Goal: Information Seeking & Learning: Compare options

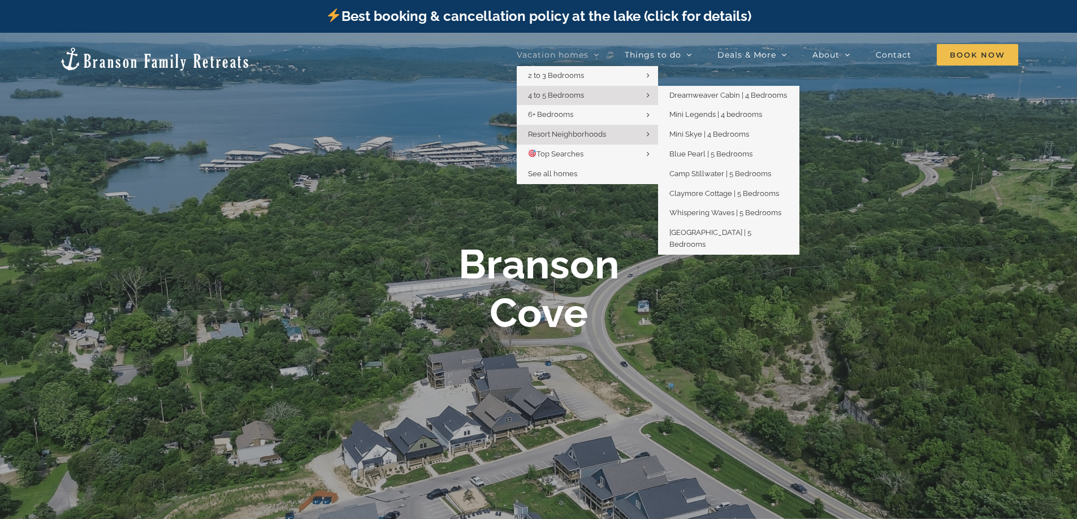
click at [595, 99] on link "4 to 5 Bedrooms" at bounding box center [587, 96] width 141 height 20
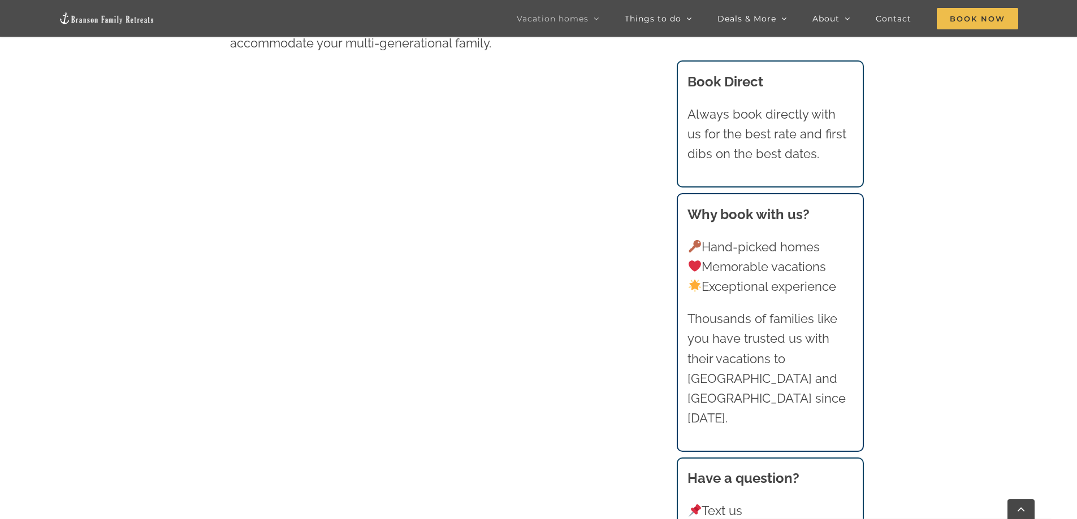
scroll to position [735, 0]
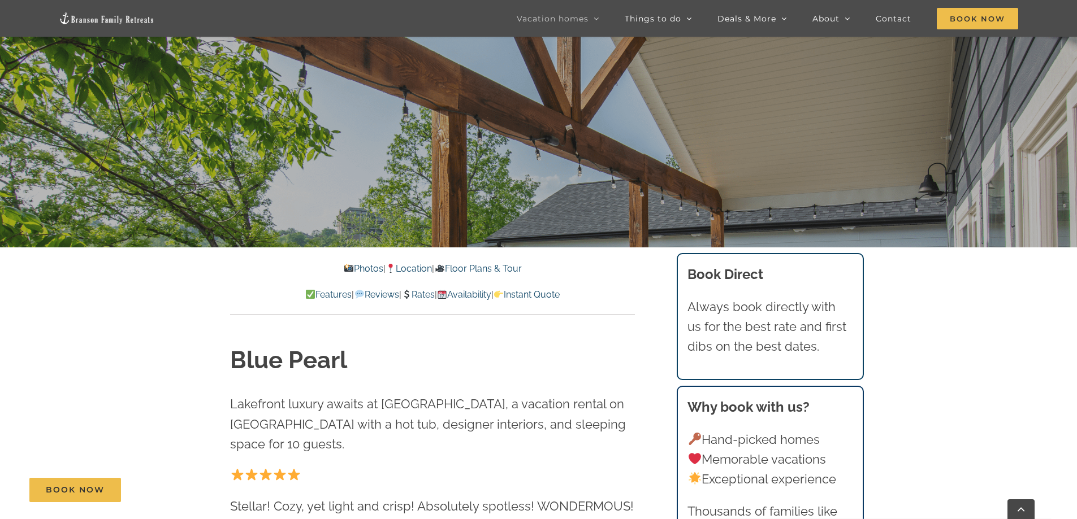
scroll to position [339, 0]
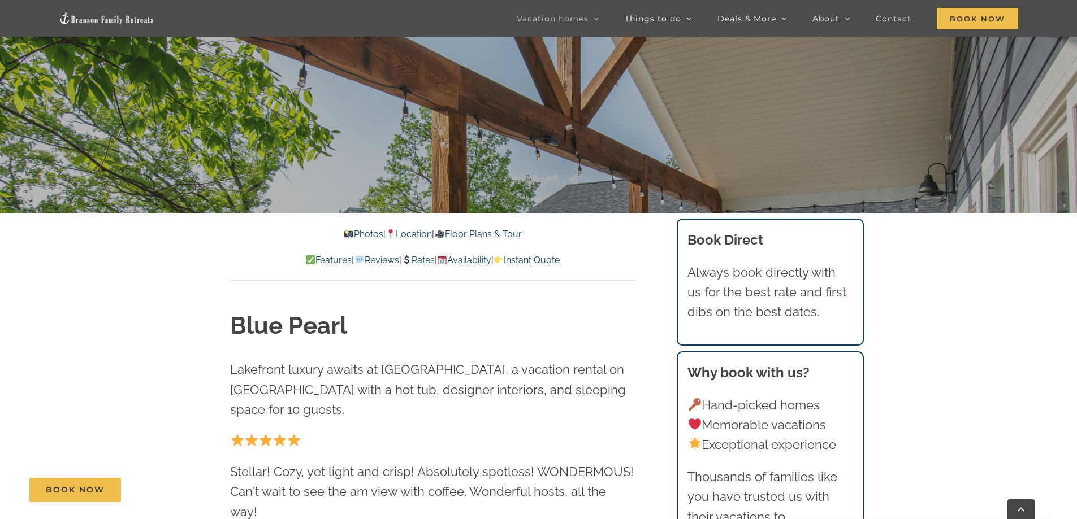
click at [418, 233] on link "Location" at bounding box center [408, 234] width 46 height 11
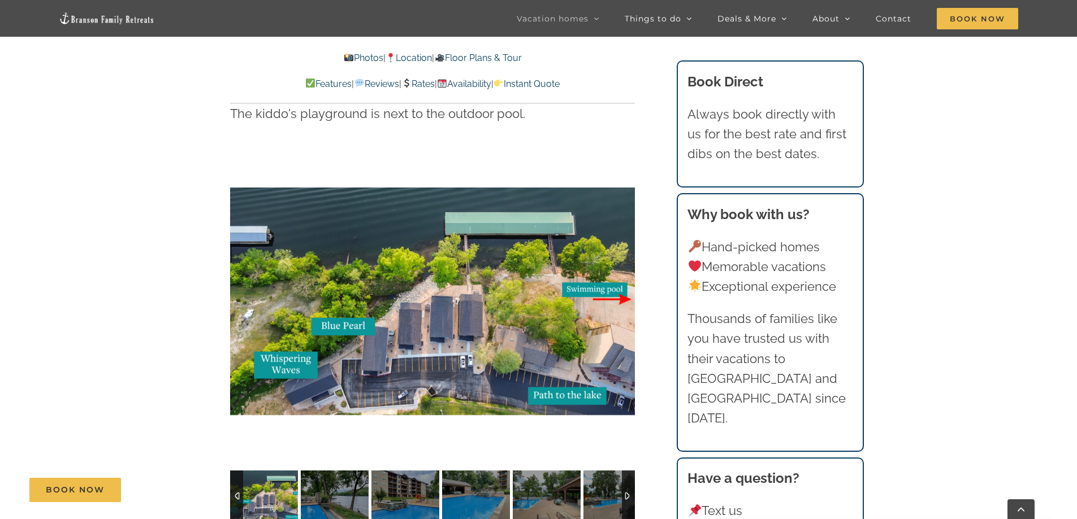
scroll to position [2350, 0]
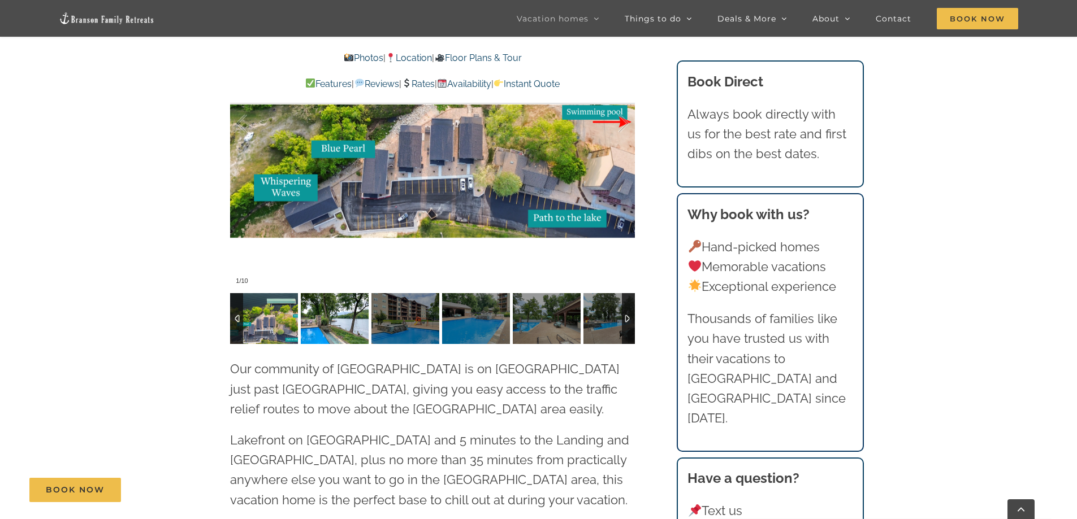
click at [347, 293] on img at bounding box center [335, 318] width 68 height 51
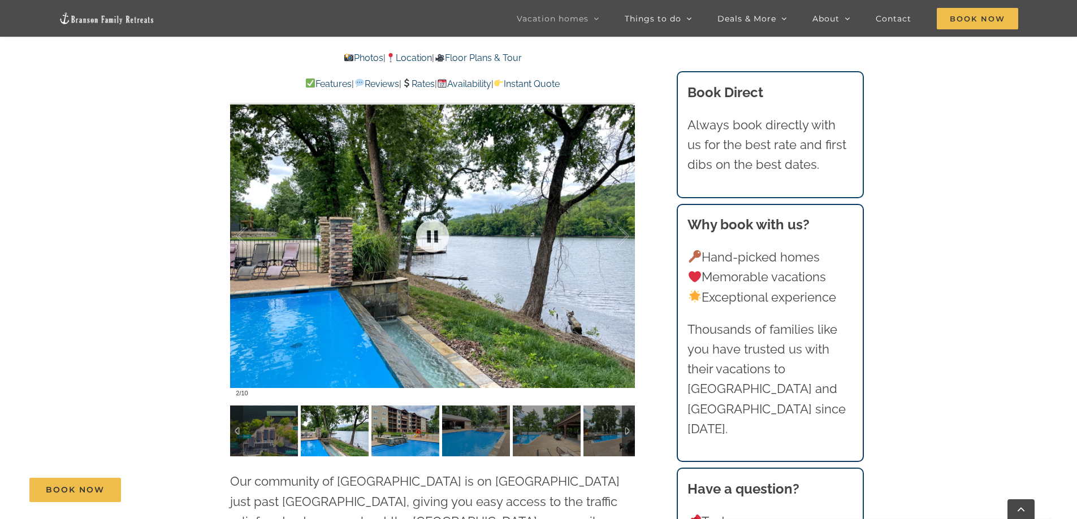
scroll to position [2237, 0]
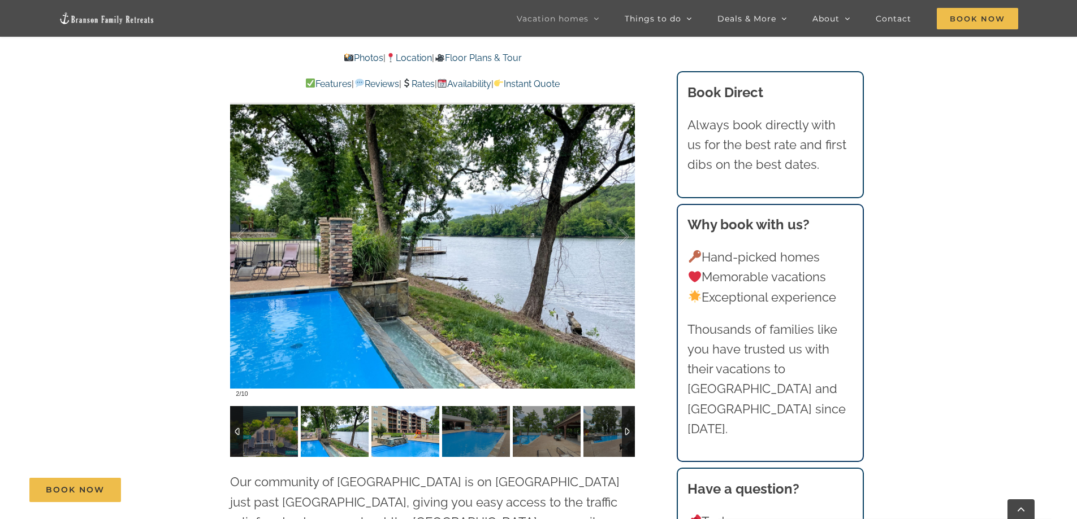
click at [410, 406] on img at bounding box center [405, 431] width 68 height 51
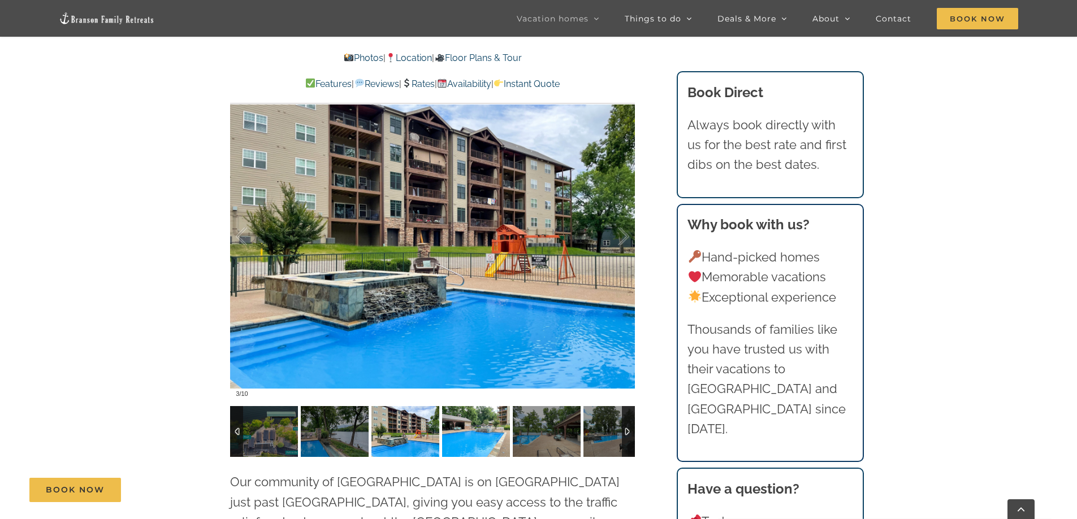
click at [462, 406] on img at bounding box center [476, 431] width 68 height 51
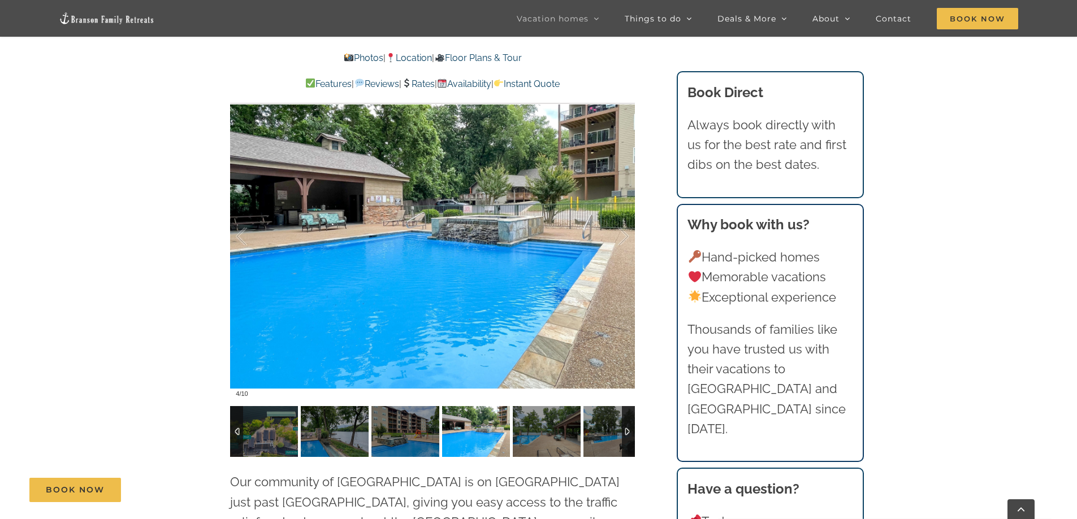
click at [481, 406] on img at bounding box center [476, 431] width 68 height 51
click at [533, 406] on img at bounding box center [547, 431] width 68 height 51
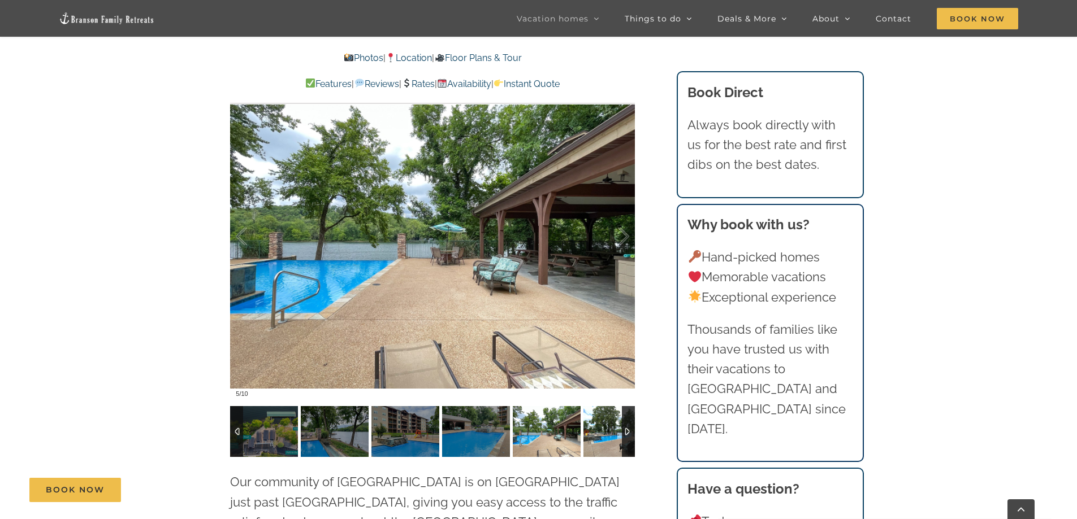
click at [601, 406] on img at bounding box center [617, 431] width 68 height 51
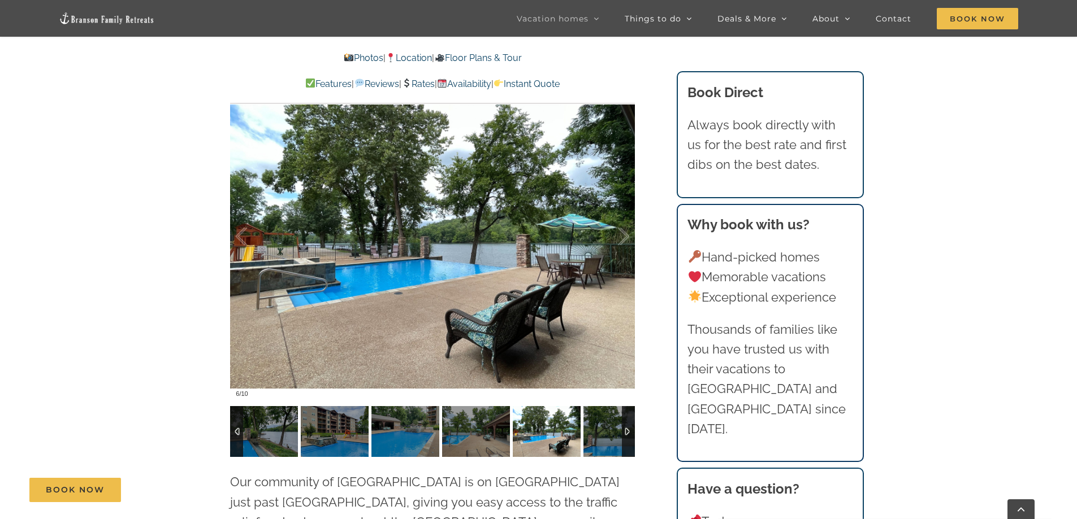
click at [628, 406] on div at bounding box center [628, 431] width 13 height 51
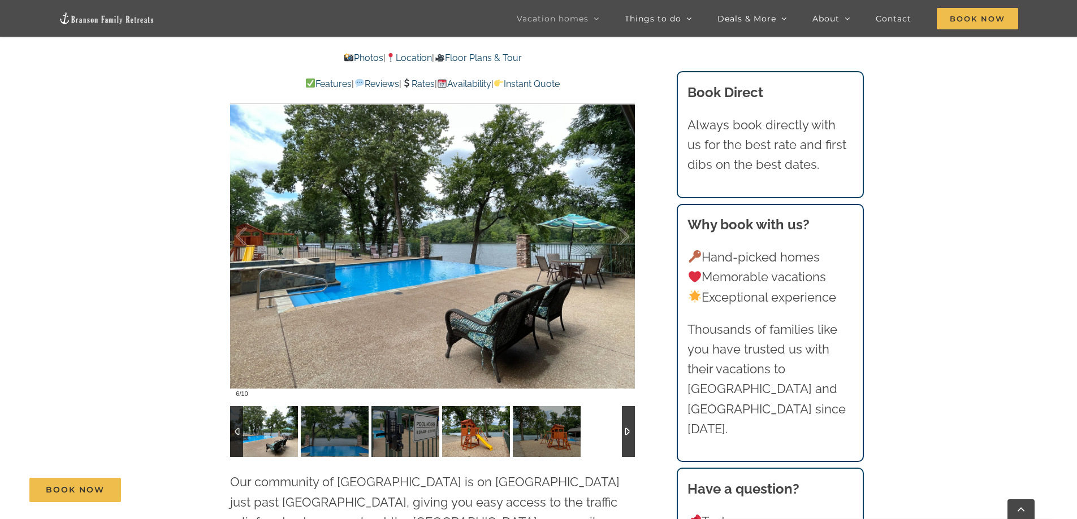
click at [474, 406] on img at bounding box center [476, 431] width 68 height 51
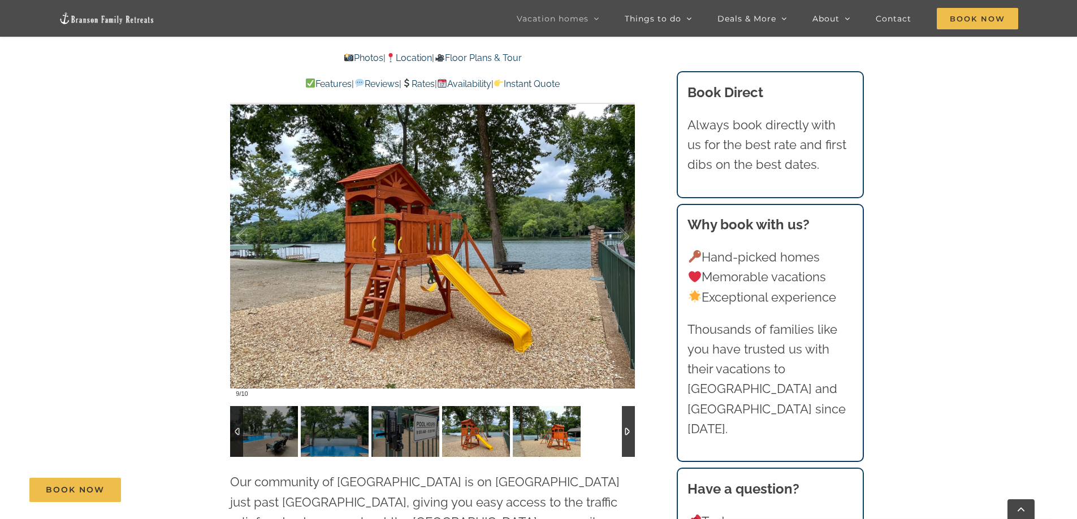
click at [549, 406] on img at bounding box center [547, 431] width 68 height 51
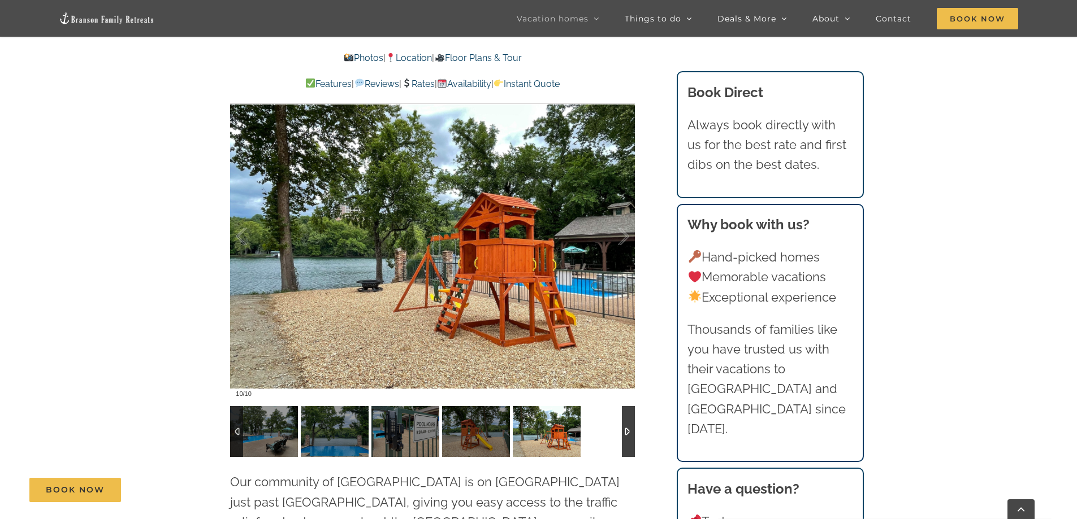
click at [563, 406] on img at bounding box center [547, 431] width 68 height 51
click at [625, 406] on div at bounding box center [628, 431] width 13 height 51
click at [522, 406] on img at bounding box center [547, 431] width 68 height 51
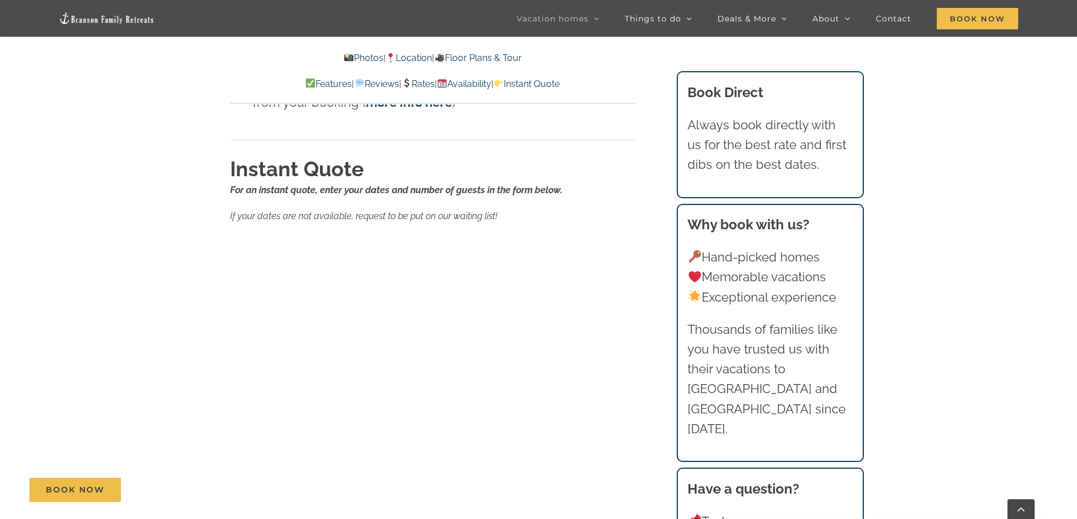
scroll to position [6815, 0]
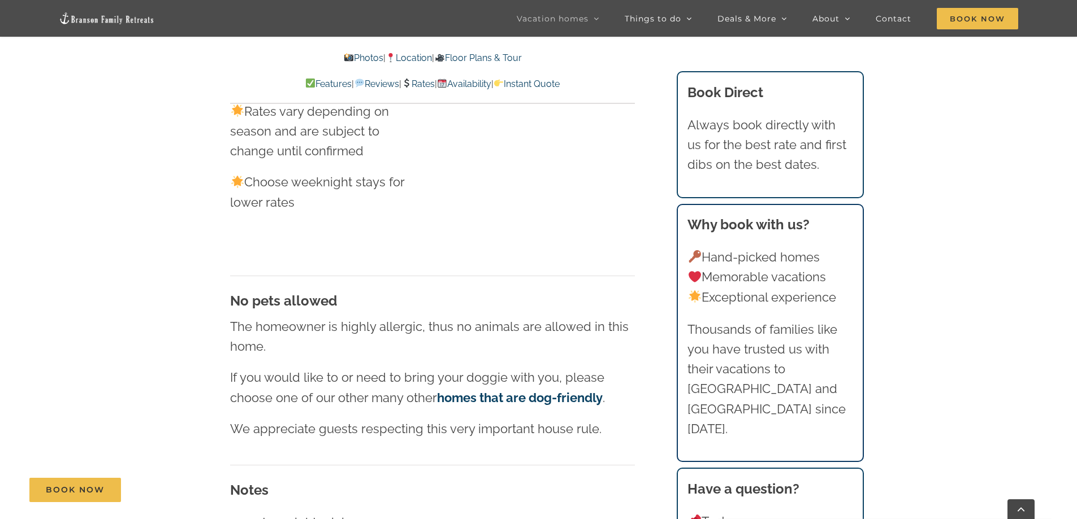
scroll to position [6306, 0]
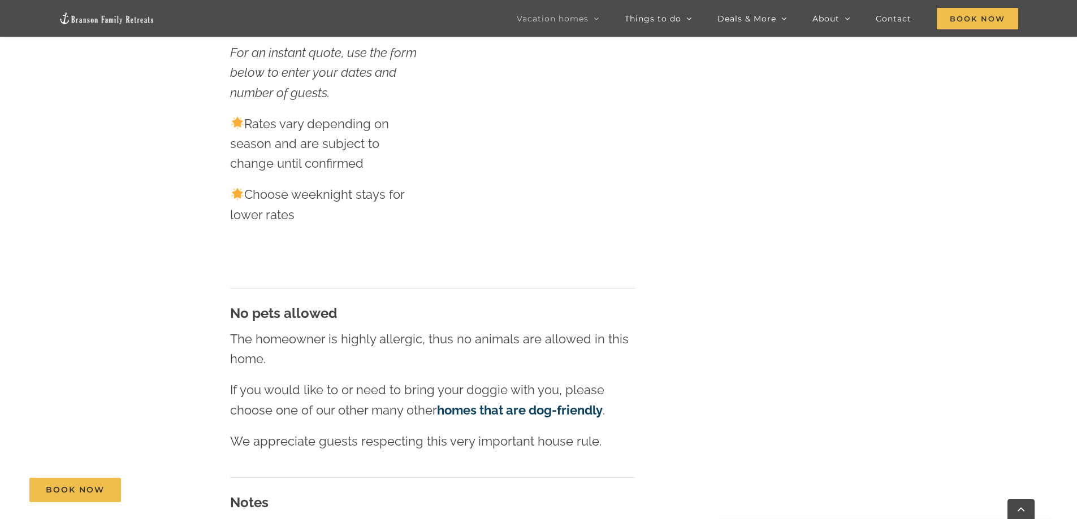
scroll to position [339, 0]
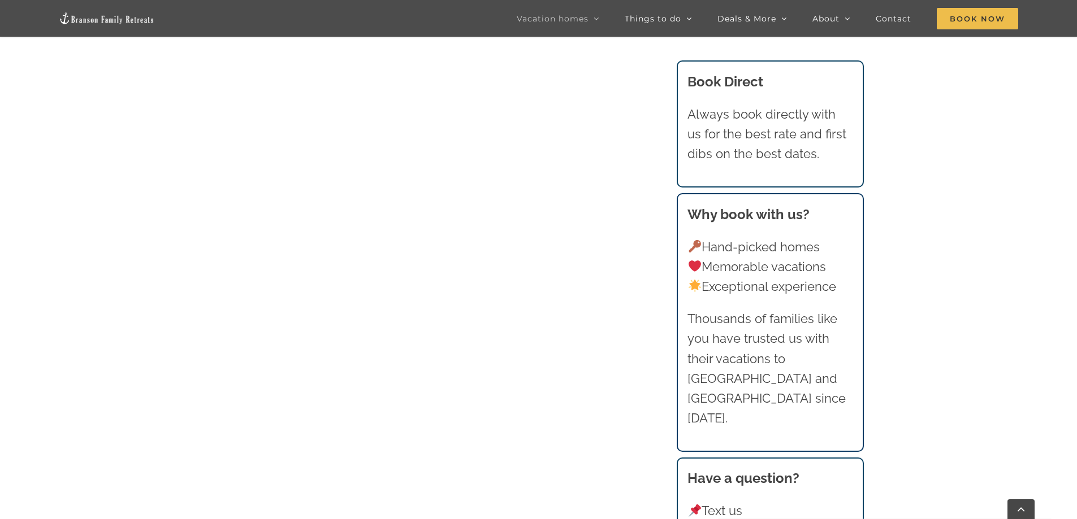
scroll to position [1061, 0]
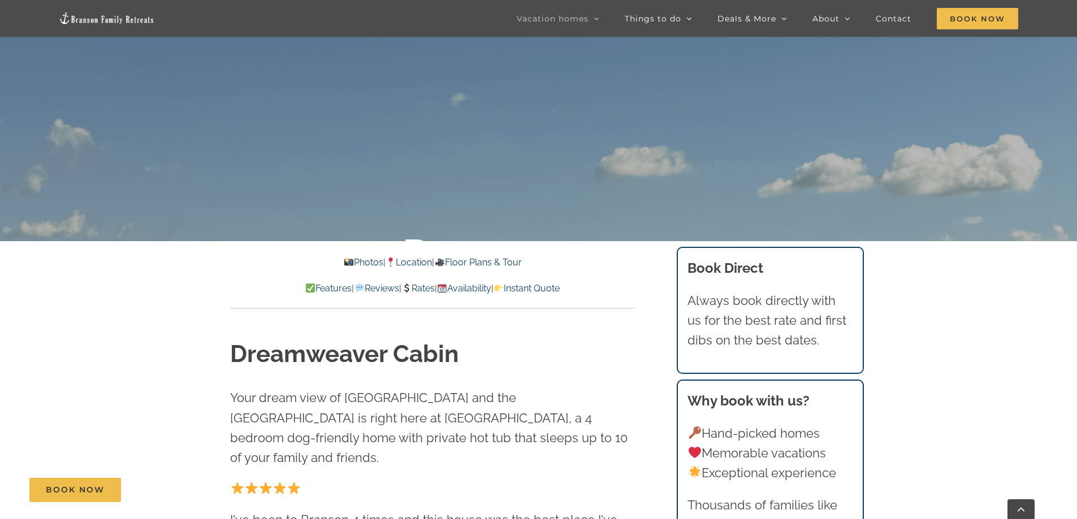
scroll to position [339, 0]
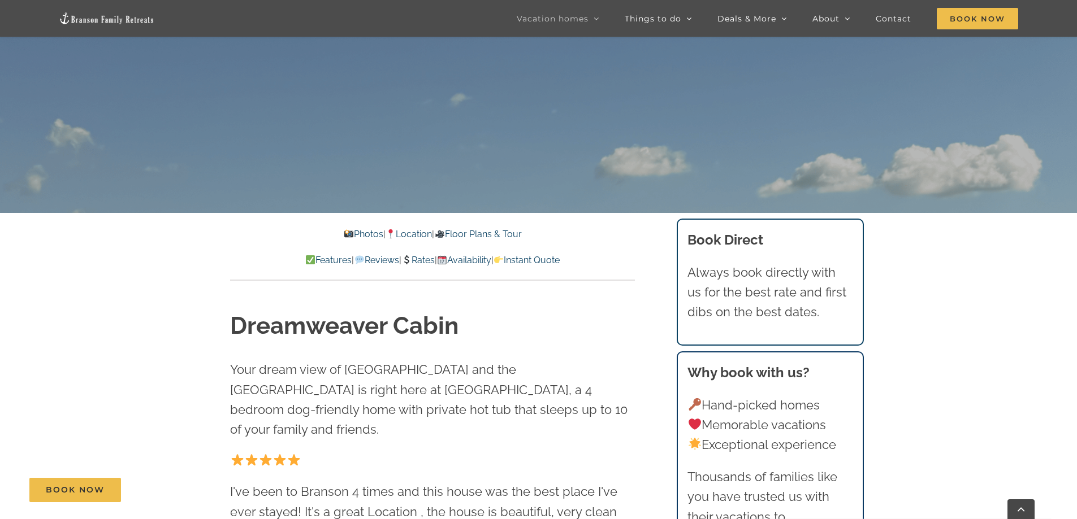
click at [414, 236] on link "Location" at bounding box center [408, 234] width 46 height 11
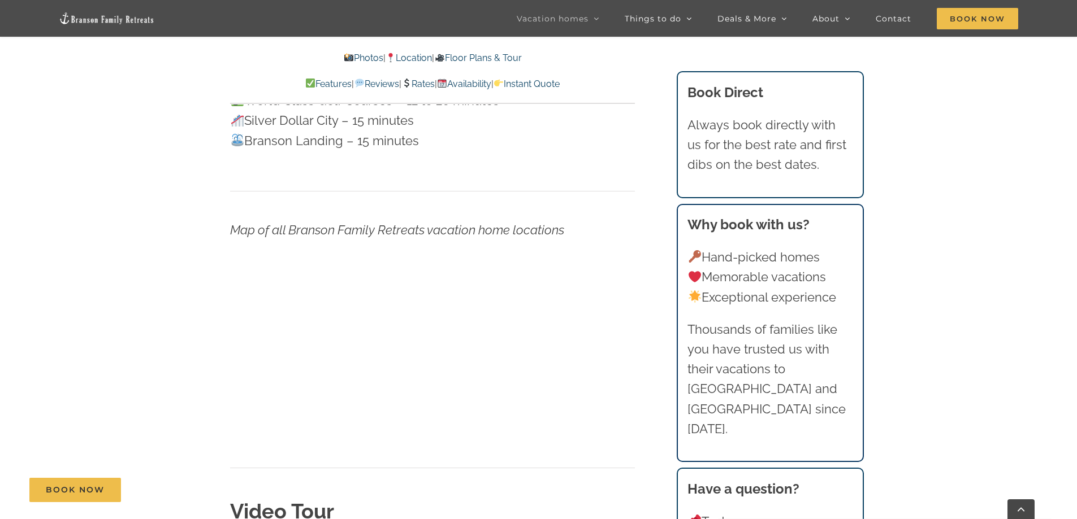
scroll to position [3192, 0]
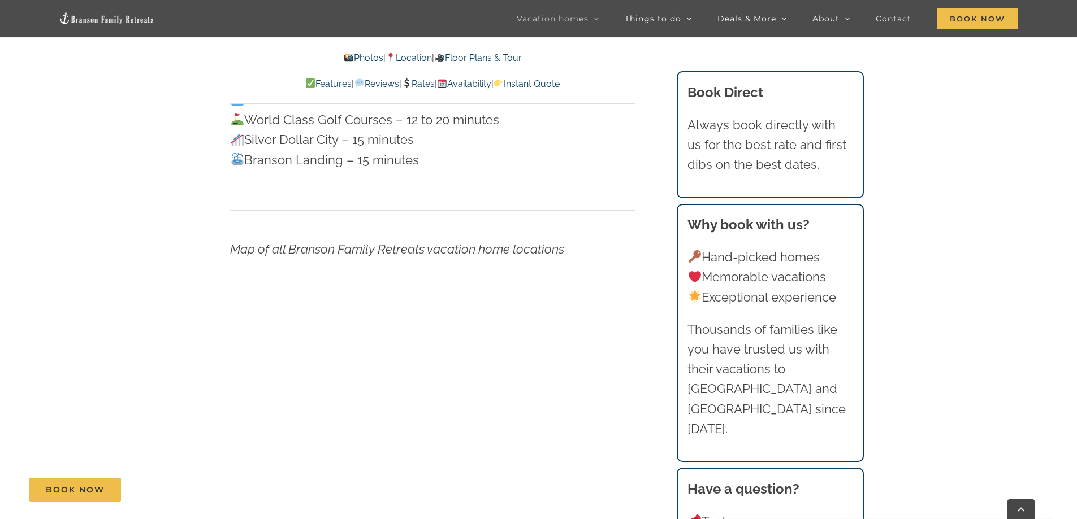
click at [476, 84] on link "Availability" at bounding box center [464, 84] width 54 height 11
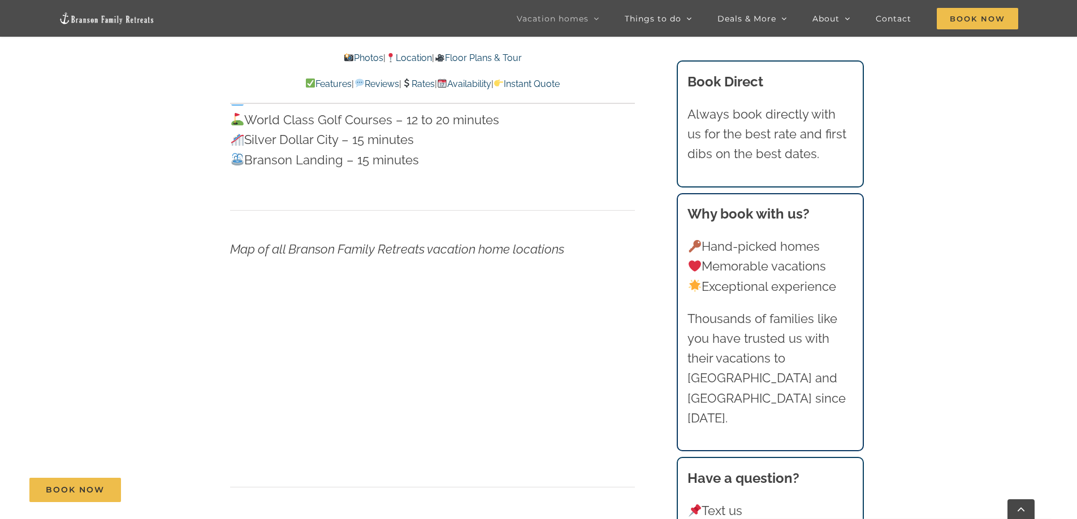
scroll to position [6433, 0]
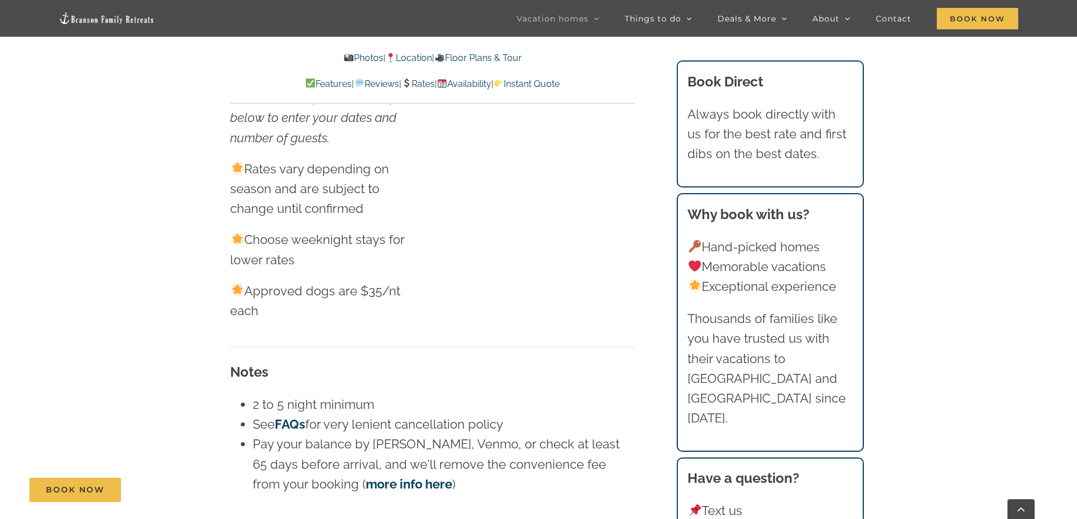
click at [414, 86] on link "Rates" at bounding box center [417, 84] width 33 height 11
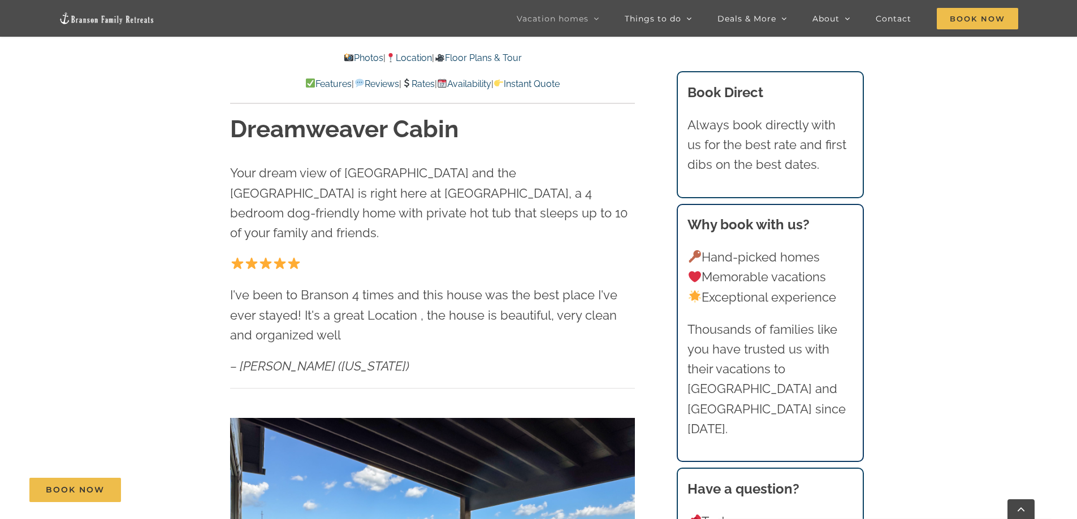
scroll to position [533, 0]
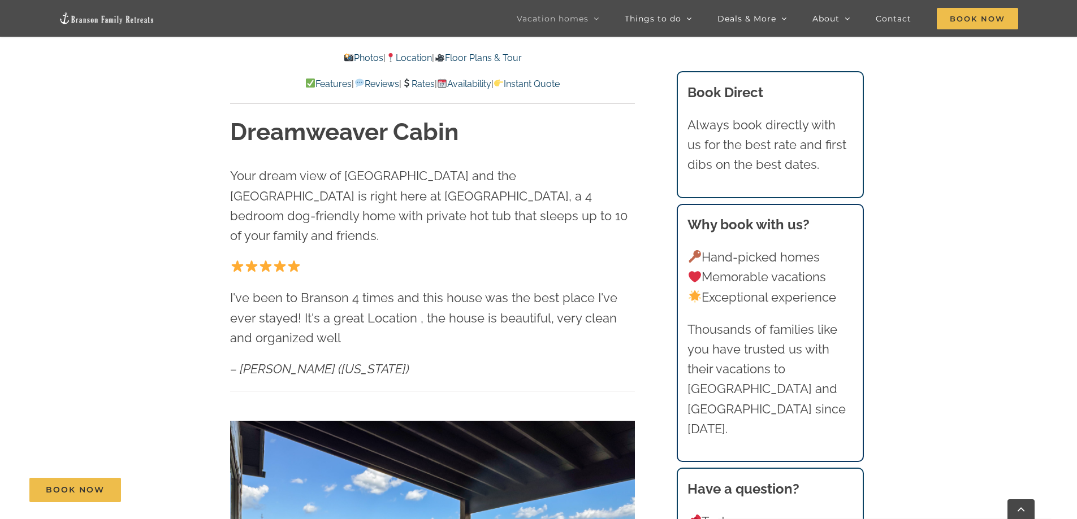
click at [350, 58] on link "Photos" at bounding box center [364, 58] width 40 height 11
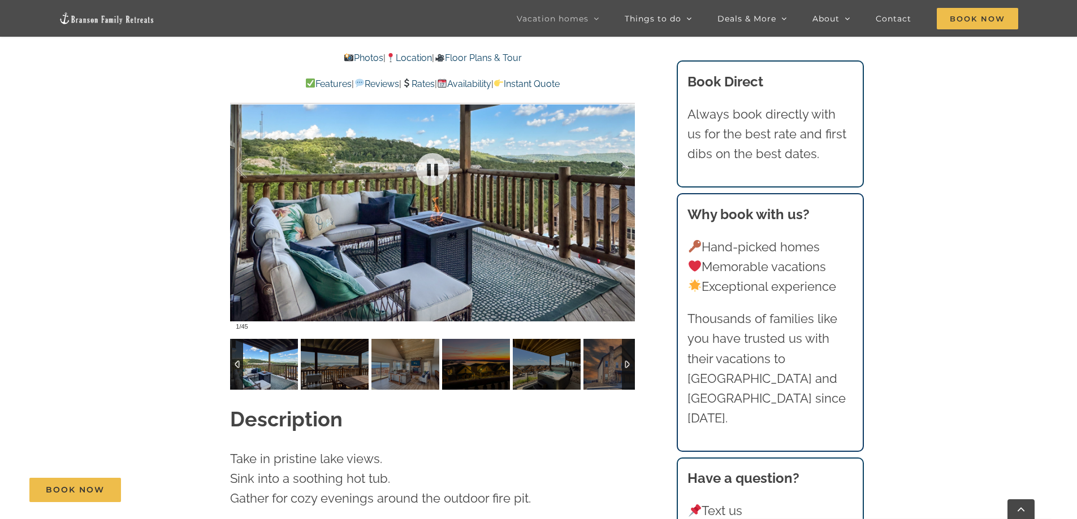
scroll to position [940, 0]
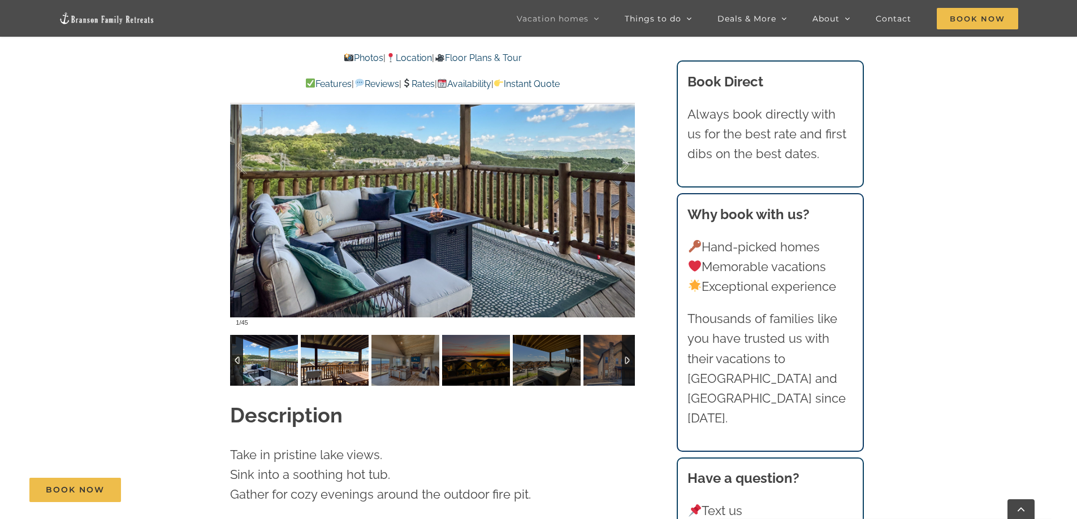
click at [326, 335] on img at bounding box center [335, 360] width 68 height 51
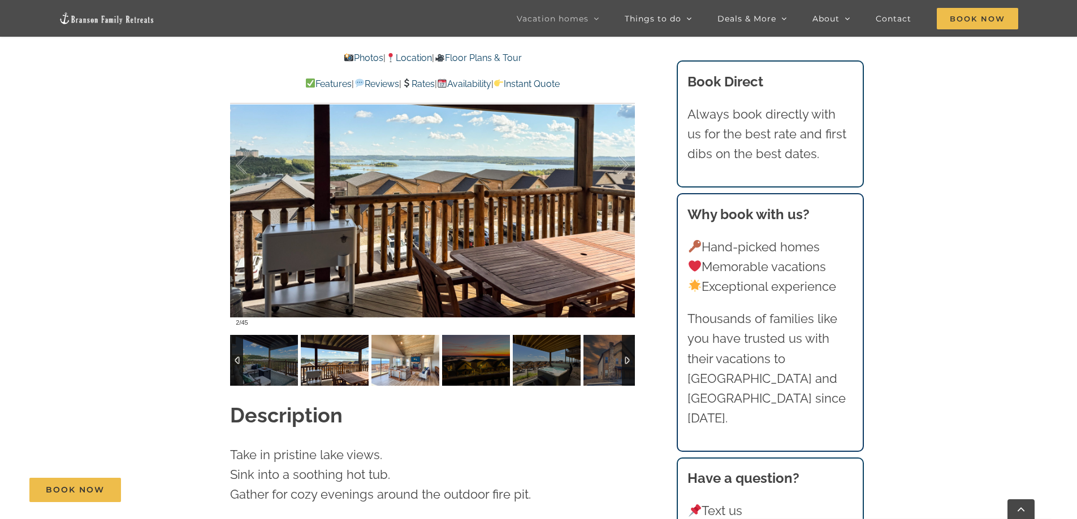
click at [385, 342] on img at bounding box center [405, 360] width 68 height 51
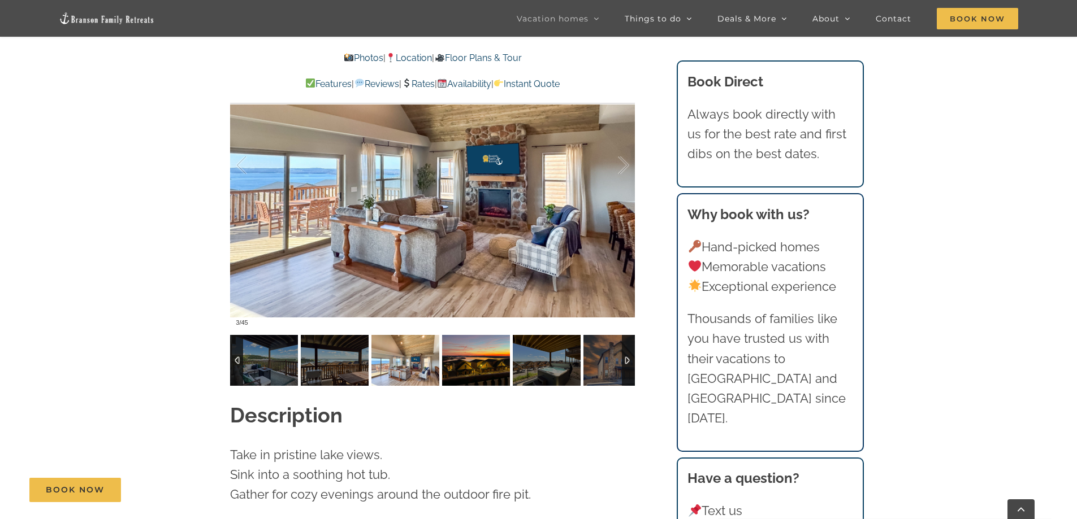
click at [457, 345] on img at bounding box center [476, 360] width 68 height 51
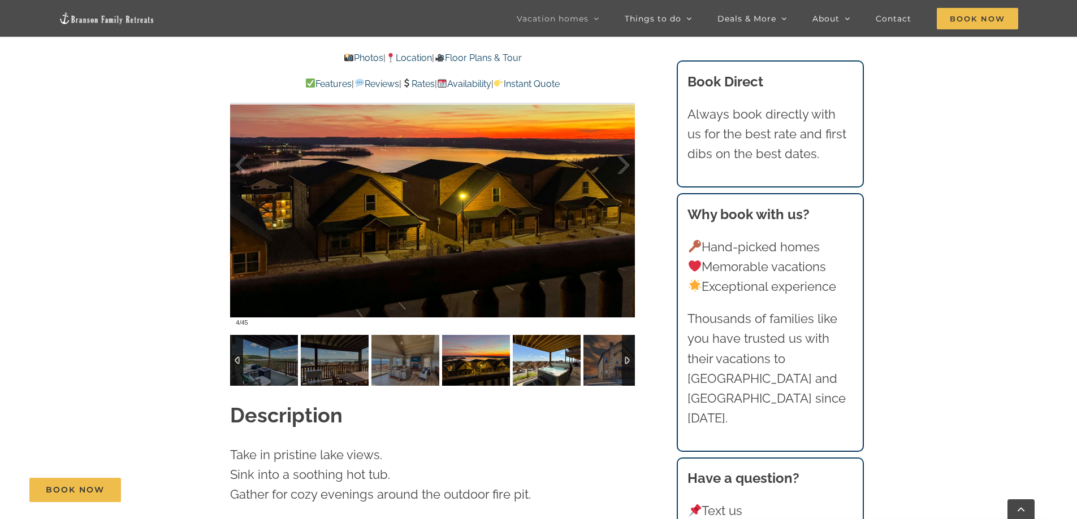
click at [531, 346] on img at bounding box center [547, 360] width 68 height 51
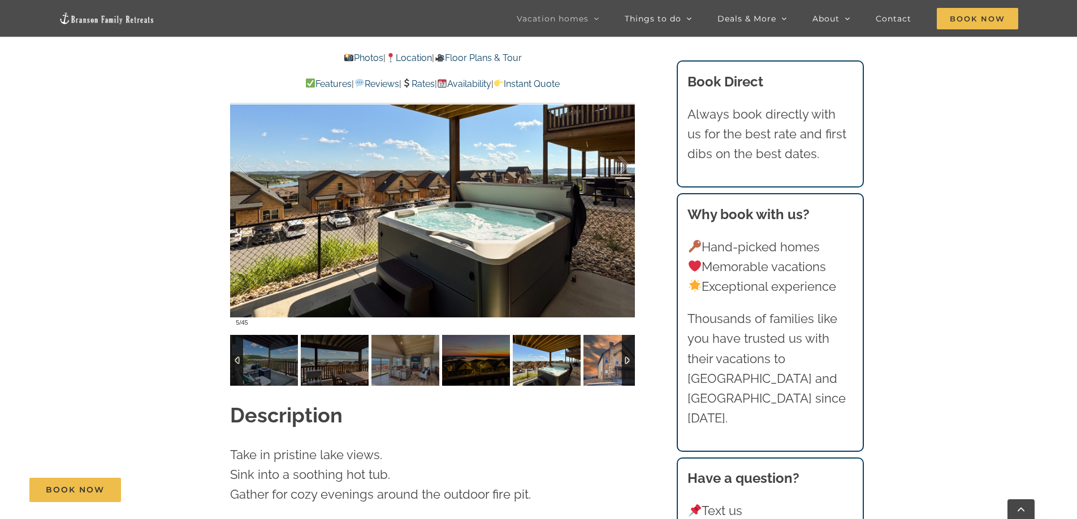
click at [595, 341] on img at bounding box center [617, 360] width 68 height 51
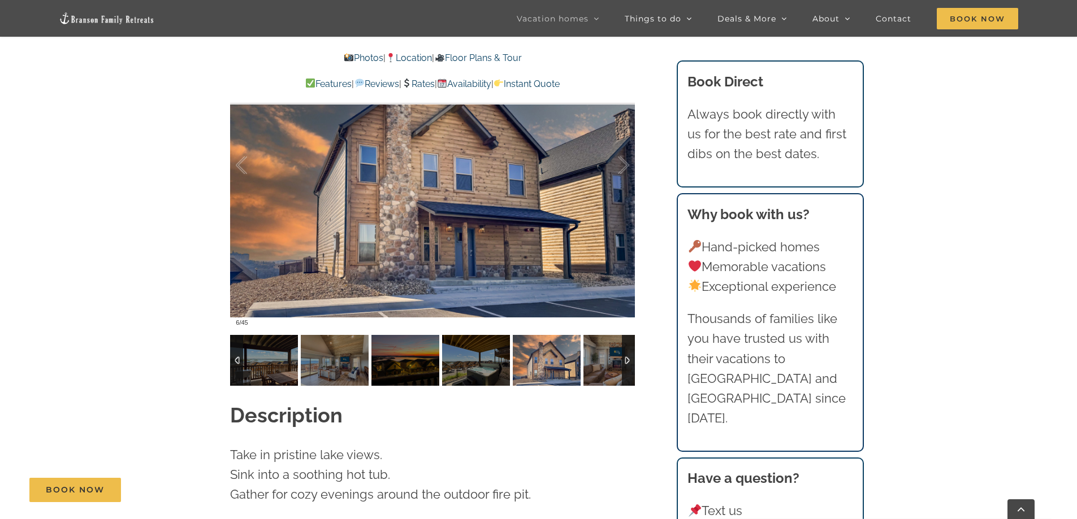
click at [626, 340] on div at bounding box center [628, 360] width 13 height 51
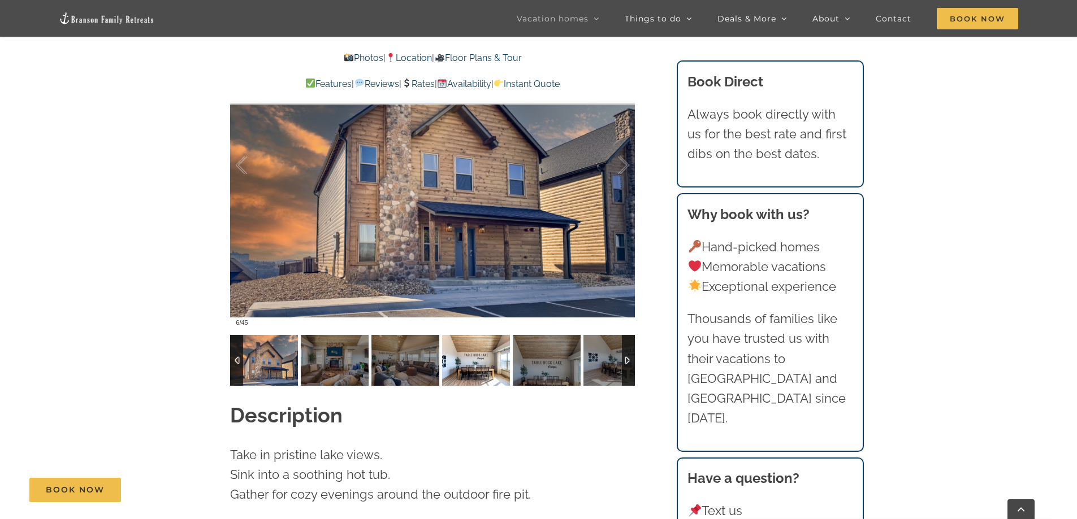
click at [470, 342] on img at bounding box center [476, 360] width 68 height 51
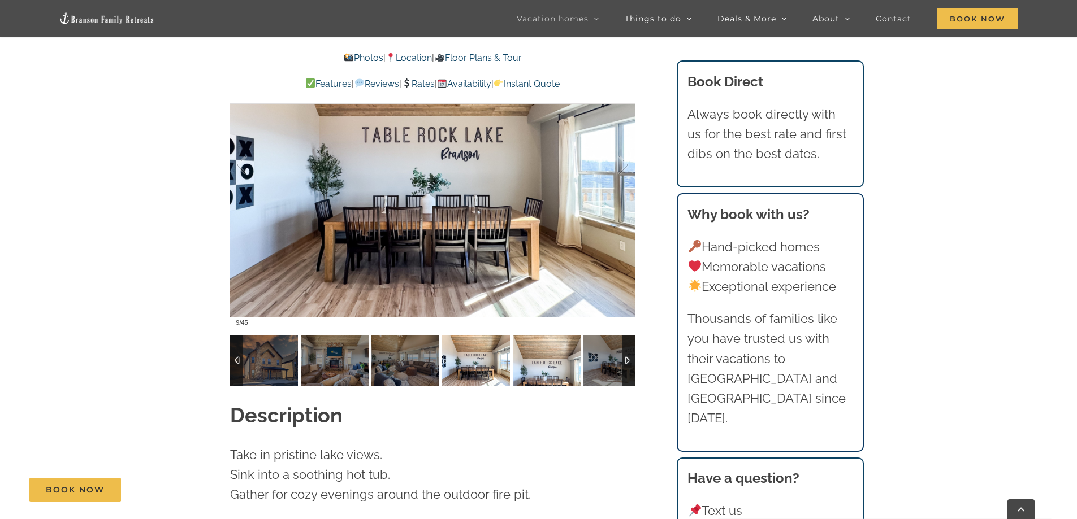
click at [524, 341] on img at bounding box center [547, 360] width 68 height 51
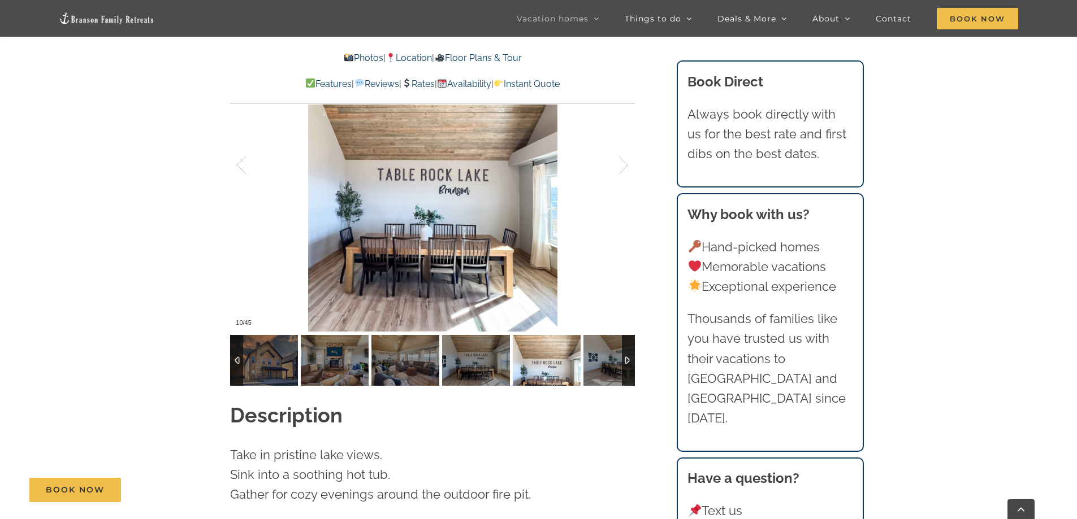
click at [551, 341] on img at bounding box center [547, 360] width 68 height 51
click at [595, 345] on img at bounding box center [617, 360] width 68 height 51
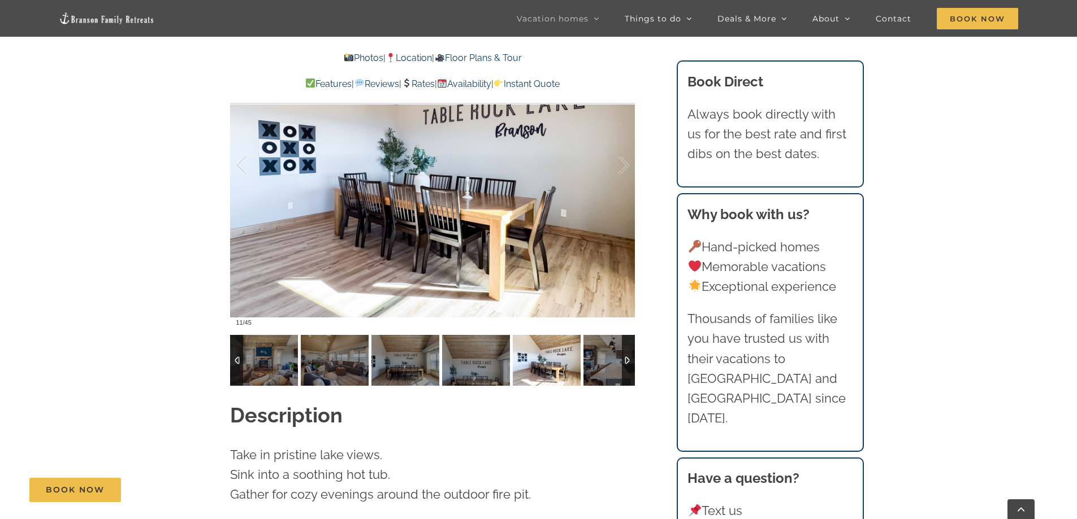
click at [627, 338] on div at bounding box center [628, 360] width 13 height 51
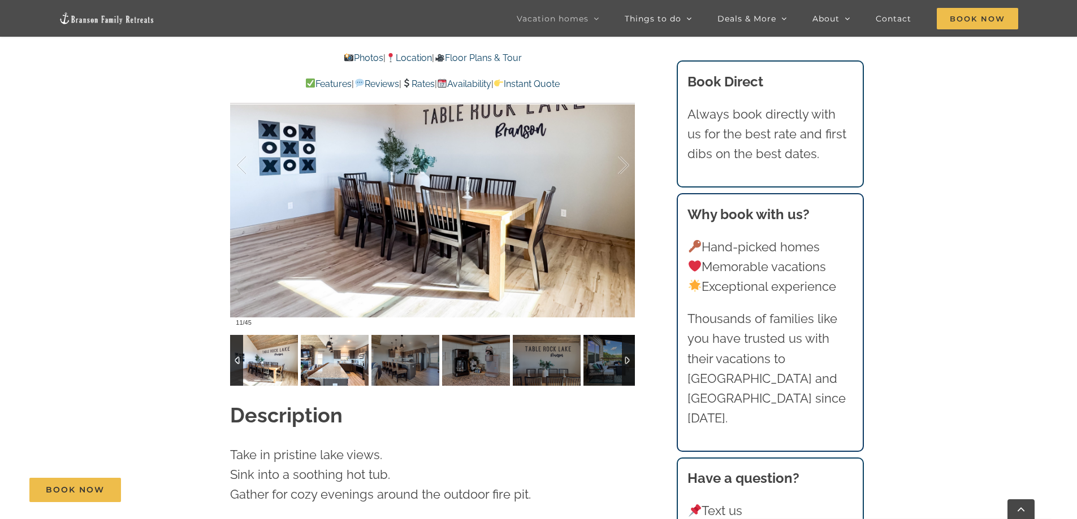
click at [349, 340] on img at bounding box center [335, 360] width 68 height 51
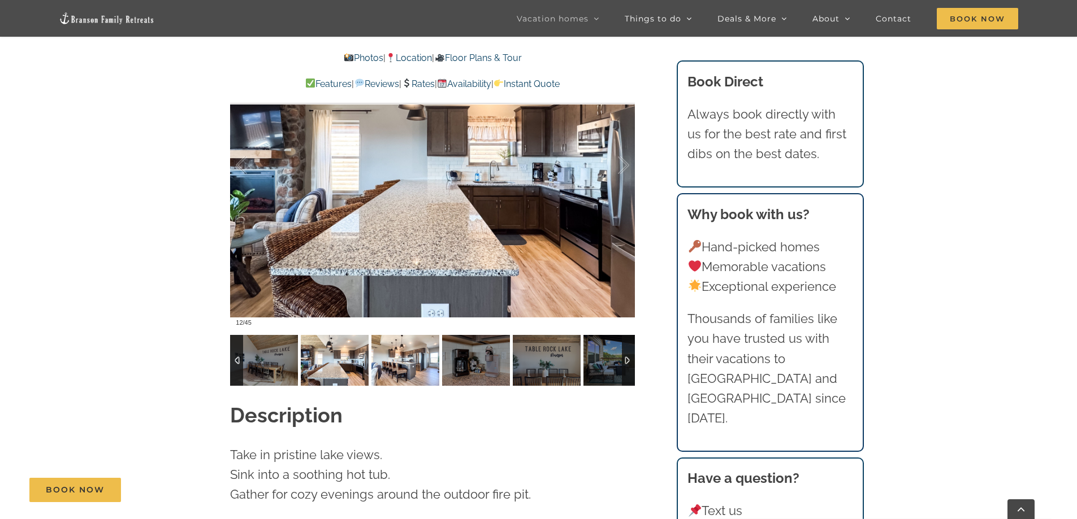
click at [391, 340] on img at bounding box center [405, 360] width 68 height 51
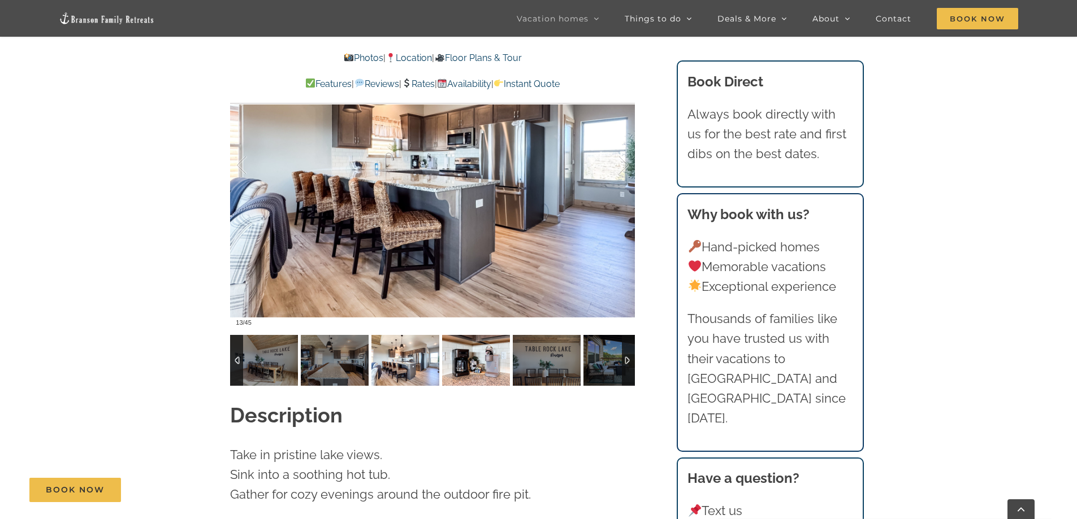
click at [466, 342] on img at bounding box center [476, 360] width 68 height 51
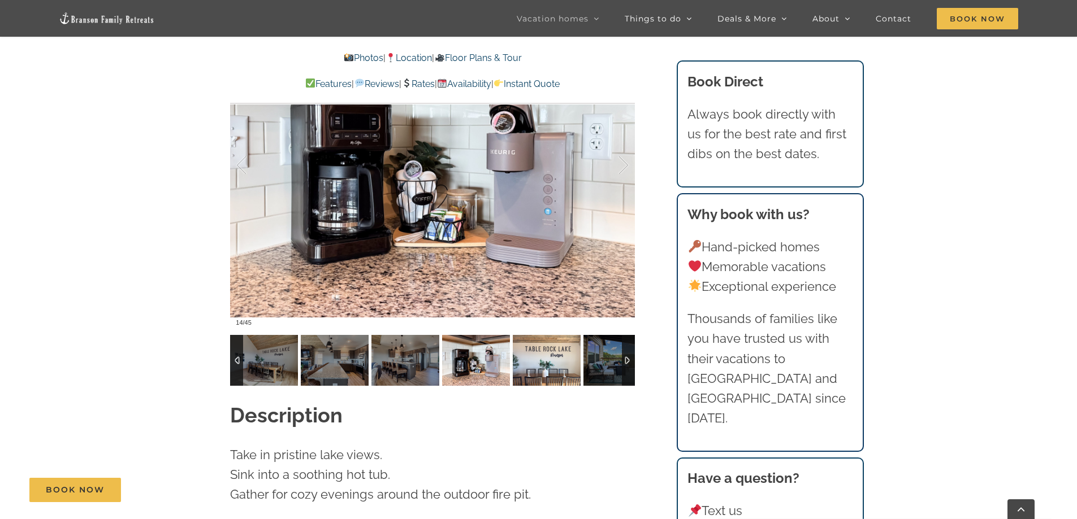
click at [525, 344] on img at bounding box center [547, 360] width 68 height 51
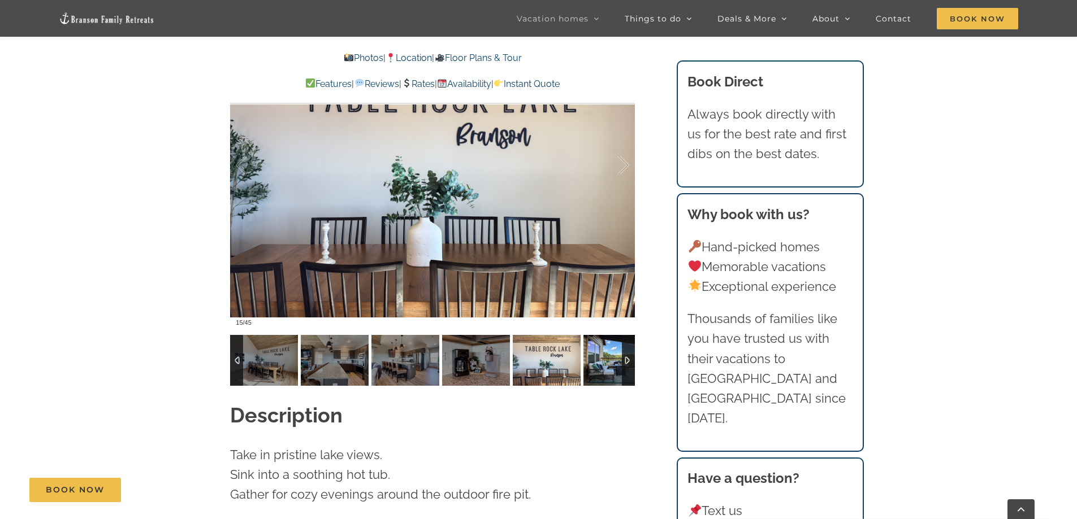
click at [594, 345] on img at bounding box center [617, 360] width 68 height 51
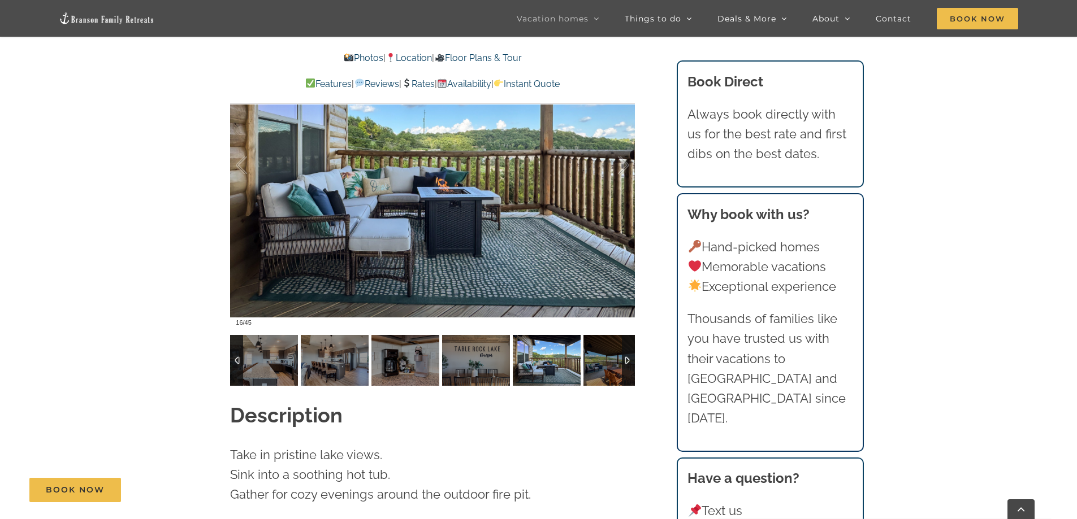
click at [626, 340] on div at bounding box center [628, 360] width 13 height 51
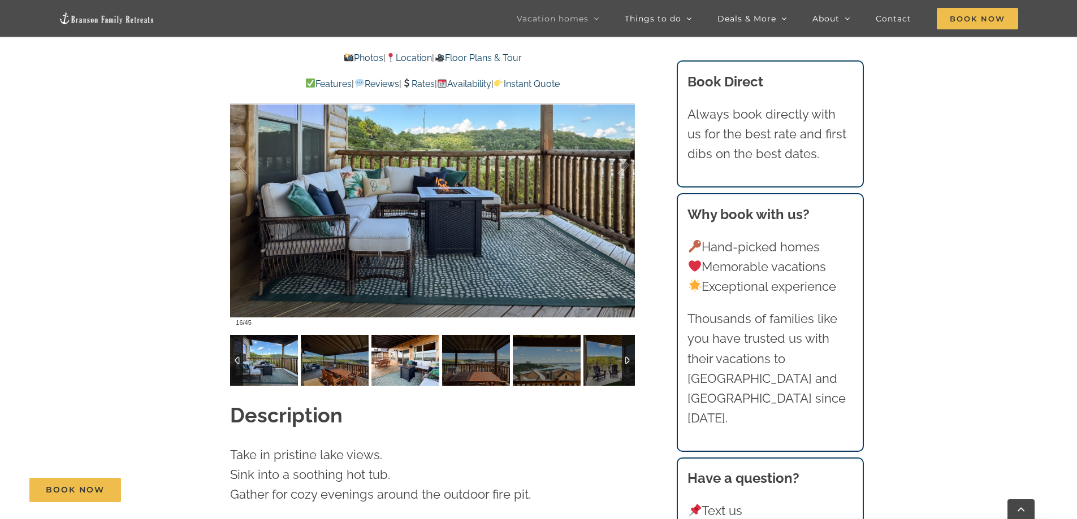
click at [405, 349] on img at bounding box center [405, 360] width 68 height 51
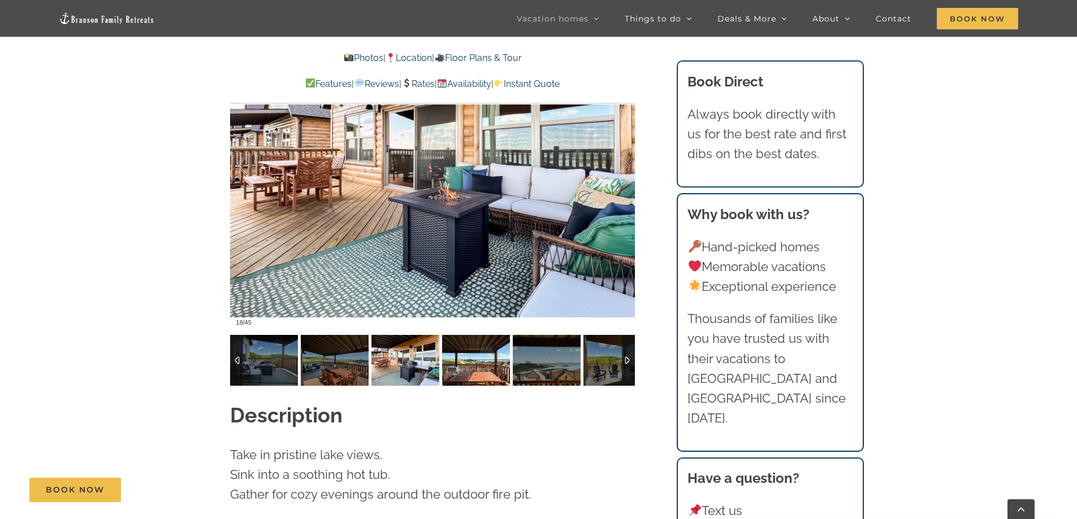
click at [463, 349] on img at bounding box center [476, 360] width 68 height 51
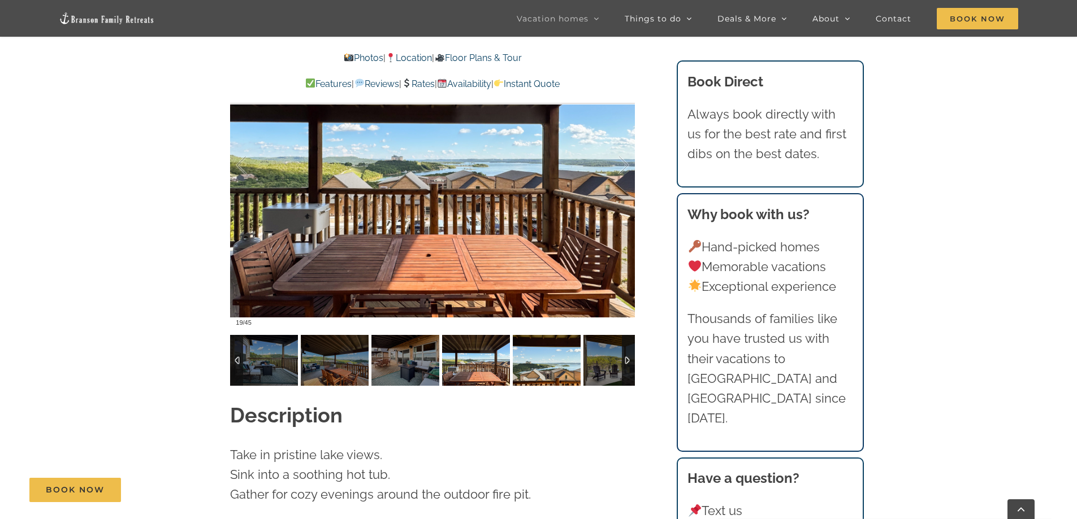
click at [528, 350] on img at bounding box center [547, 360] width 68 height 51
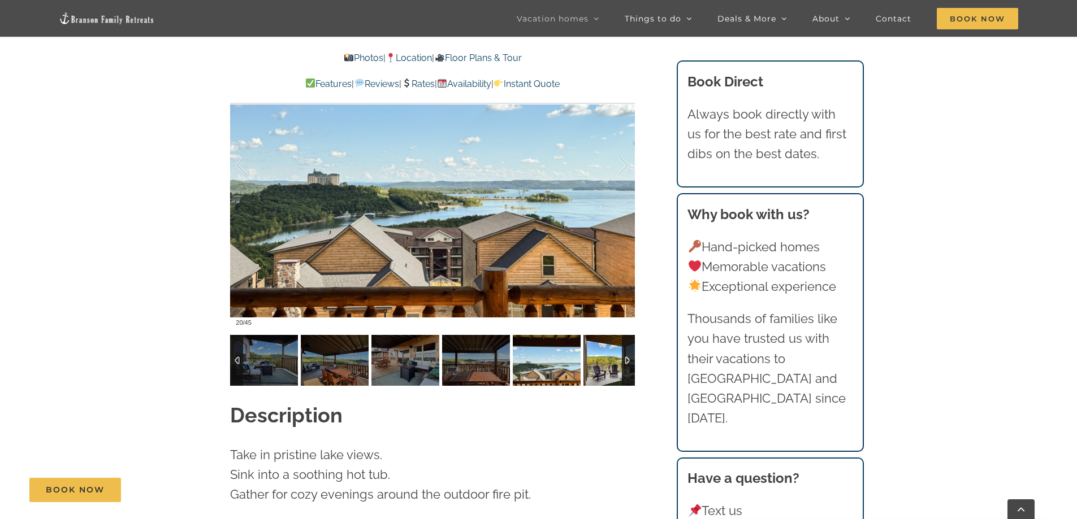
click at [597, 345] on img at bounding box center [617, 360] width 68 height 51
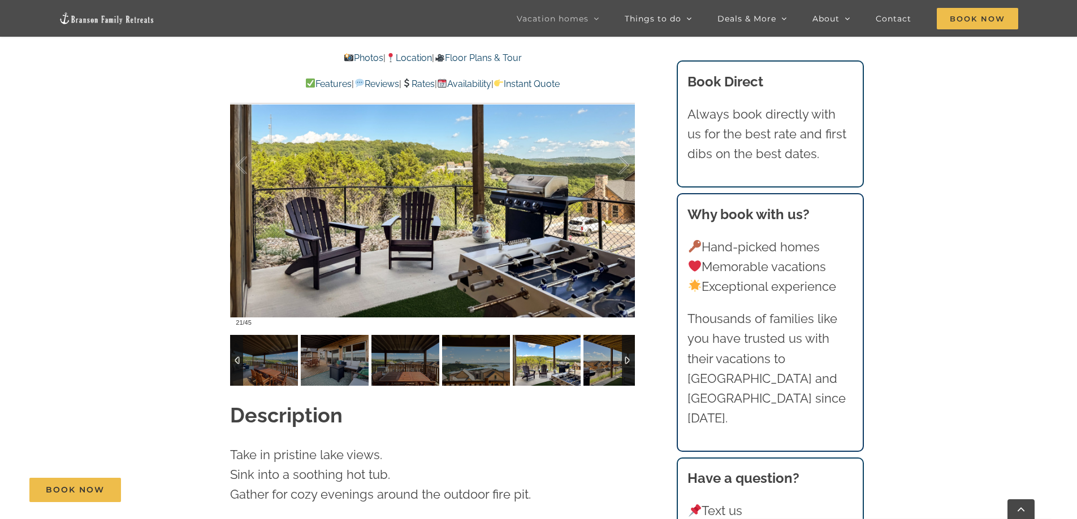
click at [625, 340] on div at bounding box center [628, 360] width 13 height 51
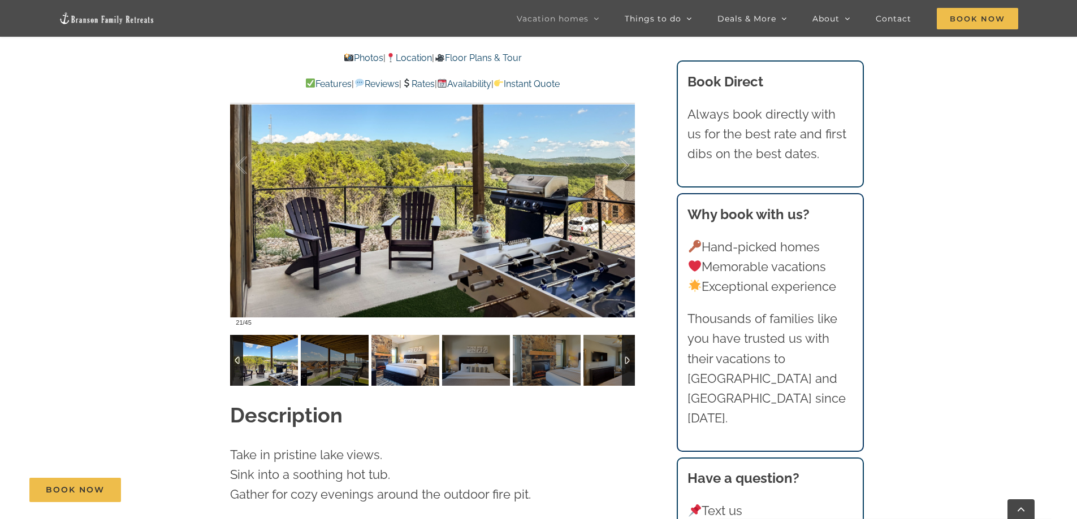
click at [407, 340] on img at bounding box center [405, 360] width 68 height 51
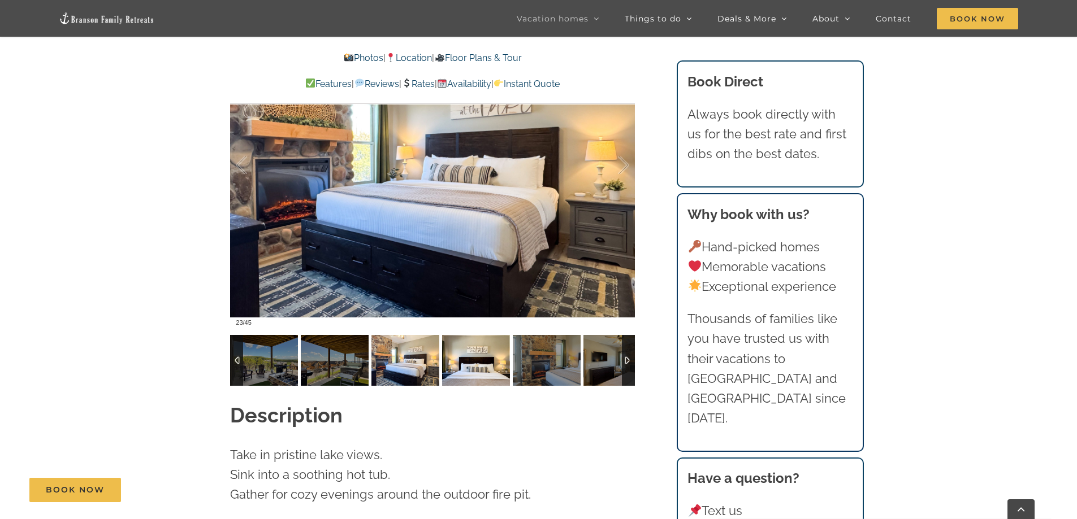
click at [459, 335] on img at bounding box center [476, 360] width 68 height 51
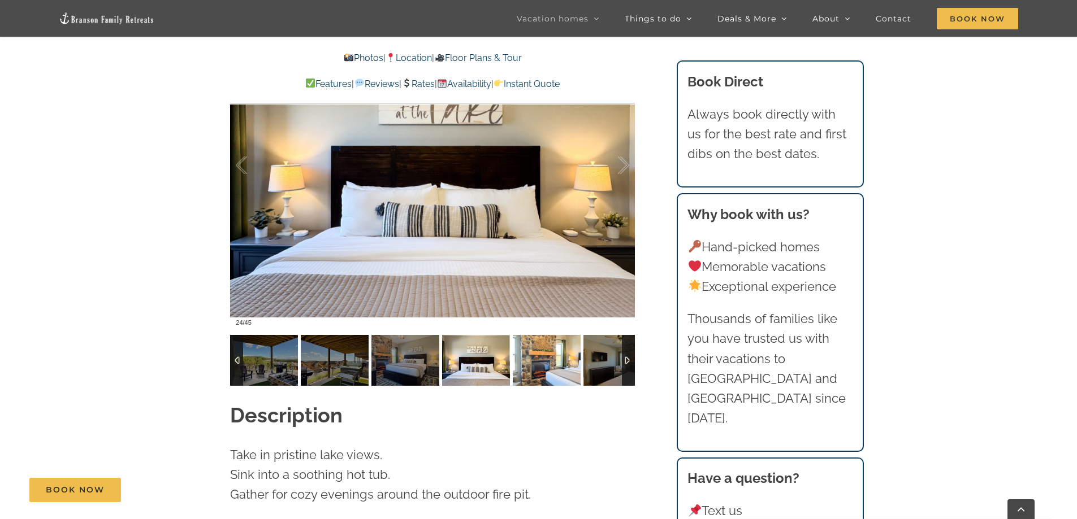
click at [530, 335] on img at bounding box center [547, 360] width 68 height 51
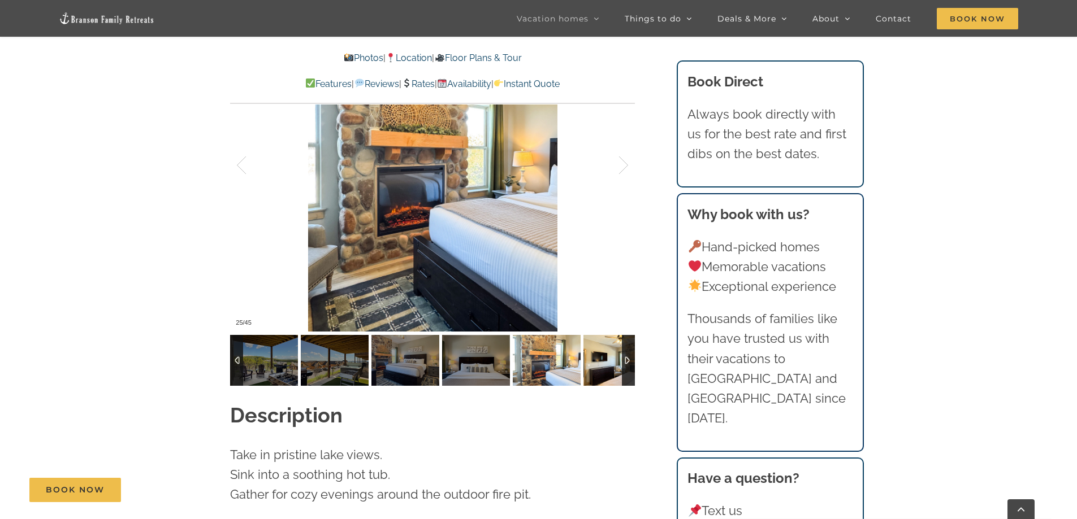
click at [601, 335] on img at bounding box center [617, 360] width 68 height 51
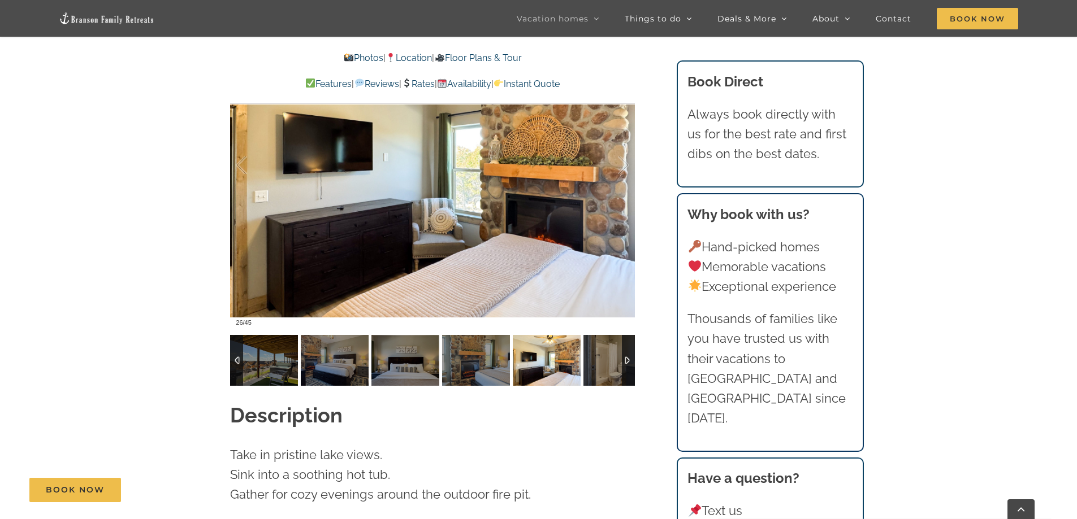
click at [623, 342] on div at bounding box center [628, 360] width 13 height 51
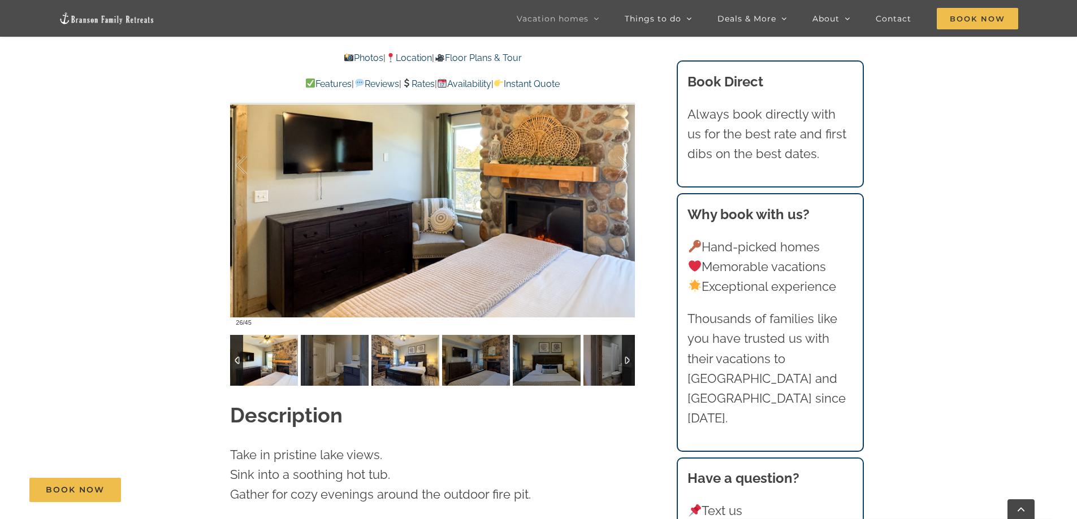
click at [392, 345] on img at bounding box center [405, 360] width 68 height 51
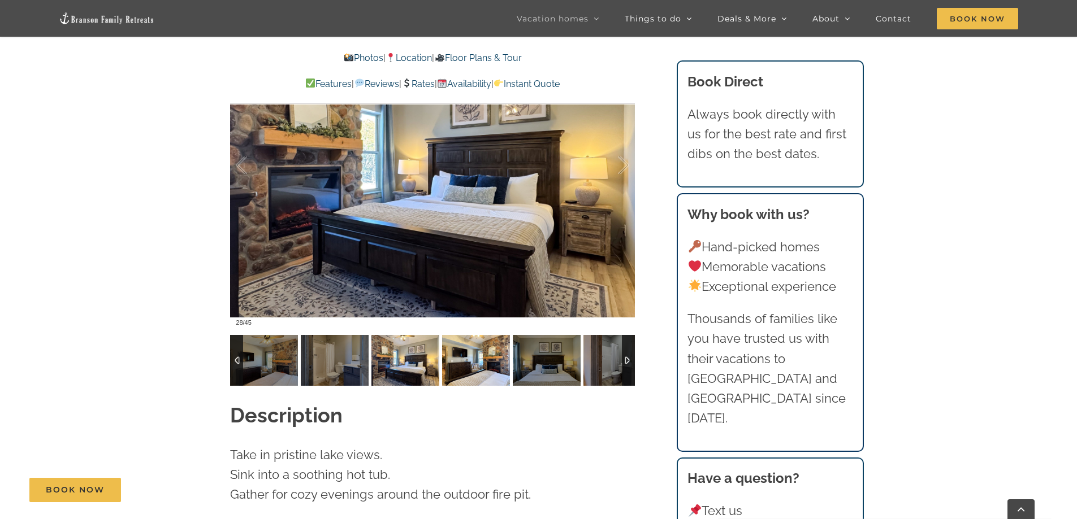
click at [446, 342] on img at bounding box center [476, 360] width 68 height 51
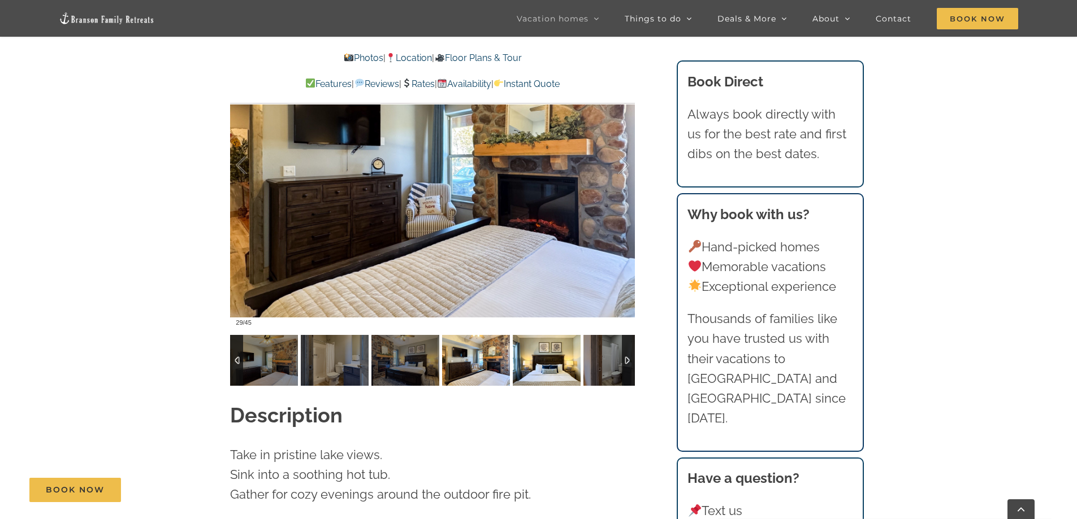
click at [517, 342] on img at bounding box center [547, 360] width 68 height 51
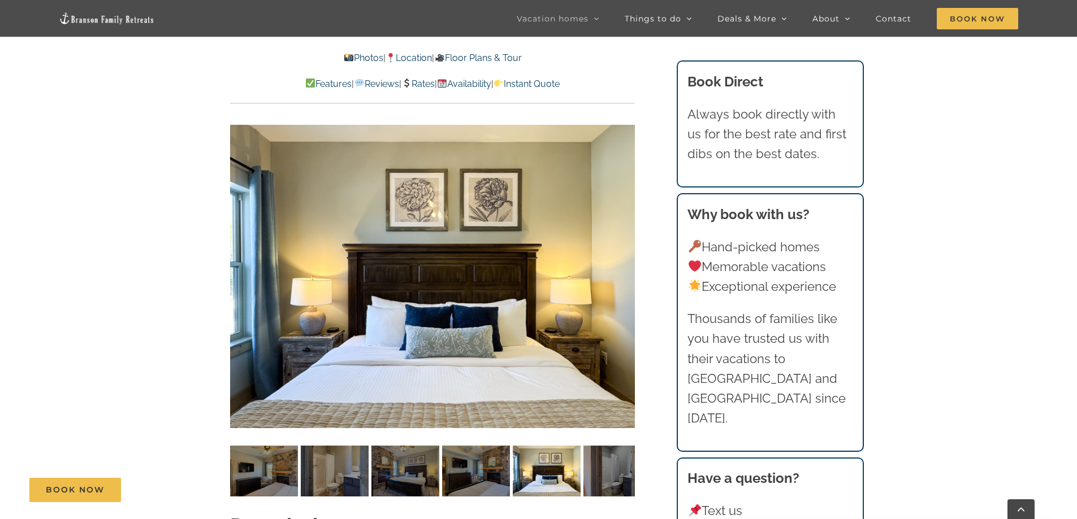
scroll to position [981, 0]
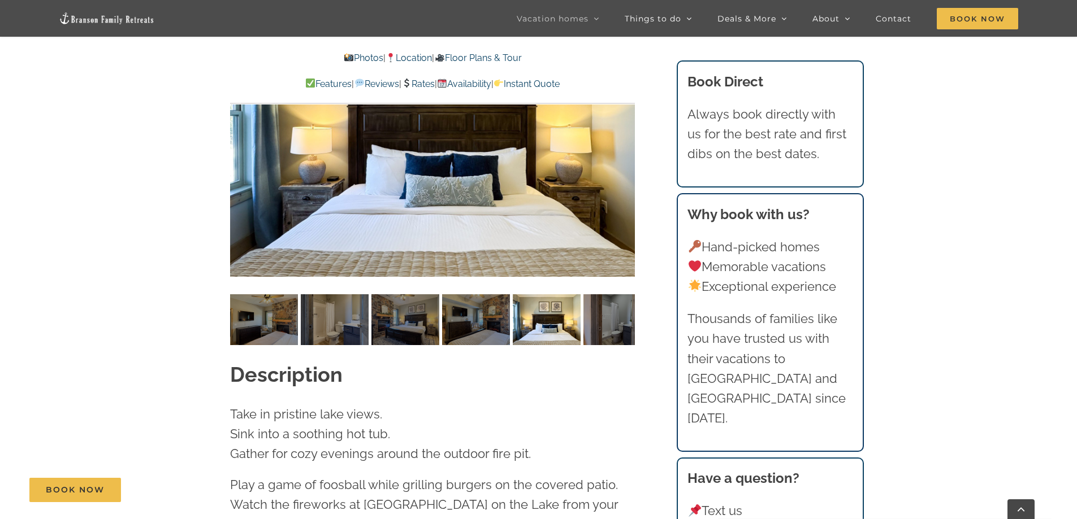
click at [369, 83] on link "Reviews" at bounding box center [376, 84] width 45 height 11
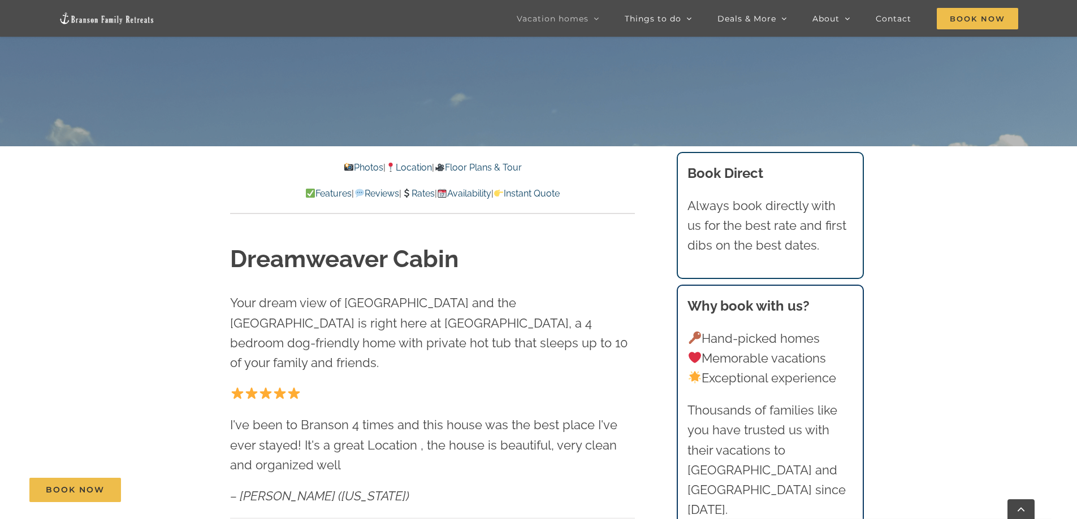
scroll to position [254, 0]
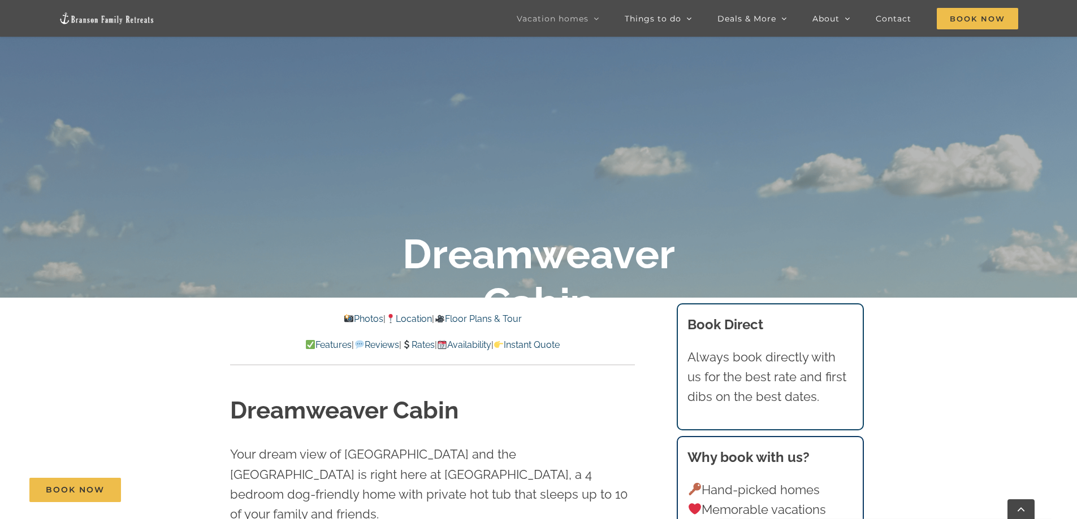
scroll to position [770, 0]
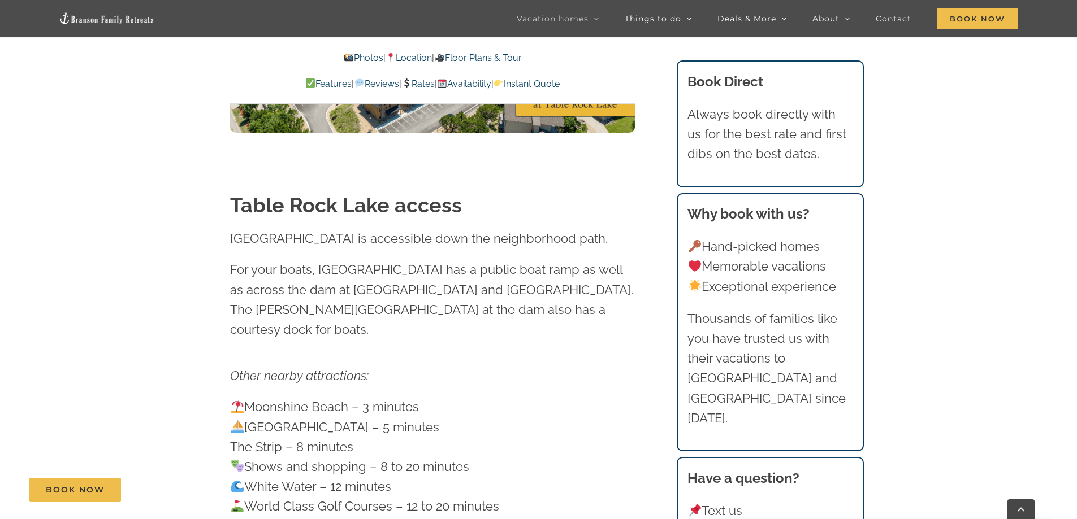
scroll to position [339, 0]
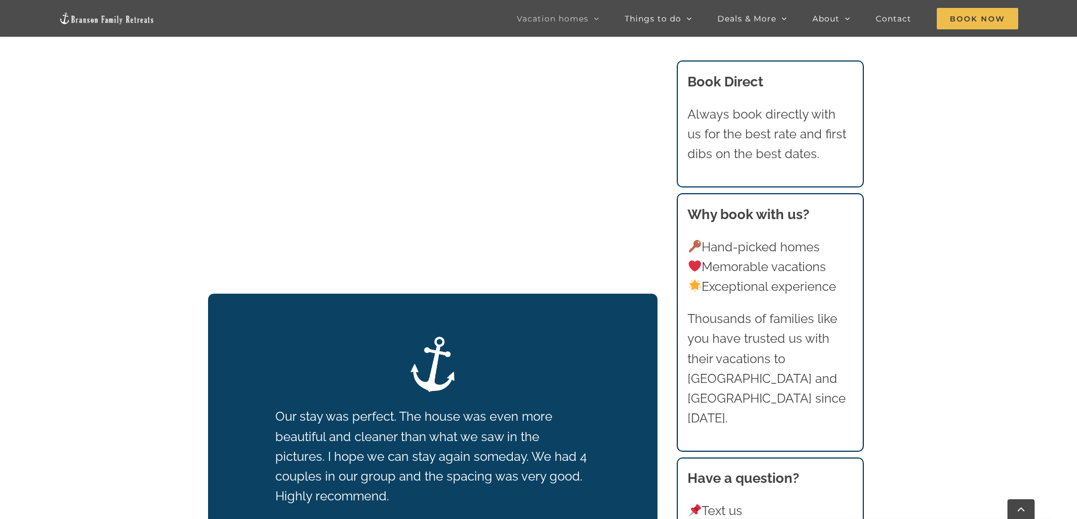
scroll to position [1456, 0]
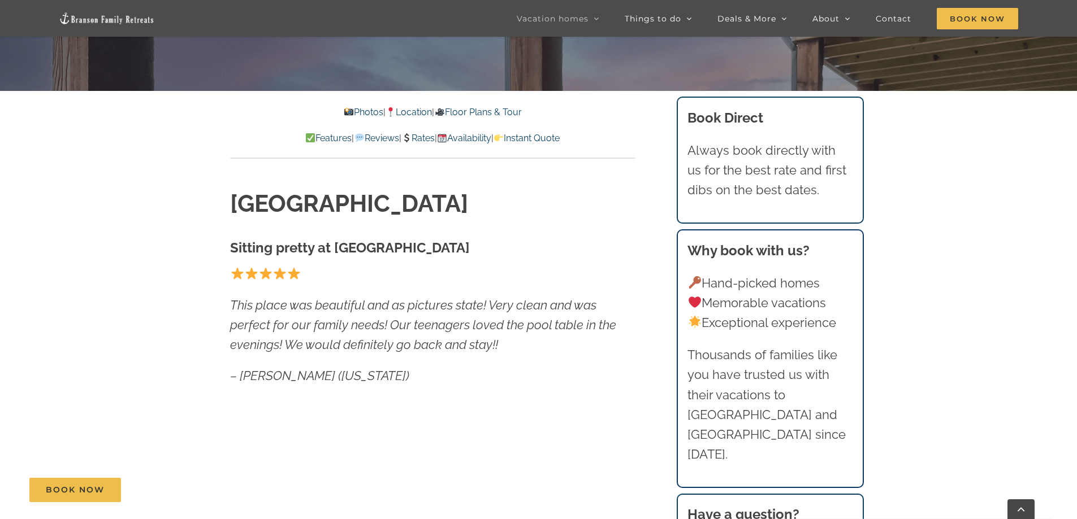
scroll to position [509, 0]
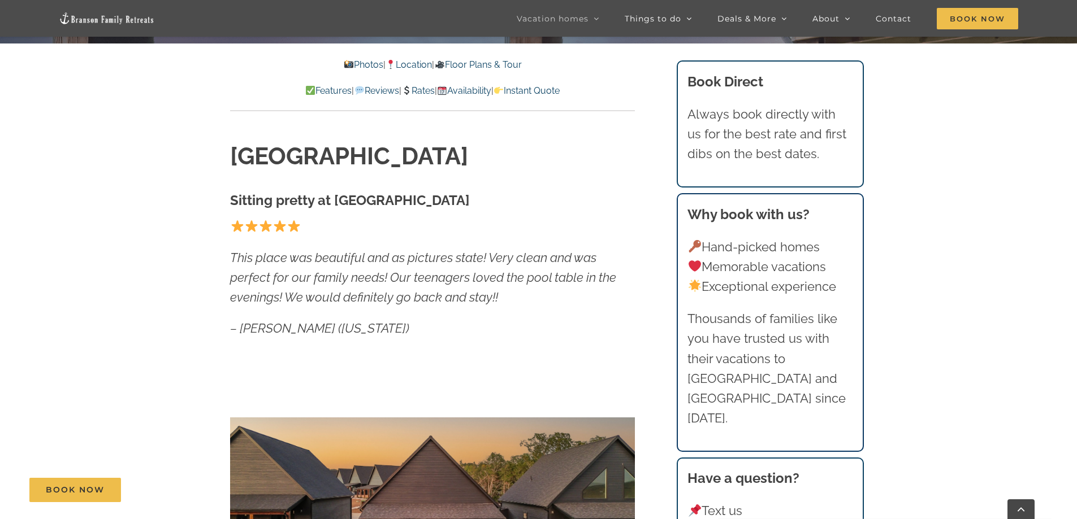
click at [412, 66] on link "Location" at bounding box center [408, 64] width 46 height 11
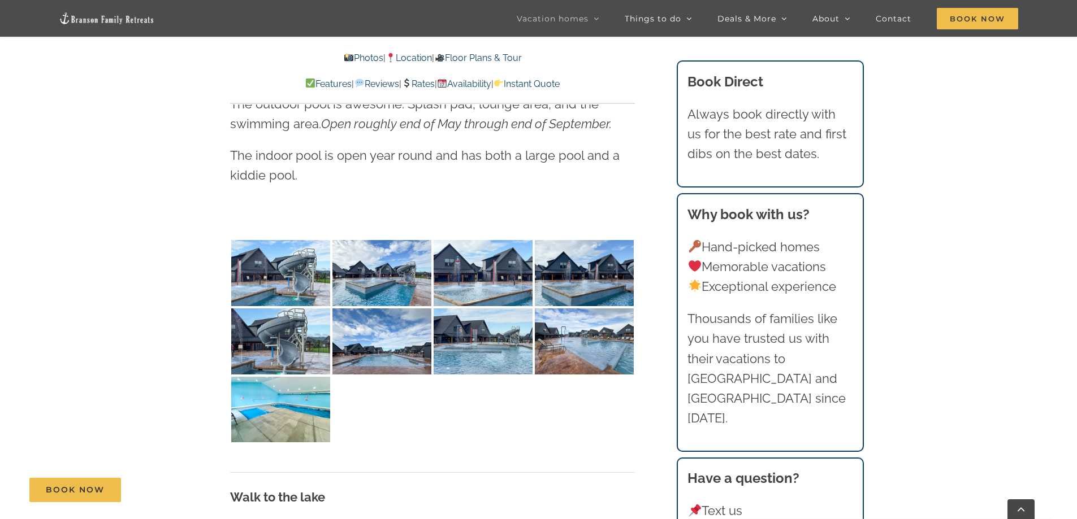
click at [413, 58] on link "Location" at bounding box center [408, 58] width 46 height 11
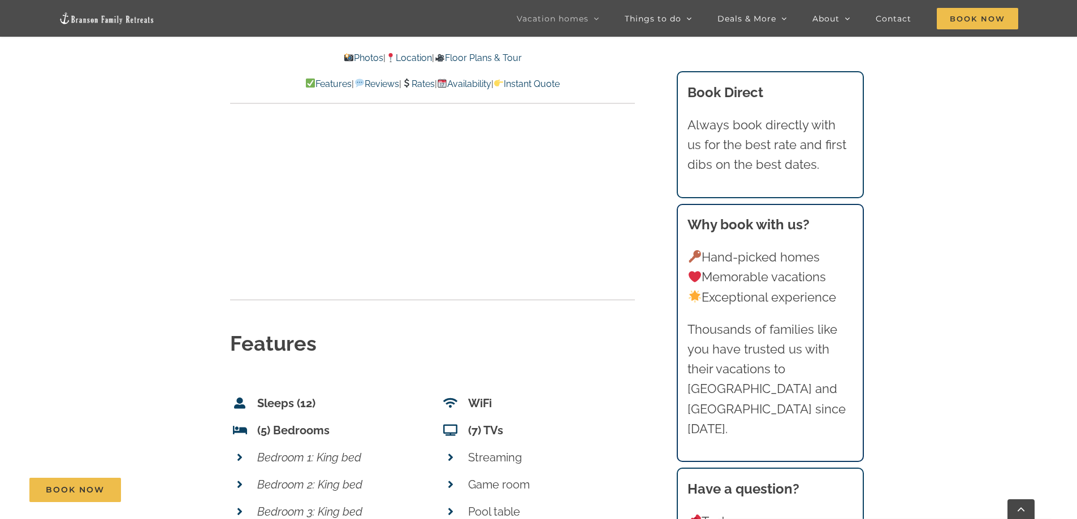
scroll to position [4035, 0]
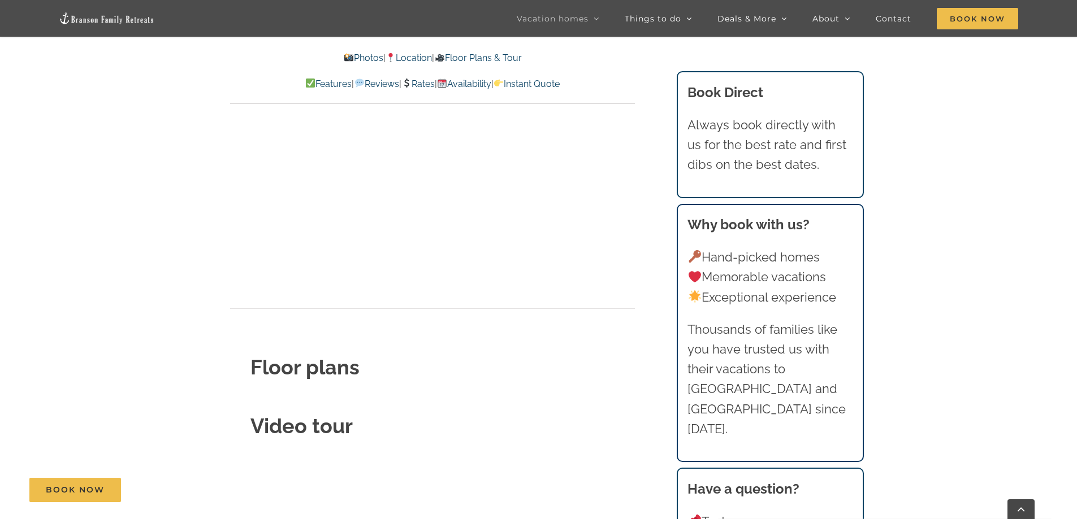
click at [356, 56] on link "Photos" at bounding box center [364, 58] width 40 height 11
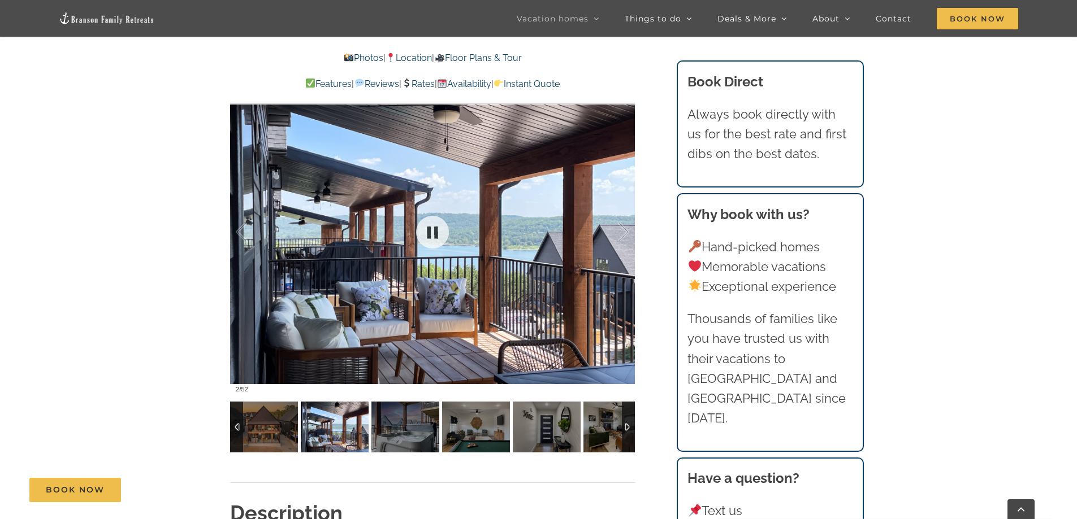
scroll to position [895, 0]
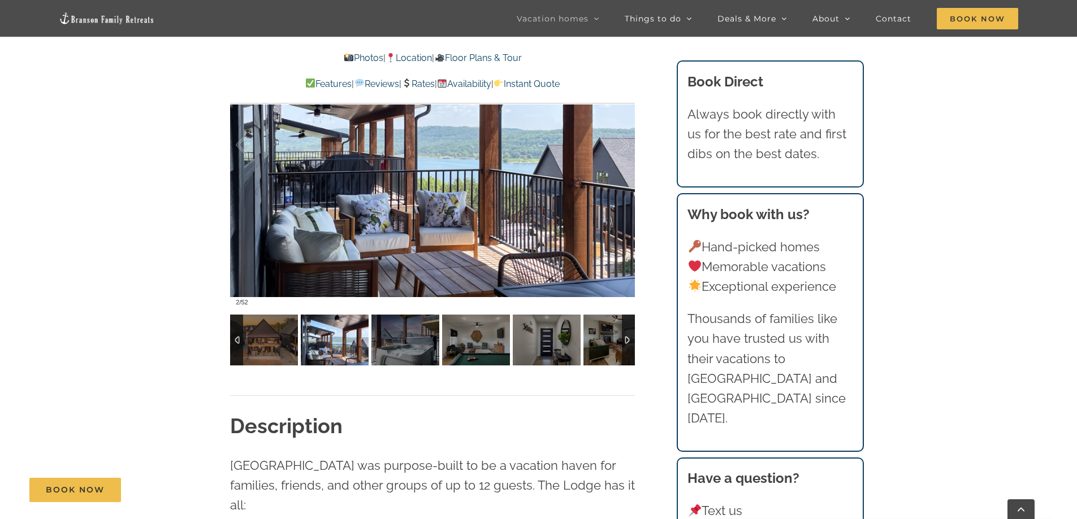
click at [330, 341] on img at bounding box center [335, 340] width 68 height 51
click at [405, 346] on img at bounding box center [405, 340] width 68 height 51
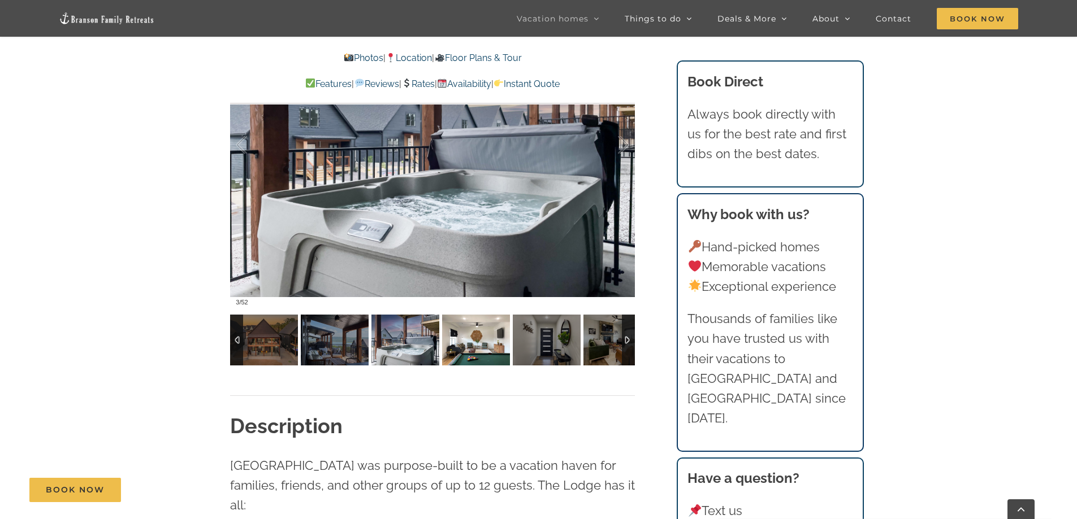
click at [464, 345] on img at bounding box center [476, 340] width 68 height 51
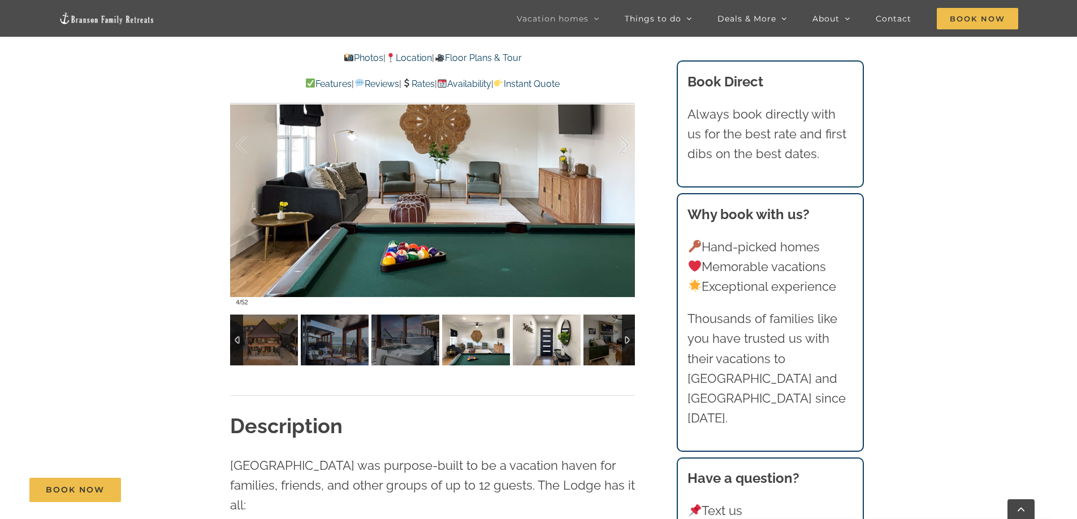
click at [540, 351] on img at bounding box center [547, 340] width 68 height 51
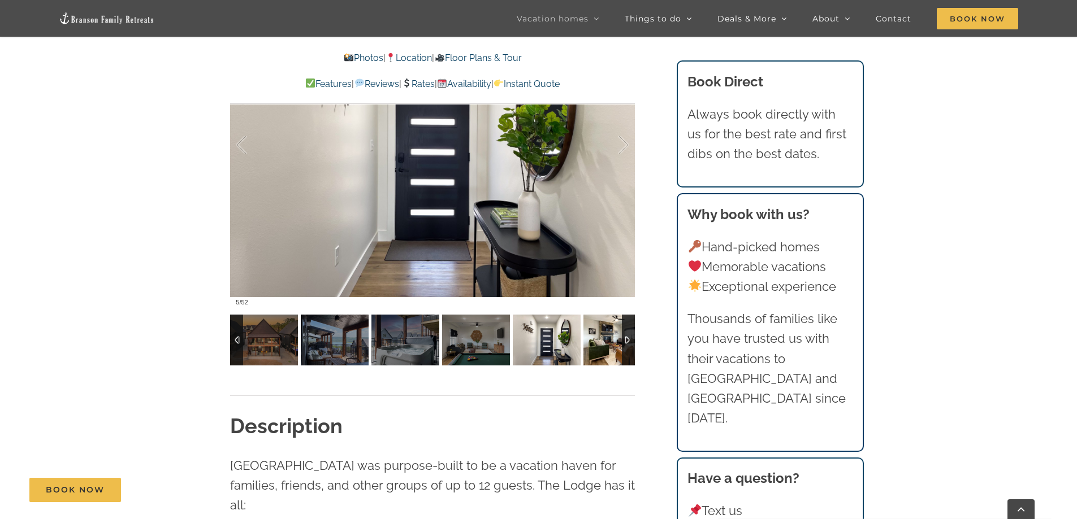
click at [601, 353] on img at bounding box center [617, 340] width 68 height 51
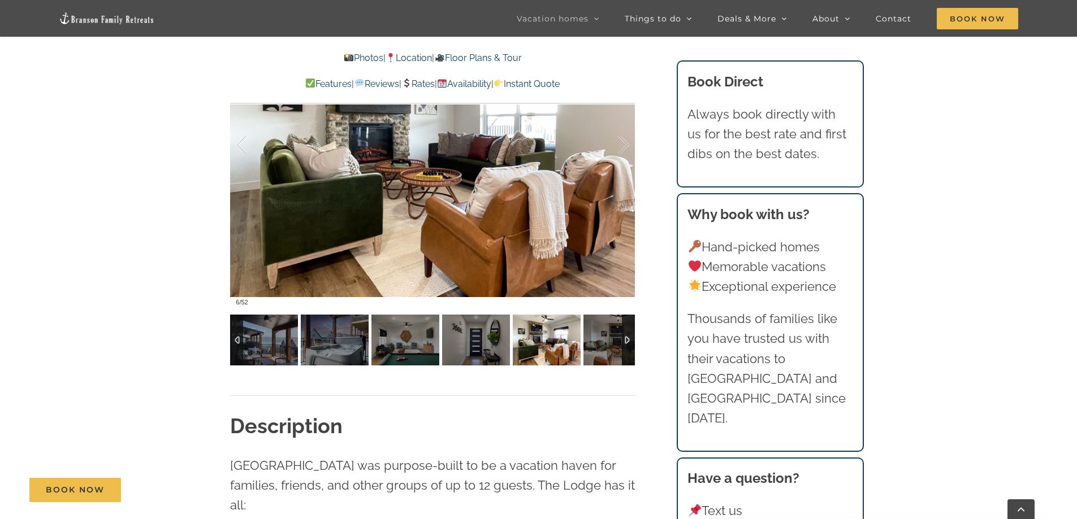
click at [624, 339] on div at bounding box center [628, 340] width 13 height 51
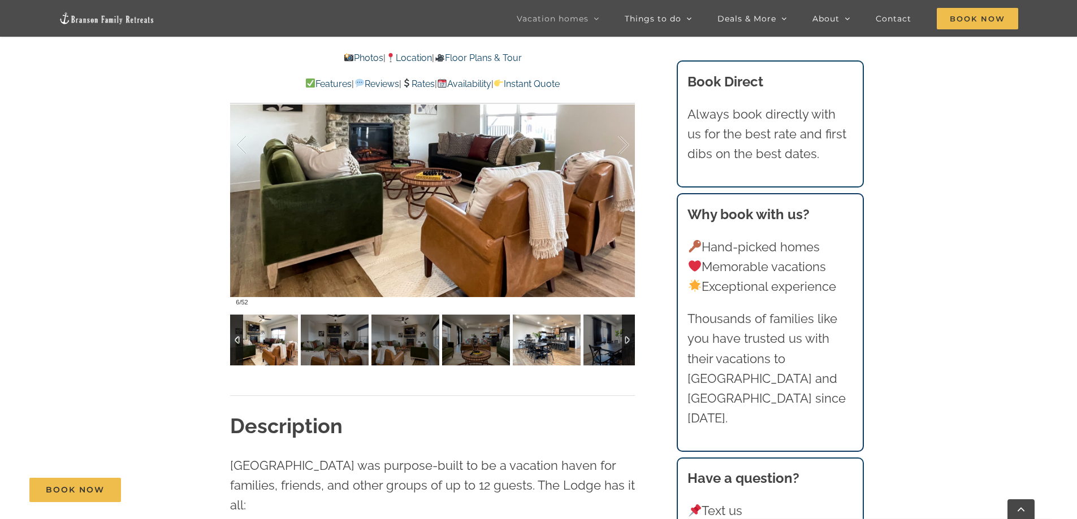
click at [556, 348] on img at bounding box center [547, 340] width 68 height 51
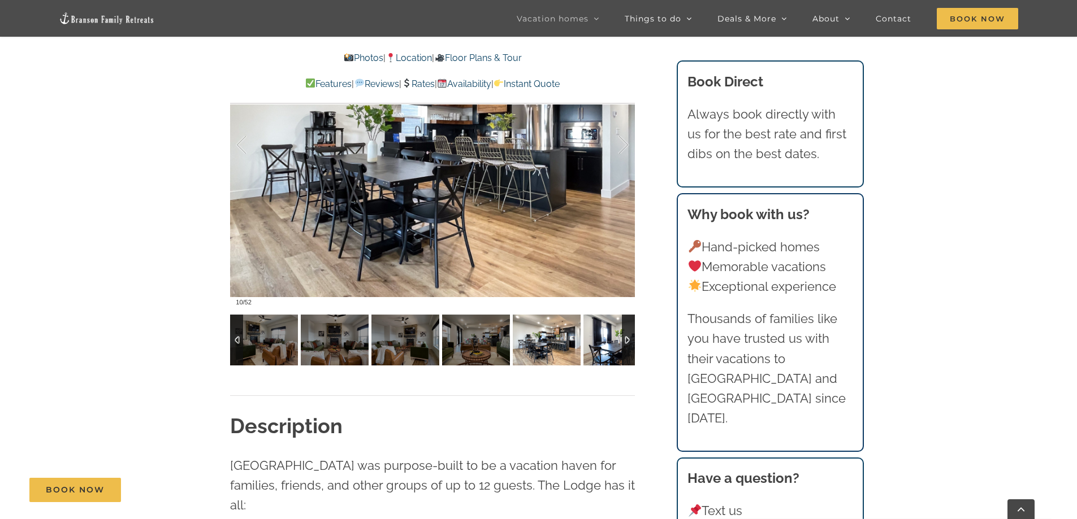
click at [593, 349] on img at bounding box center [617, 340] width 68 height 51
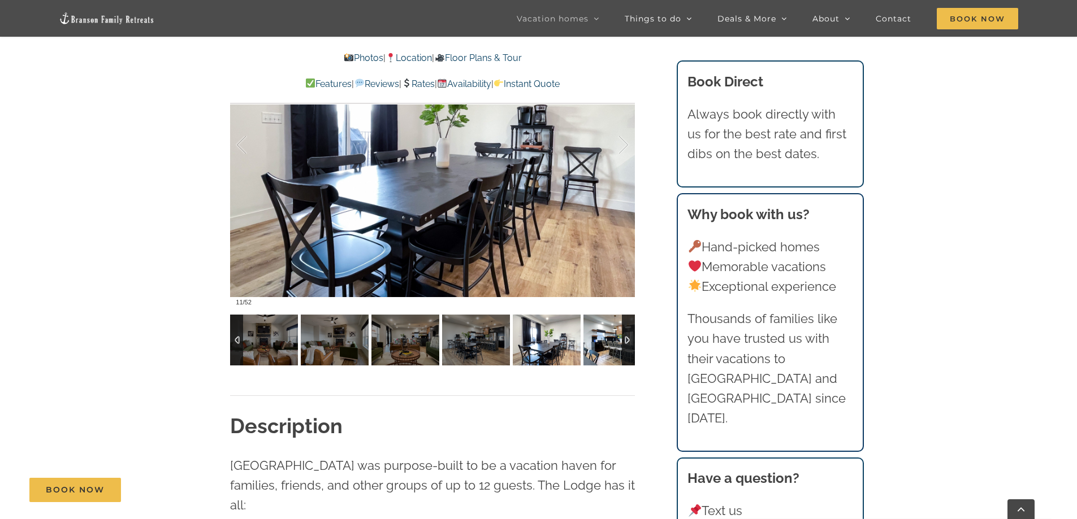
click at [593, 349] on img at bounding box center [617, 340] width 68 height 51
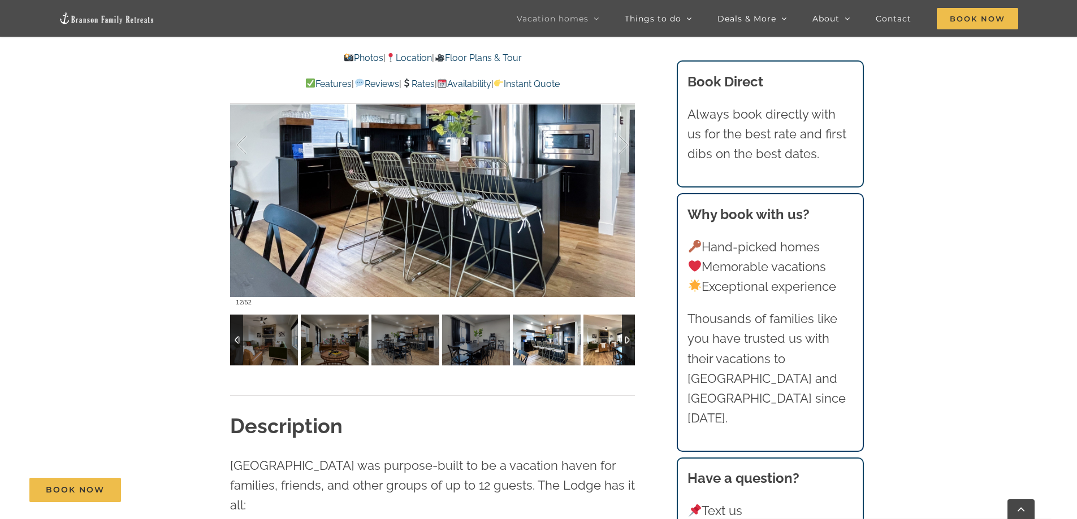
click at [593, 348] on img at bounding box center [617, 340] width 68 height 51
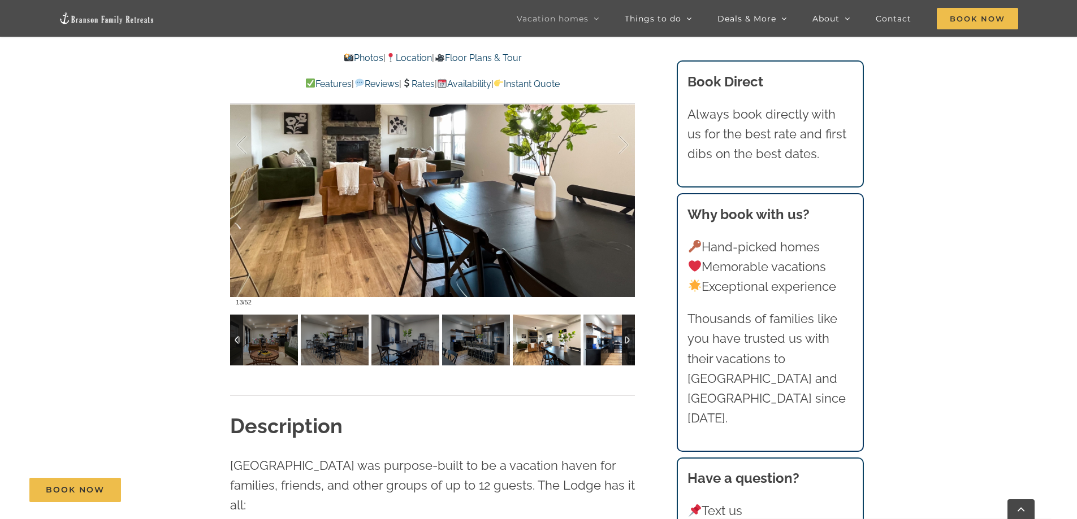
click at [593, 348] on img at bounding box center [617, 340] width 68 height 51
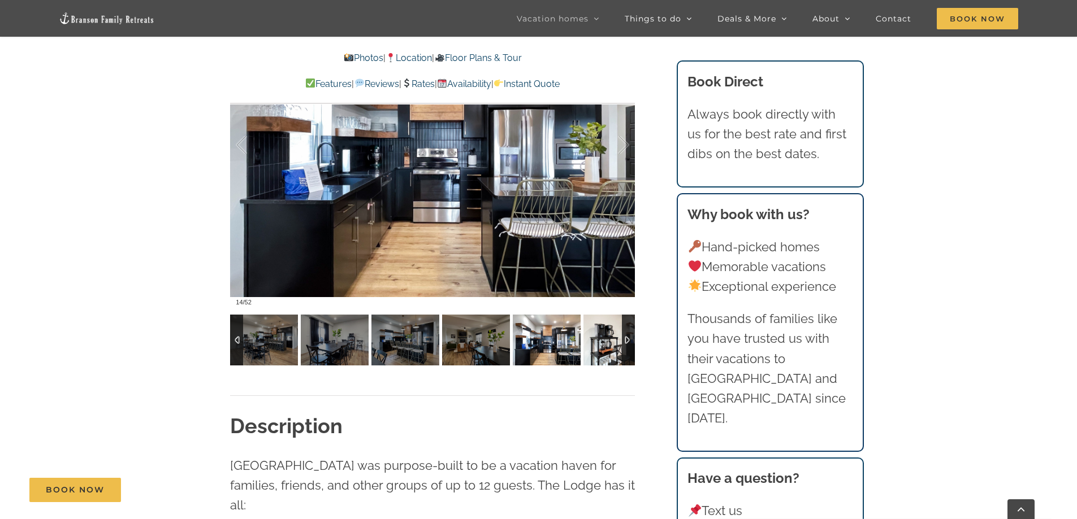
click at [593, 348] on img at bounding box center [617, 340] width 68 height 51
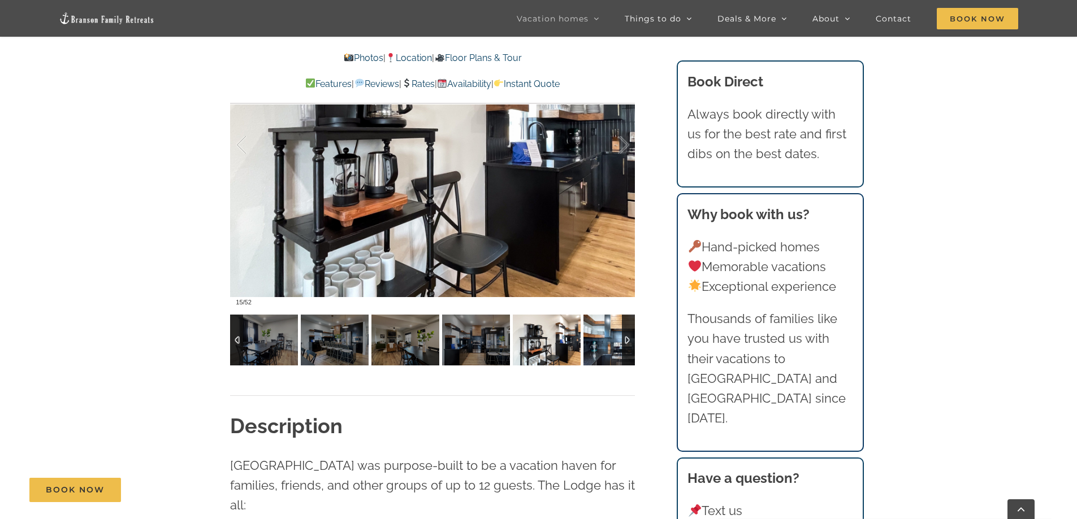
click at [593, 348] on img at bounding box center [617, 340] width 68 height 51
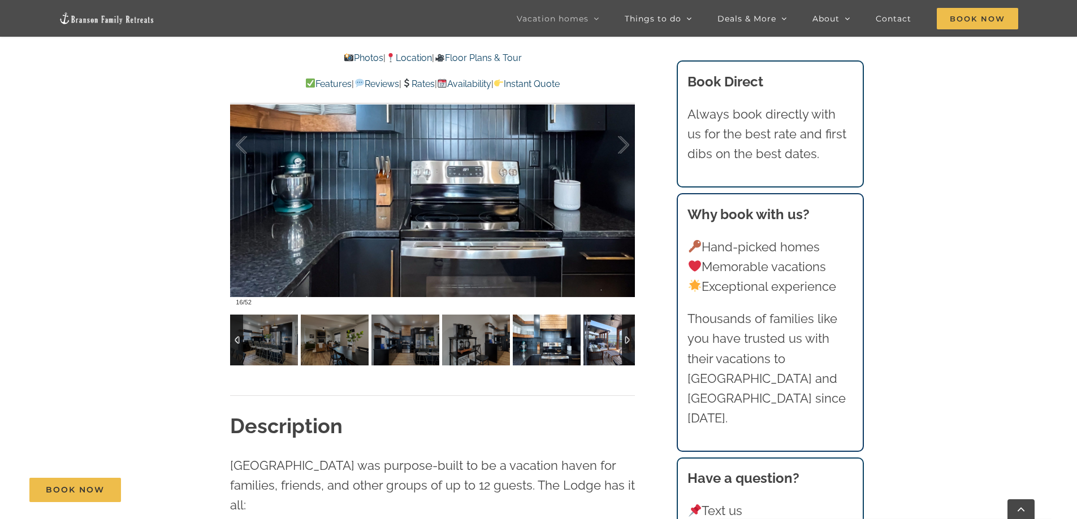
click at [593, 348] on img at bounding box center [617, 340] width 68 height 51
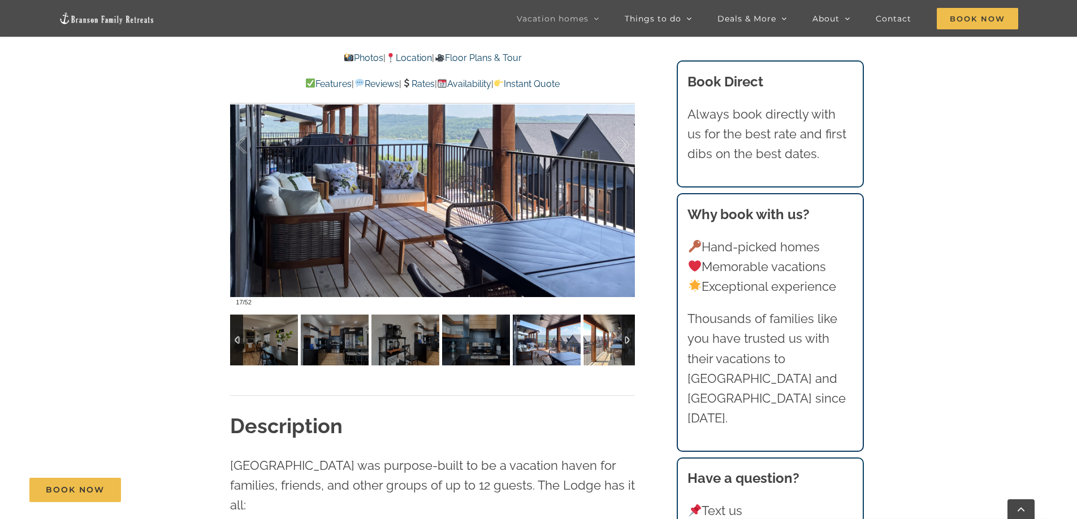
click at [593, 348] on img at bounding box center [617, 340] width 68 height 51
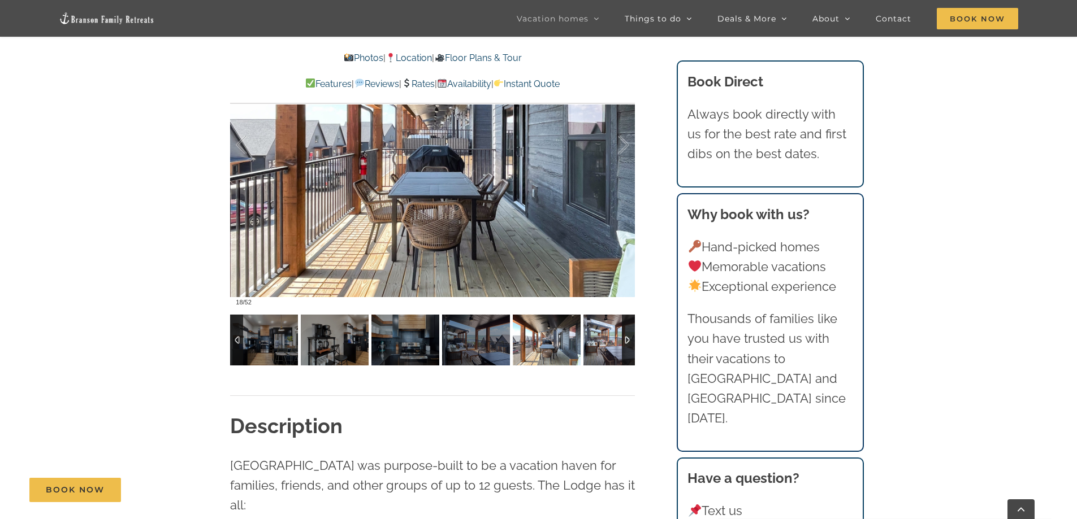
click at [593, 348] on img at bounding box center [617, 340] width 68 height 51
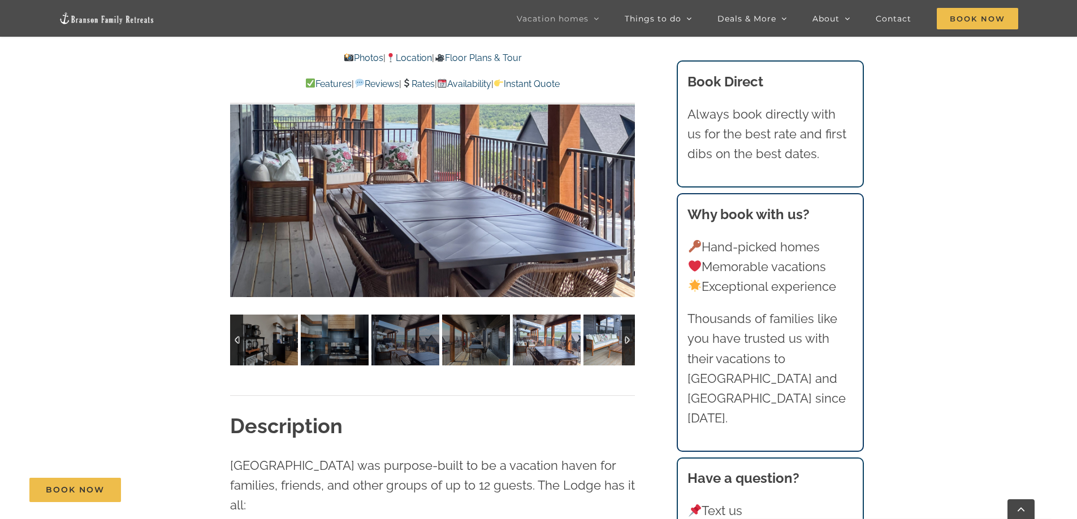
click at [593, 348] on img at bounding box center [617, 340] width 68 height 51
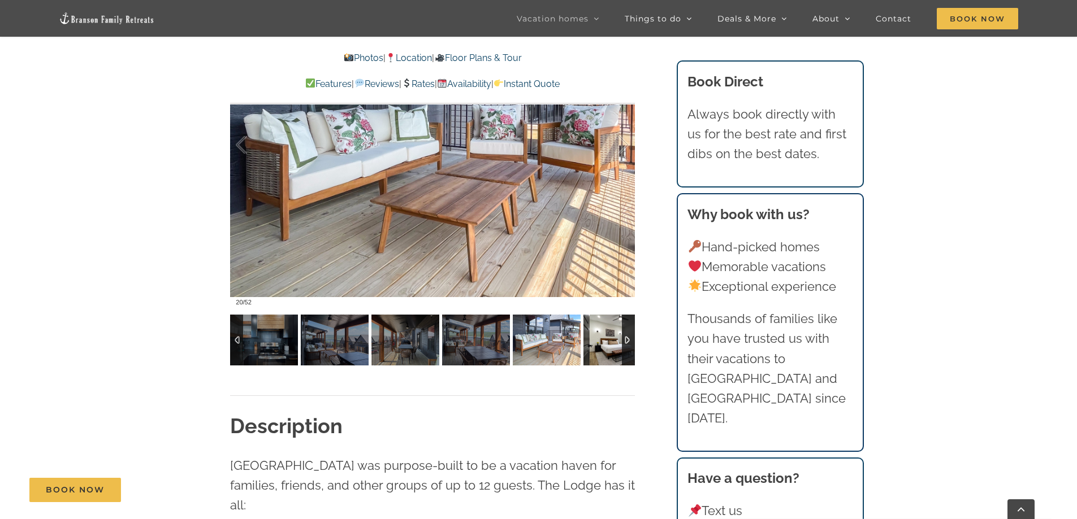
click at [593, 348] on img at bounding box center [617, 340] width 68 height 51
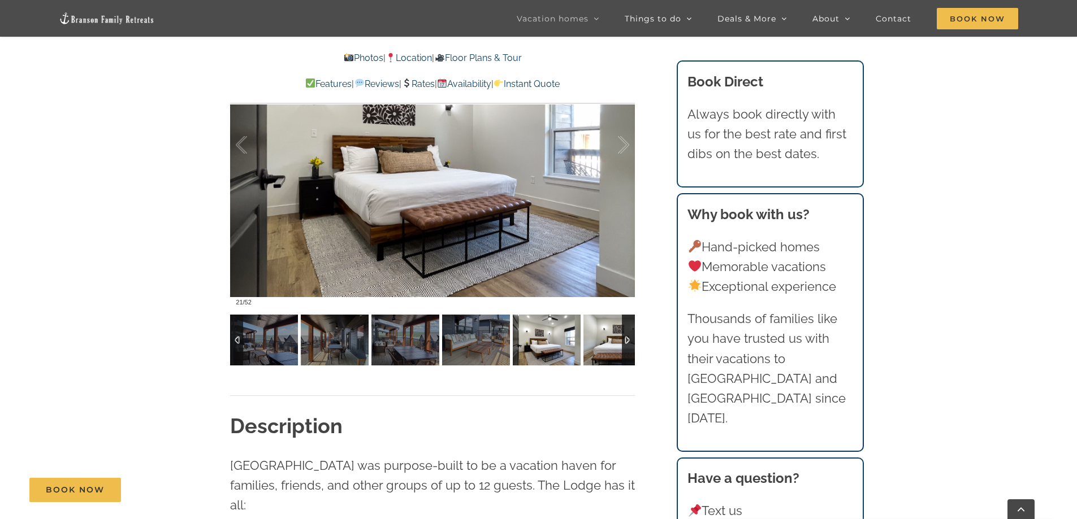
click at [593, 348] on img at bounding box center [617, 340] width 68 height 51
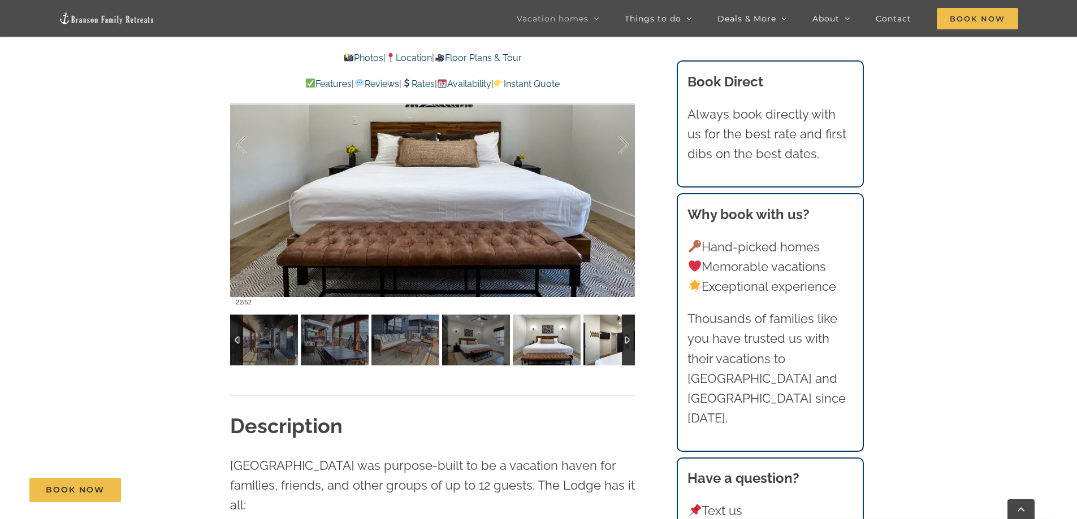
click at [593, 348] on img at bounding box center [617, 340] width 68 height 51
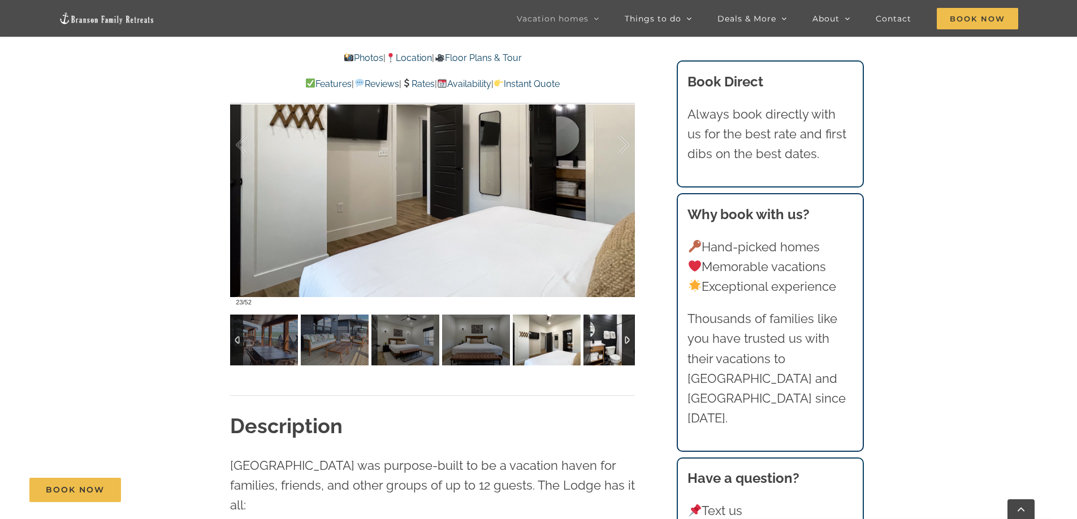
click at [593, 348] on img at bounding box center [617, 340] width 68 height 51
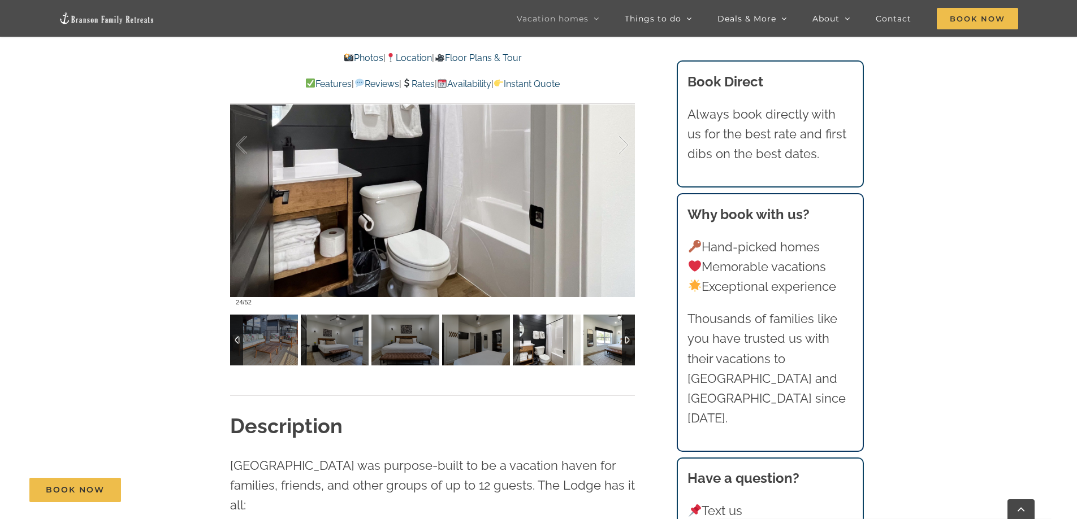
click at [593, 348] on img at bounding box center [617, 340] width 68 height 51
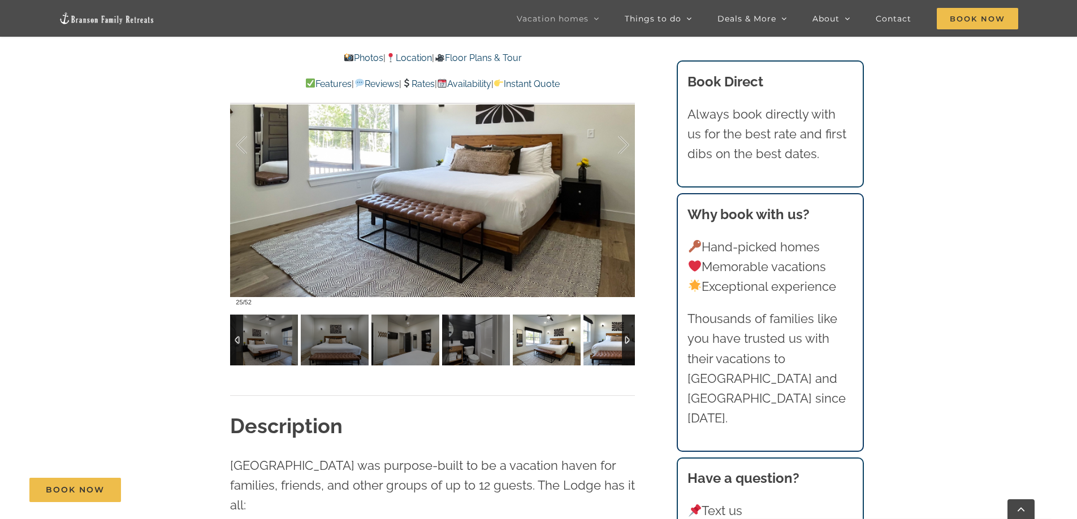
click at [593, 348] on img at bounding box center [617, 340] width 68 height 51
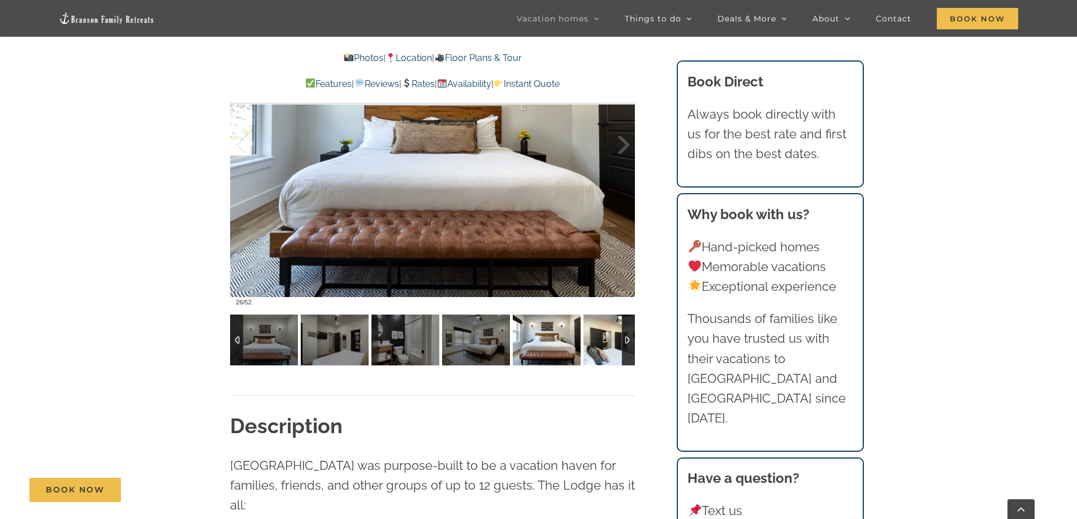
click at [593, 348] on img at bounding box center [617, 340] width 68 height 51
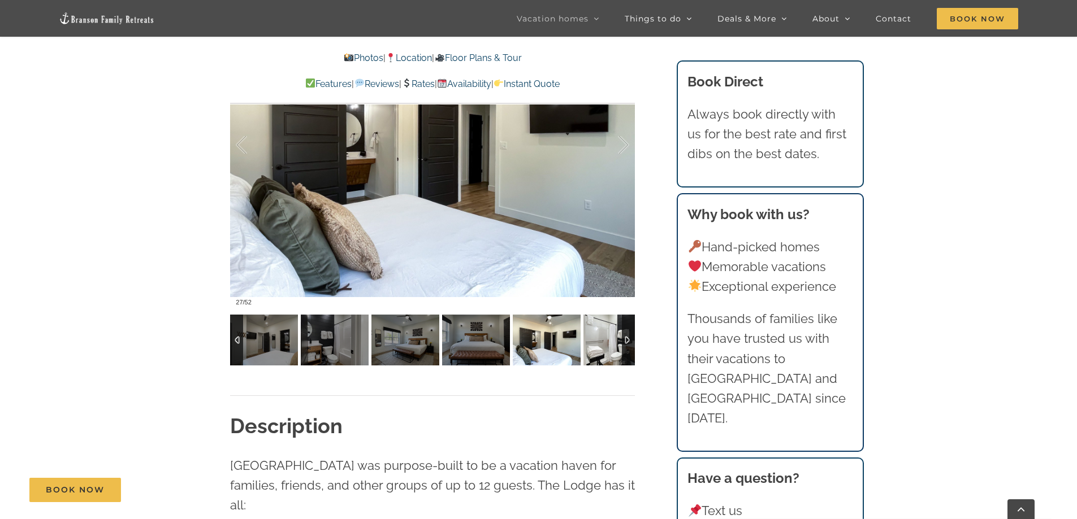
click at [593, 348] on img at bounding box center [617, 340] width 68 height 51
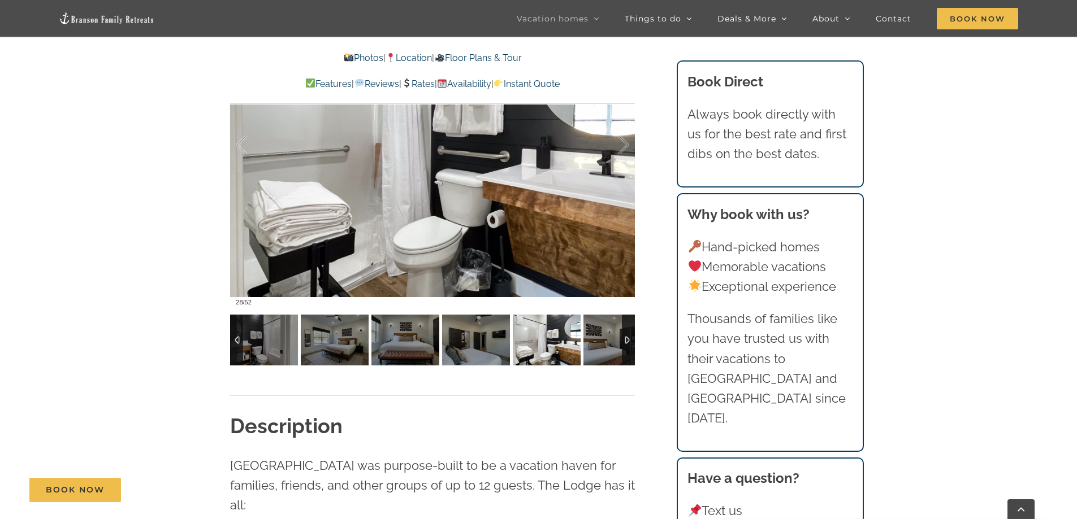
click at [580, 348] on img at bounding box center [547, 340] width 68 height 51
click at [593, 348] on img at bounding box center [617, 340] width 68 height 51
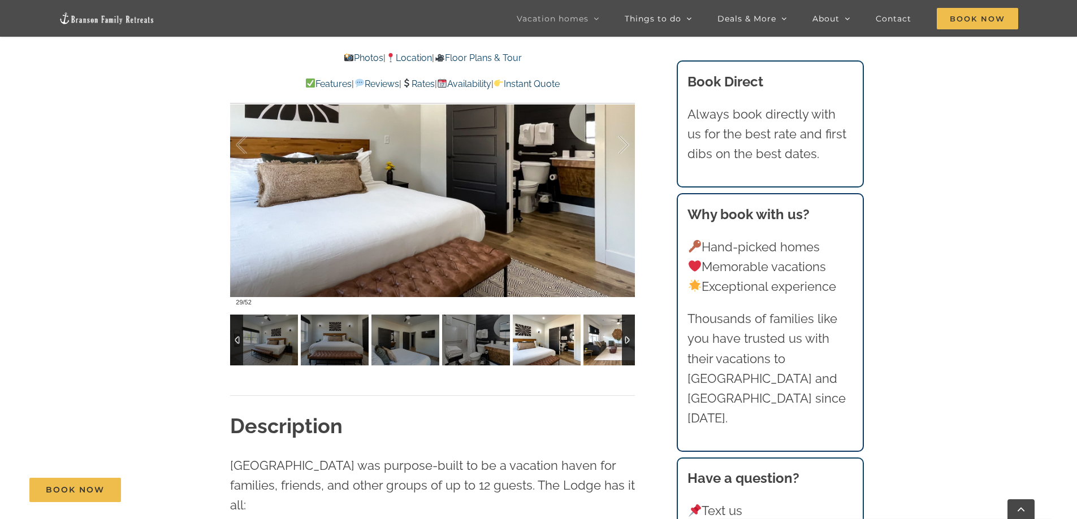
click at [593, 348] on img at bounding box center [617, 340] width 68 height 51
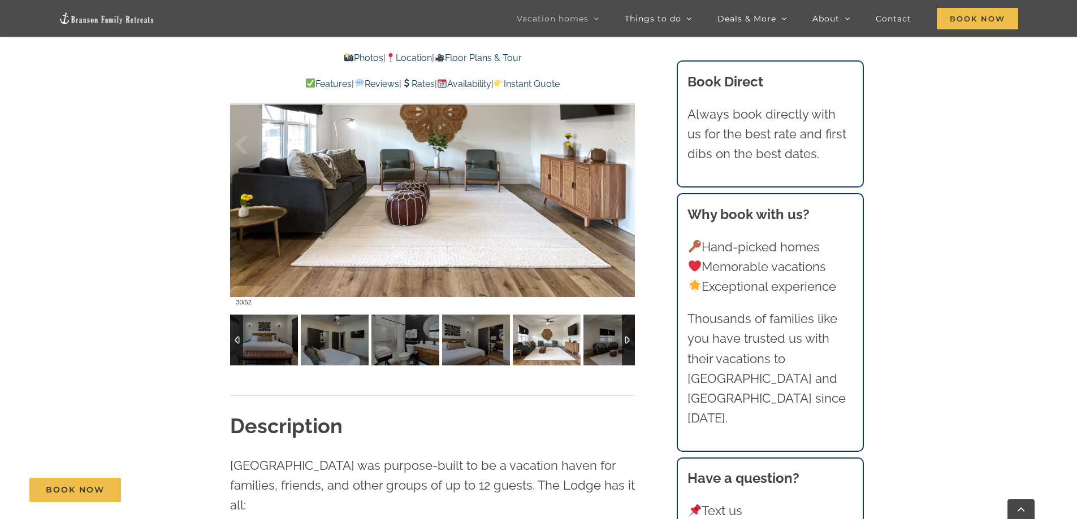
click at [580, 348] on img at bounding box center [547, 340] width 68 height 51
click at [593, 348] on img at bounding box center [617, 340] width 68 height 51
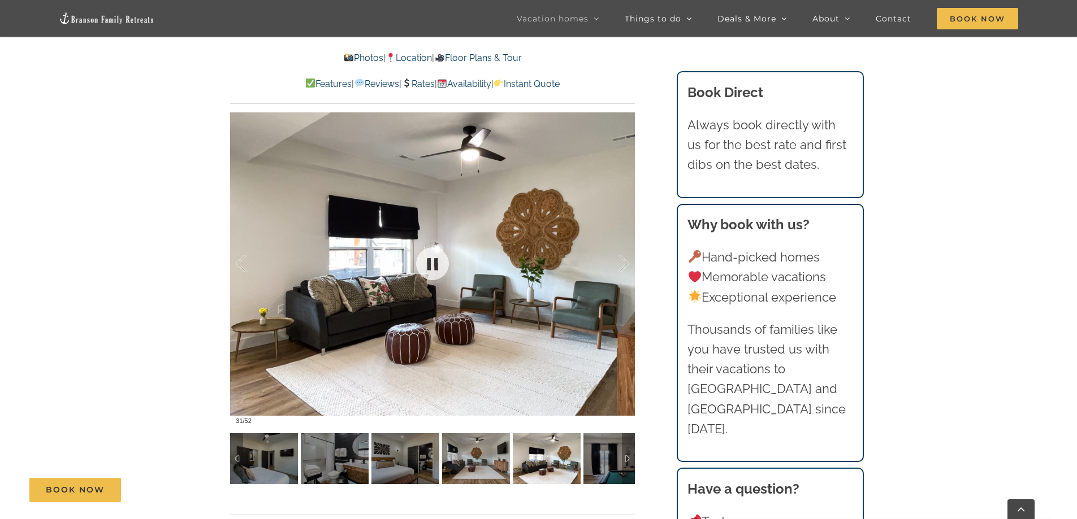
scroll to position [669, 0]
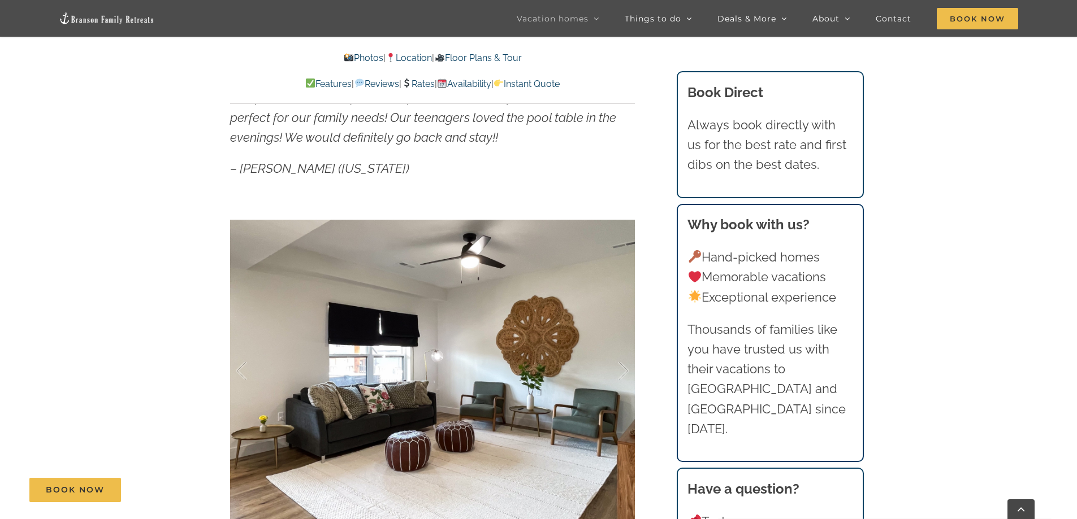
click at [418, 84] on link "Rates" at bounding box center [417, 84] width 33 height 11
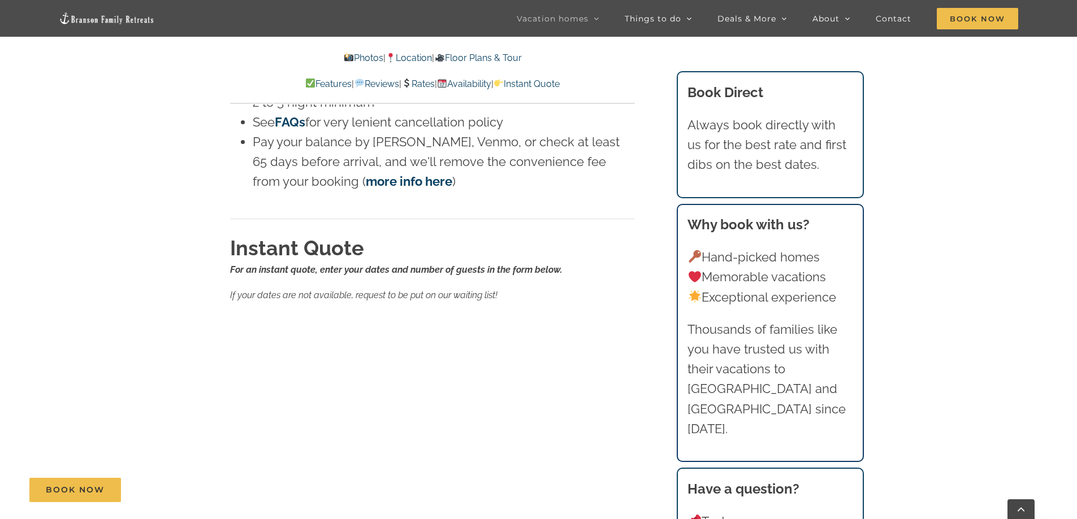
scroll to position [6661, 0]
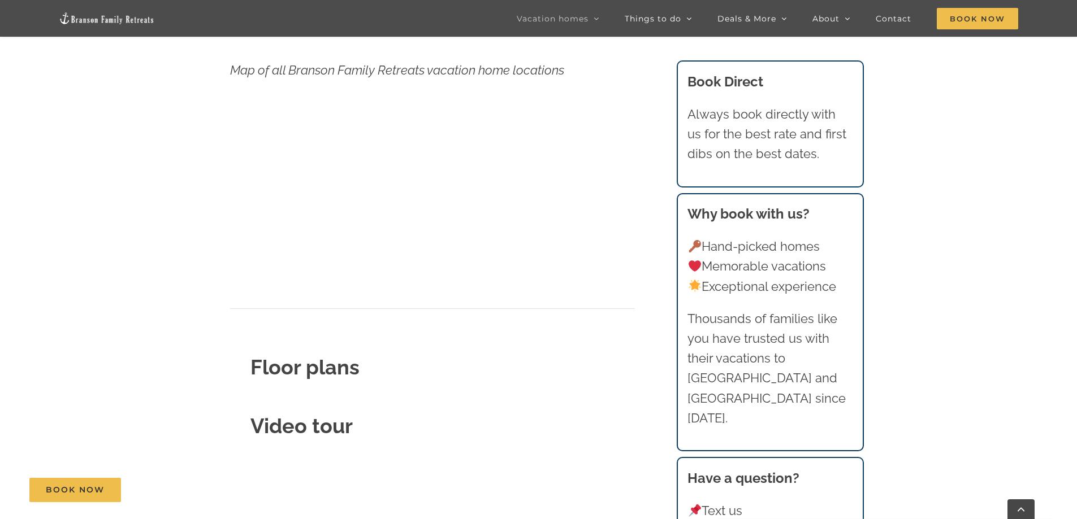
scroll to position [509, 0]
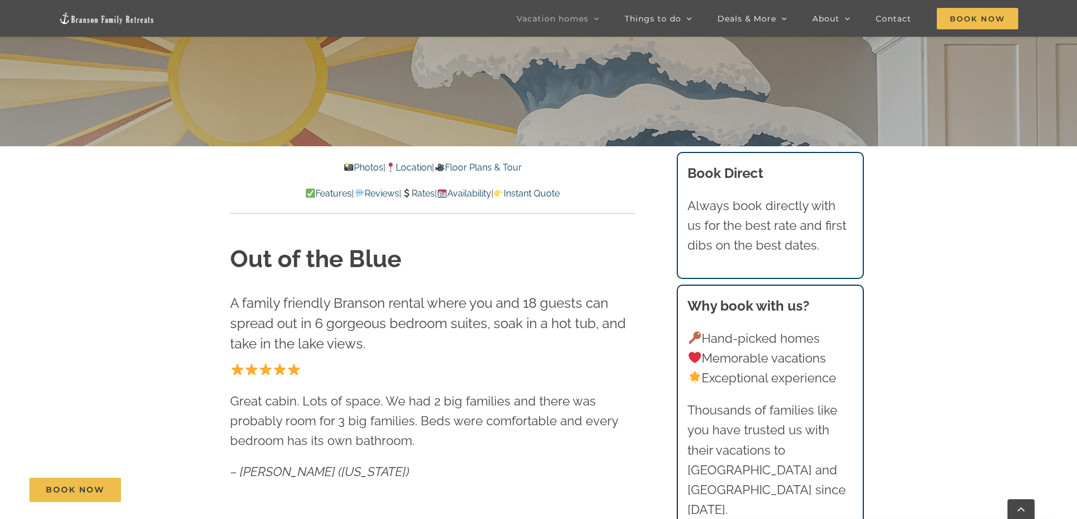
scroll to position [396, 0]
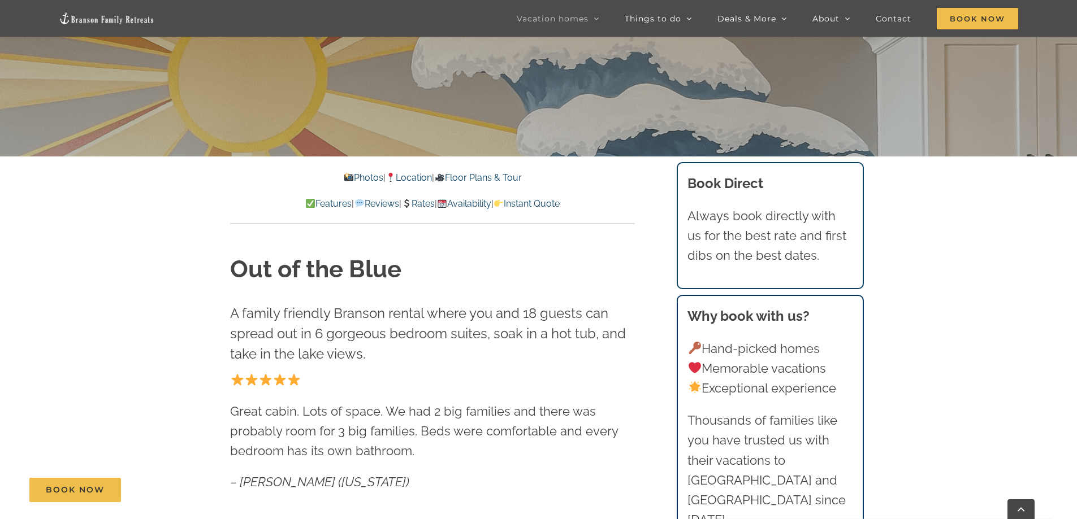
click at [420, 176] on link "Location" at bounding box center [408, 177] width 46 height 11
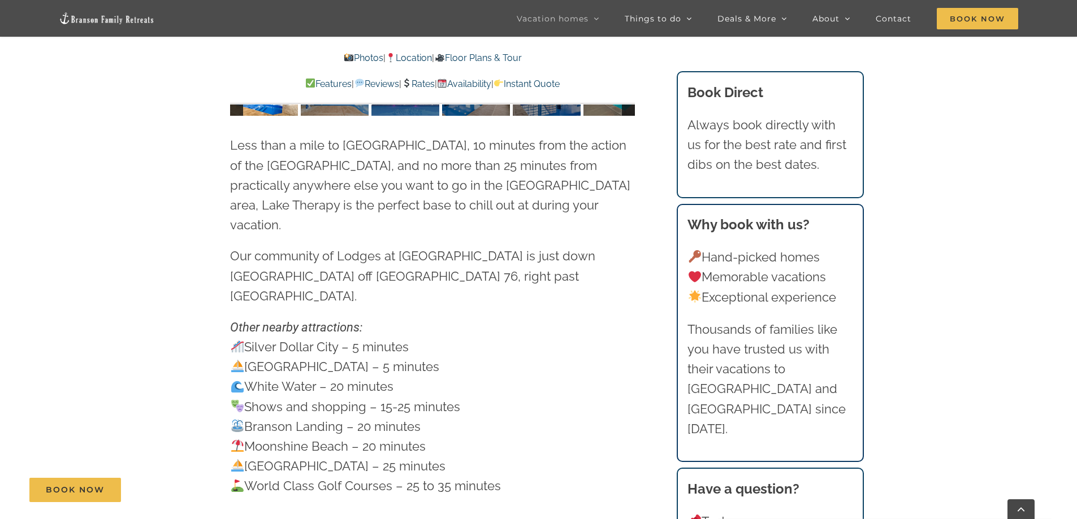
scroll to position [3200, 0]
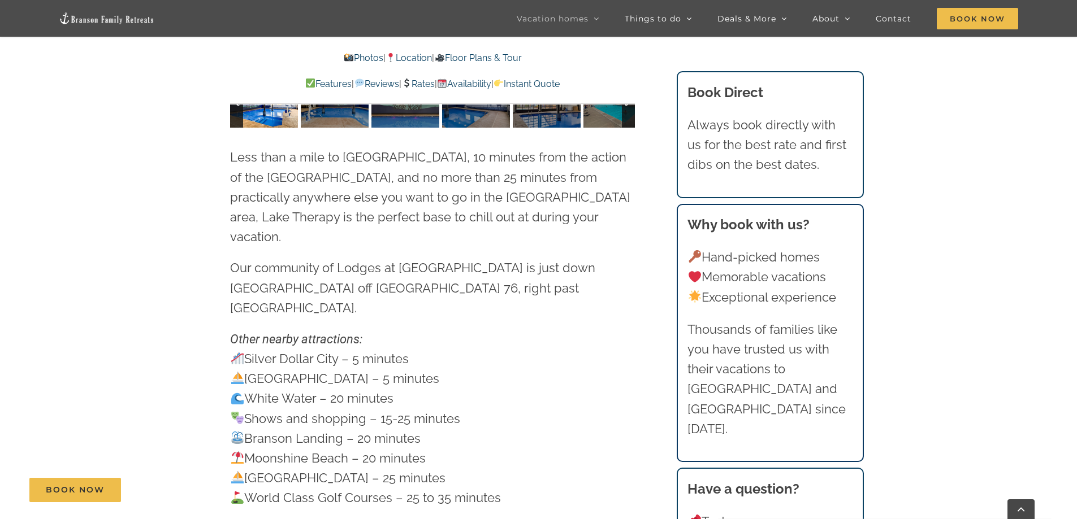
click at [350, 56] on link "Photos" at bounding box center [364, 58] width 40 height 11
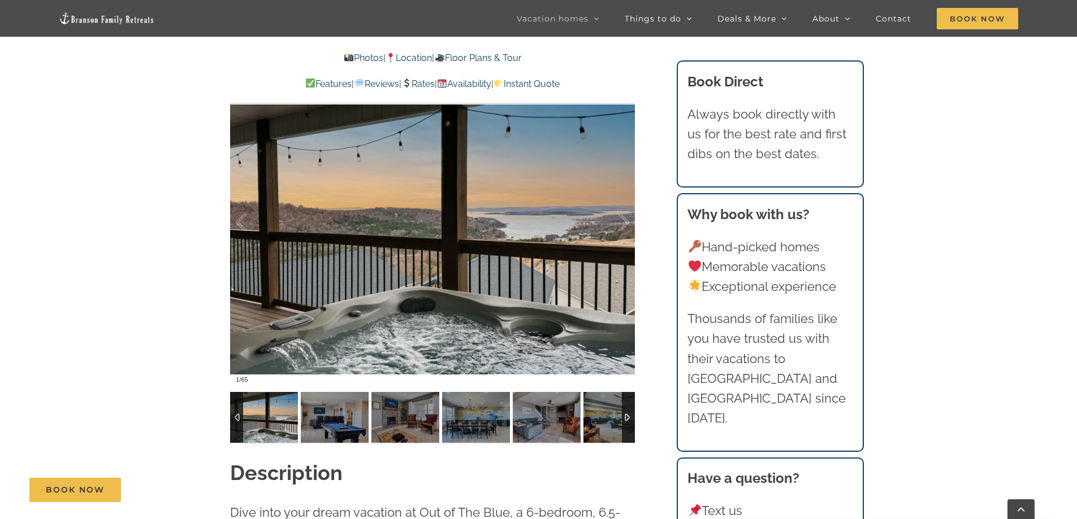
scroll to position [935, 0]
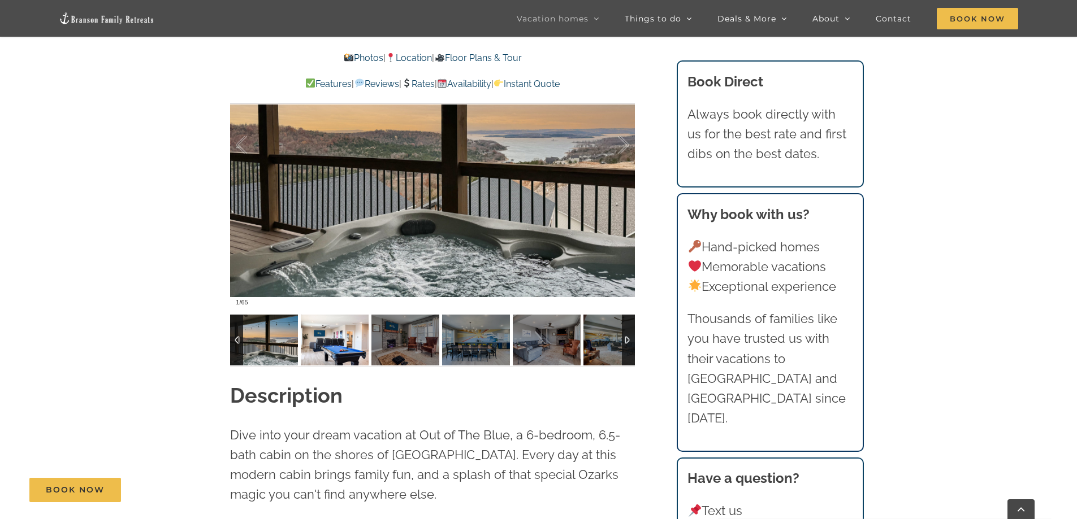
click at [345, 343] on img at bounding box center [335, 340] width 68 height 51
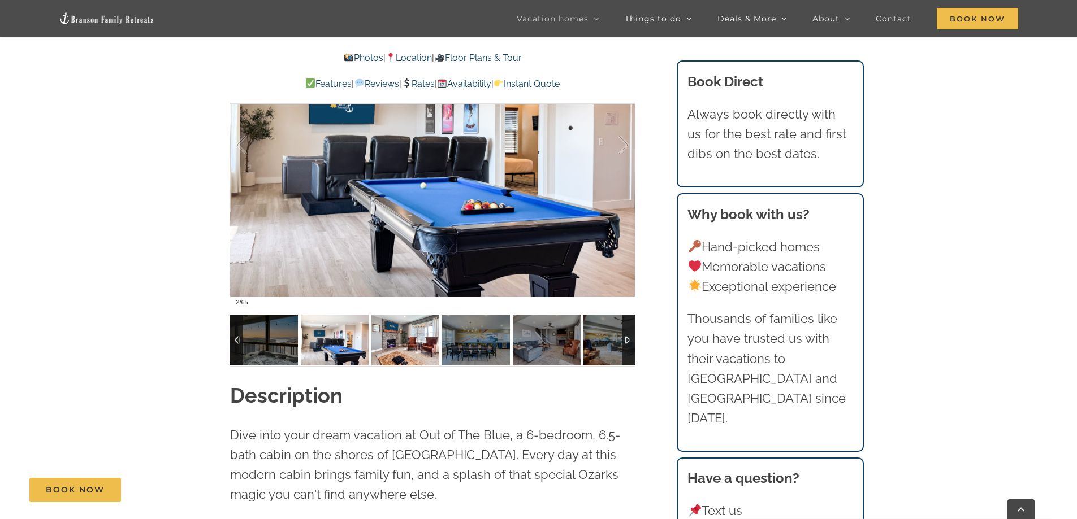
click at [400, 345] on img at bounding box center [405, 340] width 68 height 51
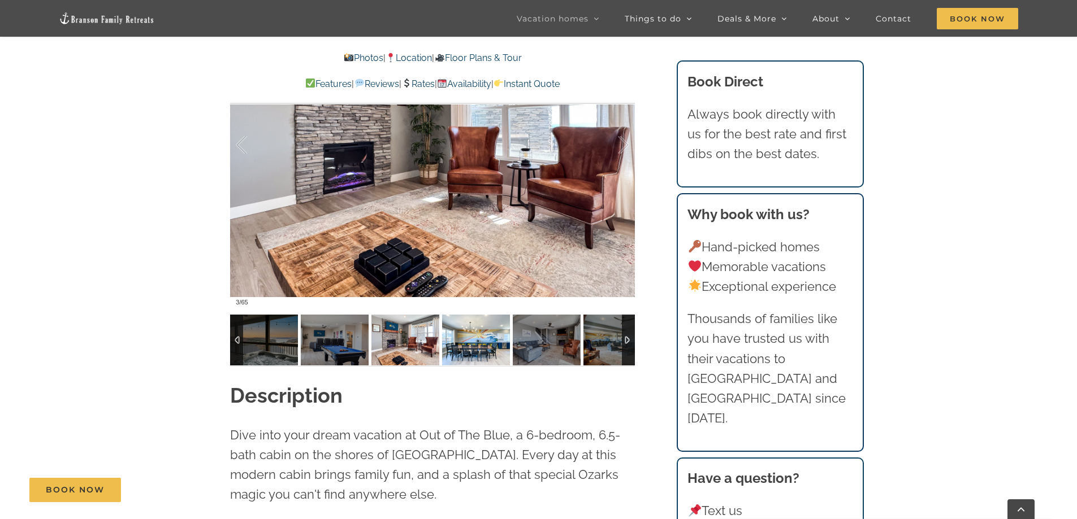
click at [456, 345] on img at bounding box center [476, 340] width 68 height 51
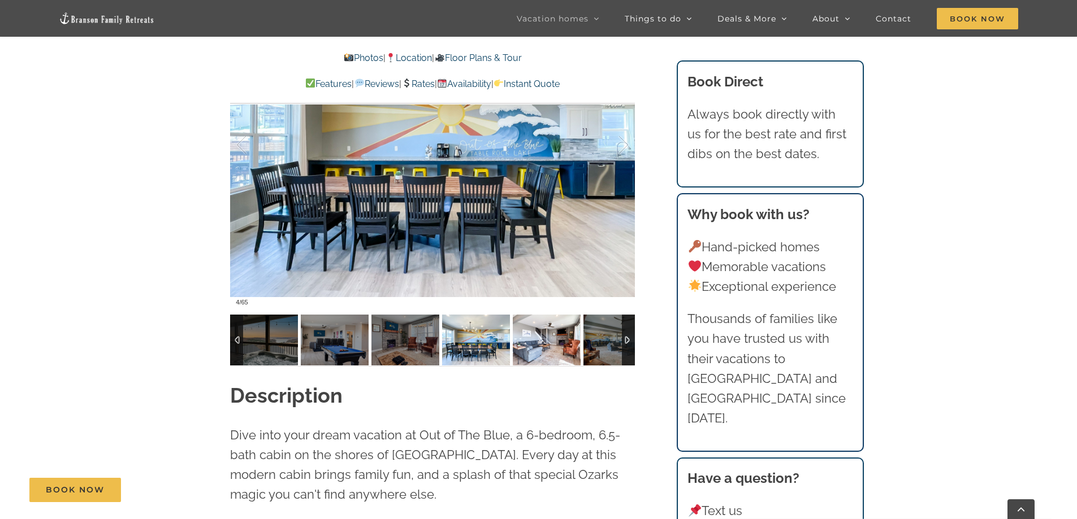
click at [550, 345] on img at bounding box center [547, 340] width 68 height 51
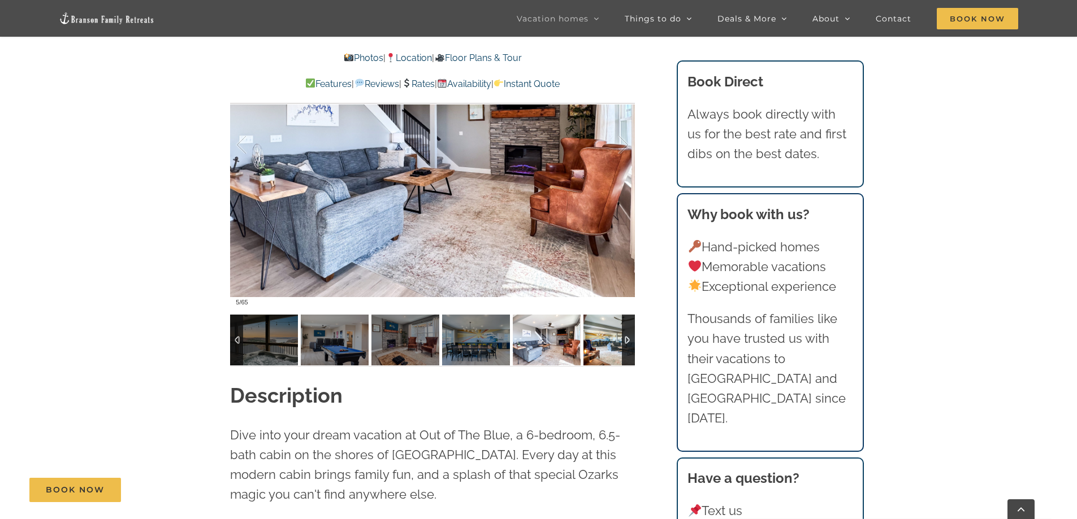
click at [589, 348] on img at bounding box center [617, 340] width 68 height 51
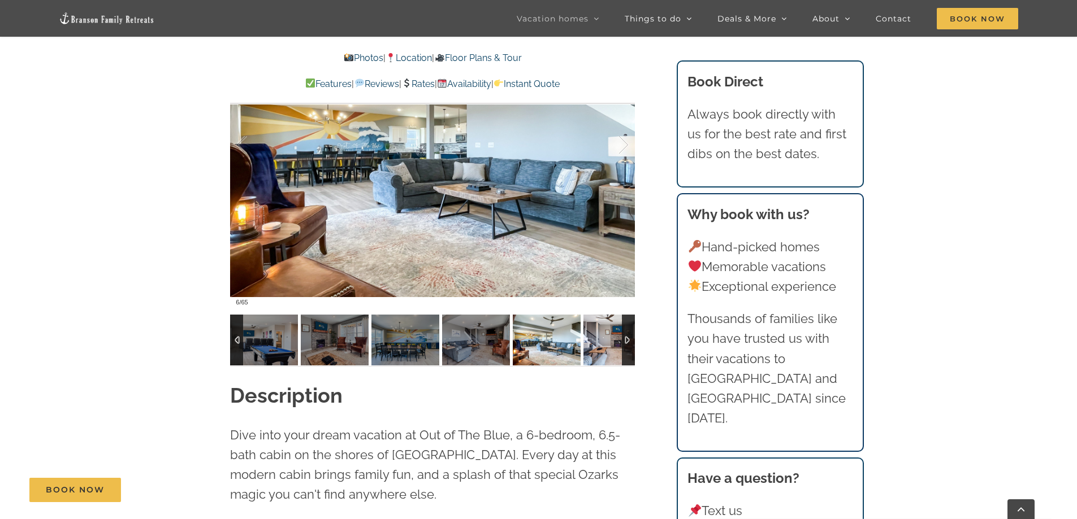
click at [613, 345] on img at bounding box center [617, 340] width 68 height 51
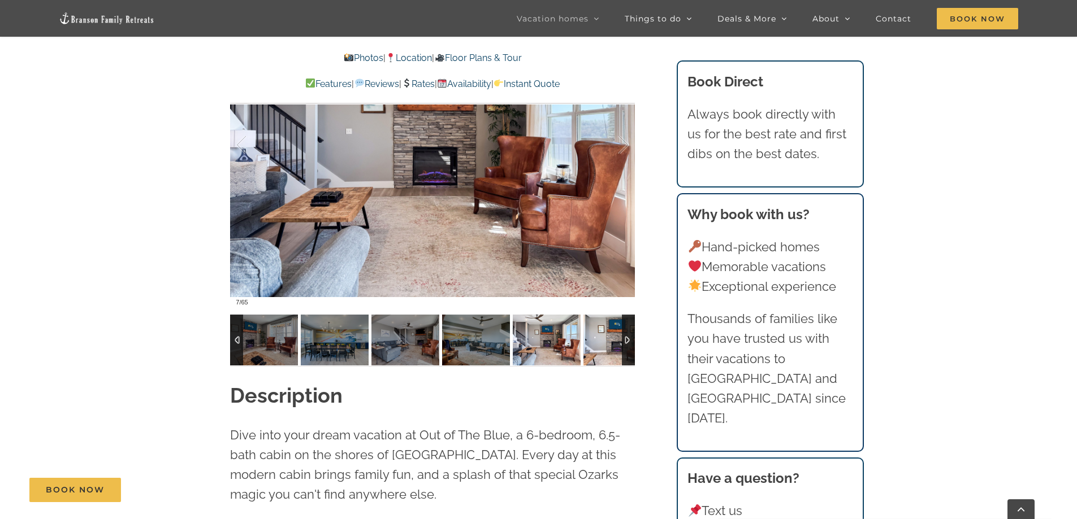
click at [613, 345] on img at bounding box center [617, 340] width 68 height 51
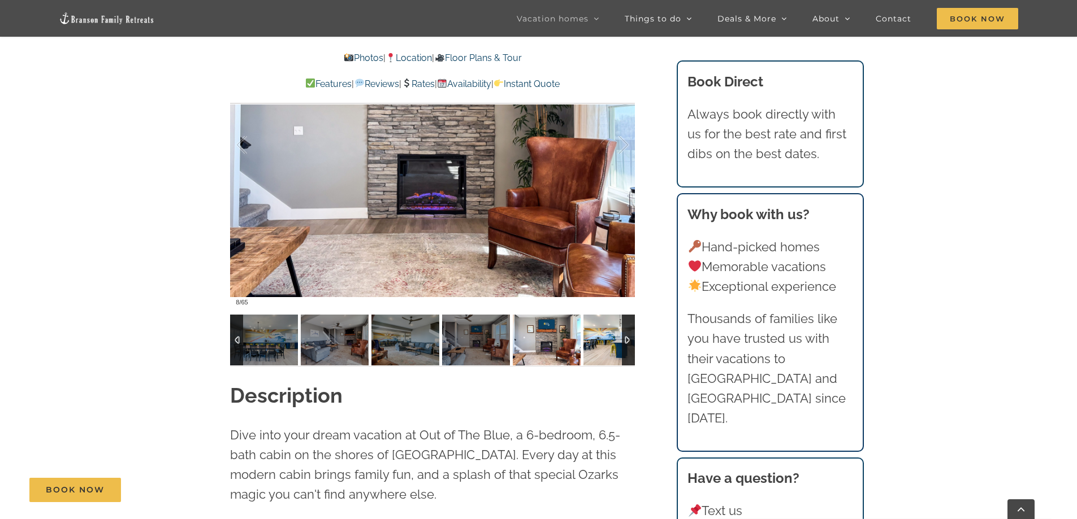
click at [613, 345] on img at bounding box center [617, 340] width 68 height 51
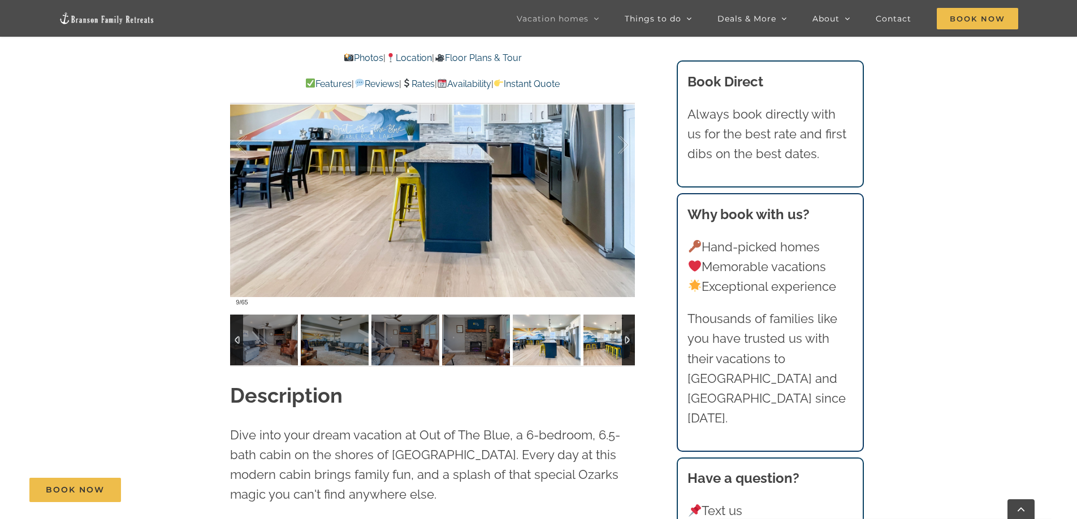
click at [613, 345] on img at bounding box center [617, 340] width 68 height 51
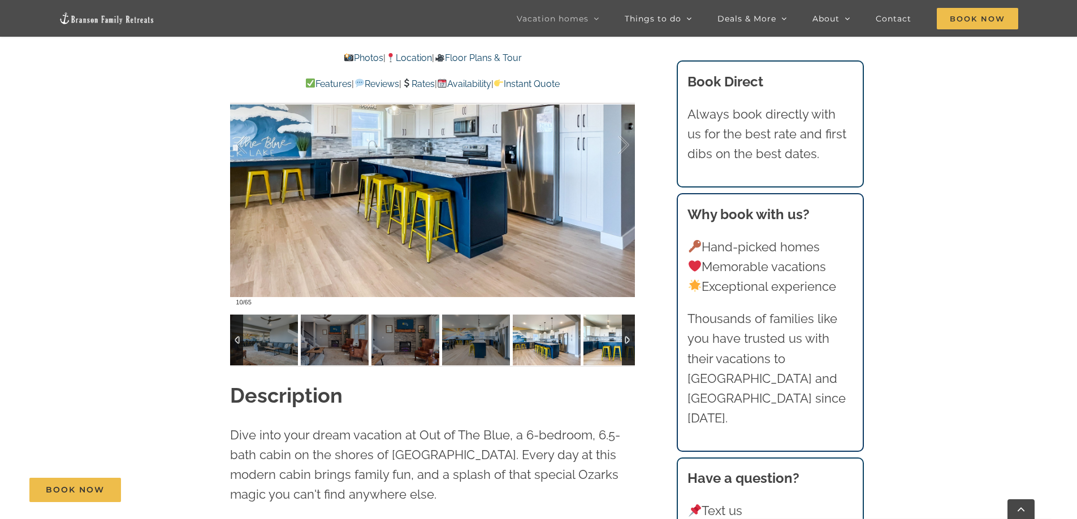
click at [613, 345] on img at bounding box center [617, 340] width 68 height 51
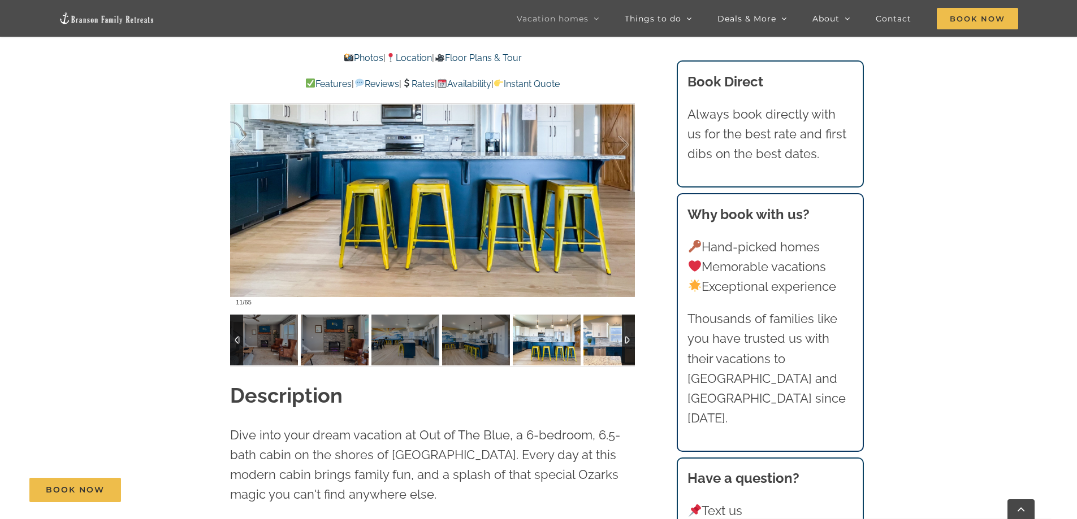
click at [613, 345] on img at bounding box center [617, 340] width 68 height 51
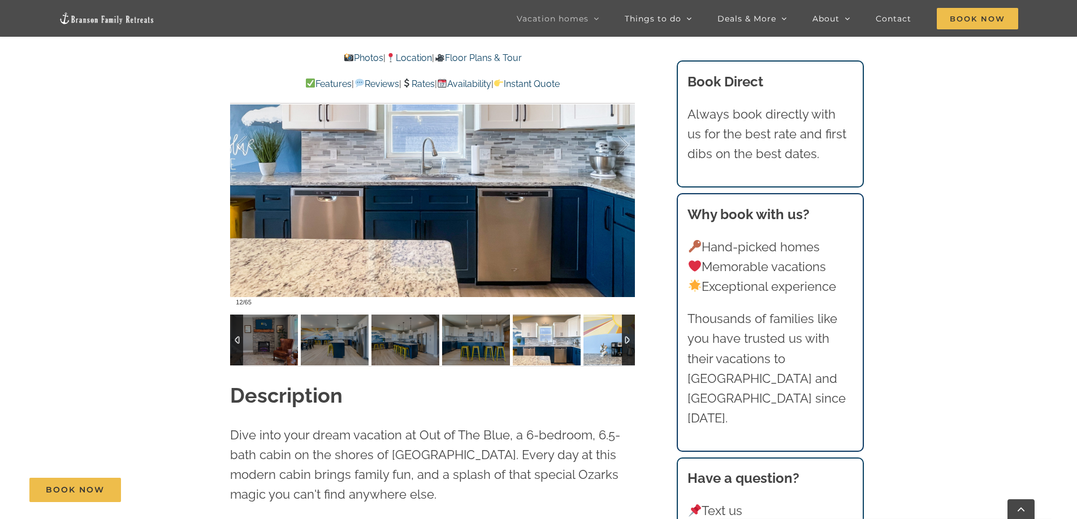
click at [613, 345] on img at bounding box center [617, 340] width 68 height 51
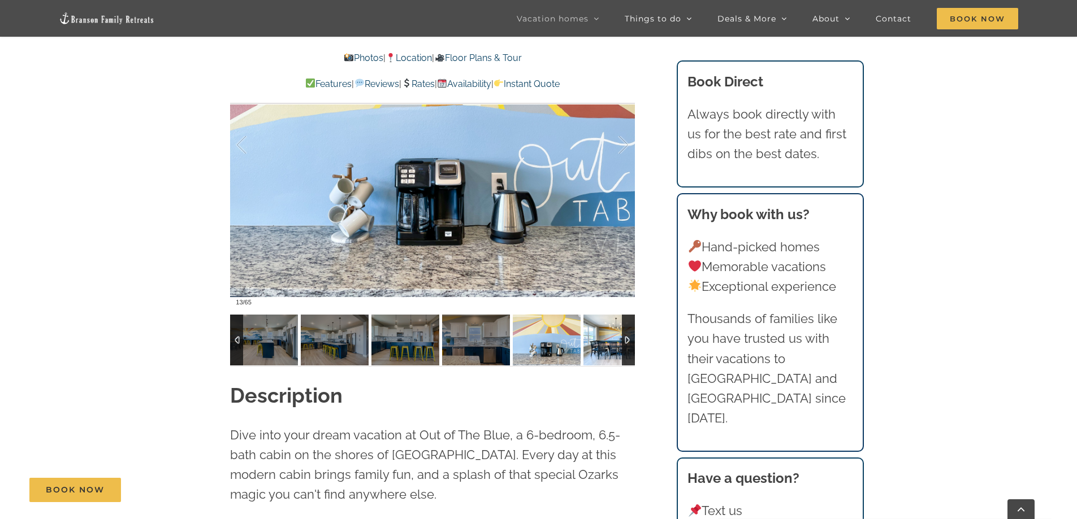
click at [613, 345] on img at bounding box center [617, 340] width 68 height 51
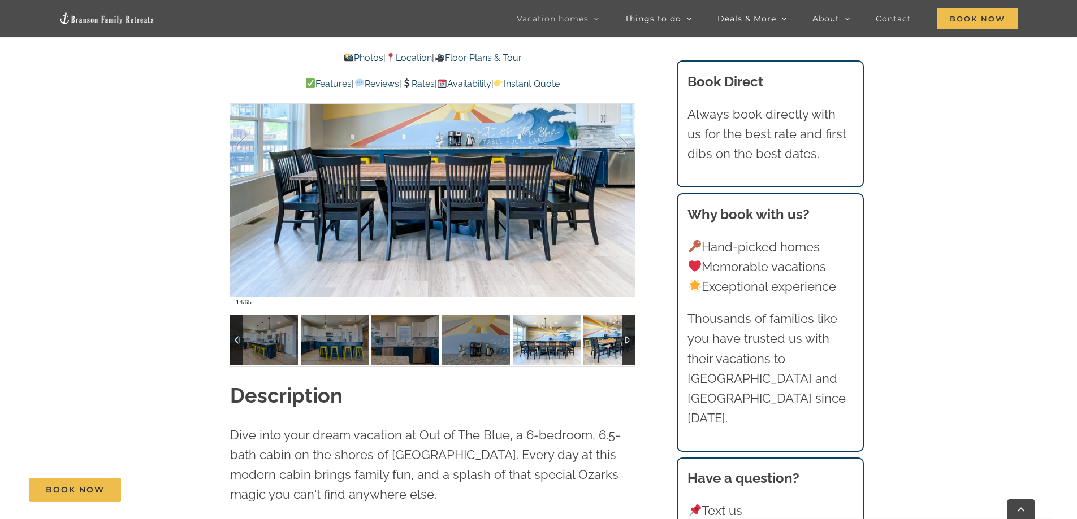
click at [613, 345] on img at bounding box center [617, 340] width 68 height 51
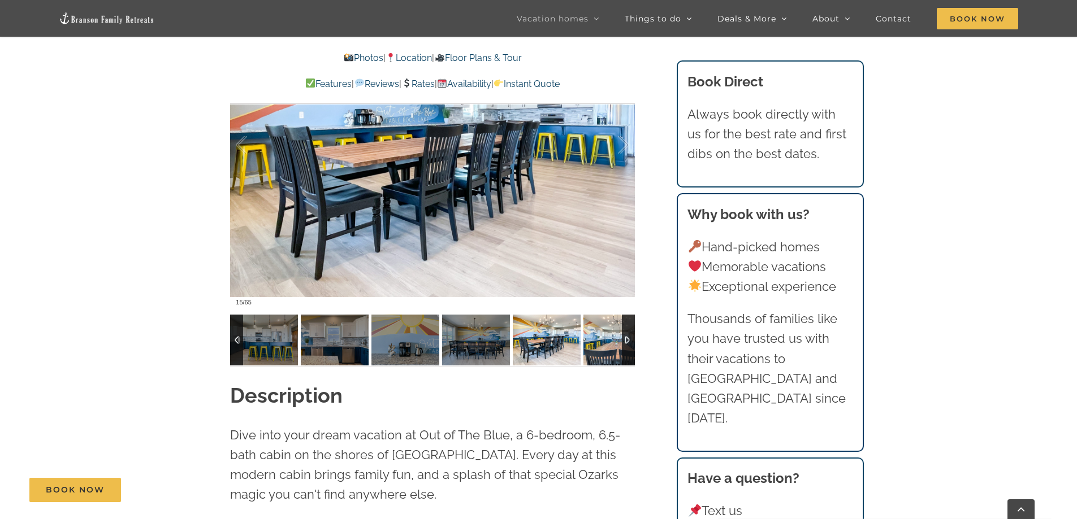
click at [613, 345] on img at bounding box center [617, 340] width 68 height 51
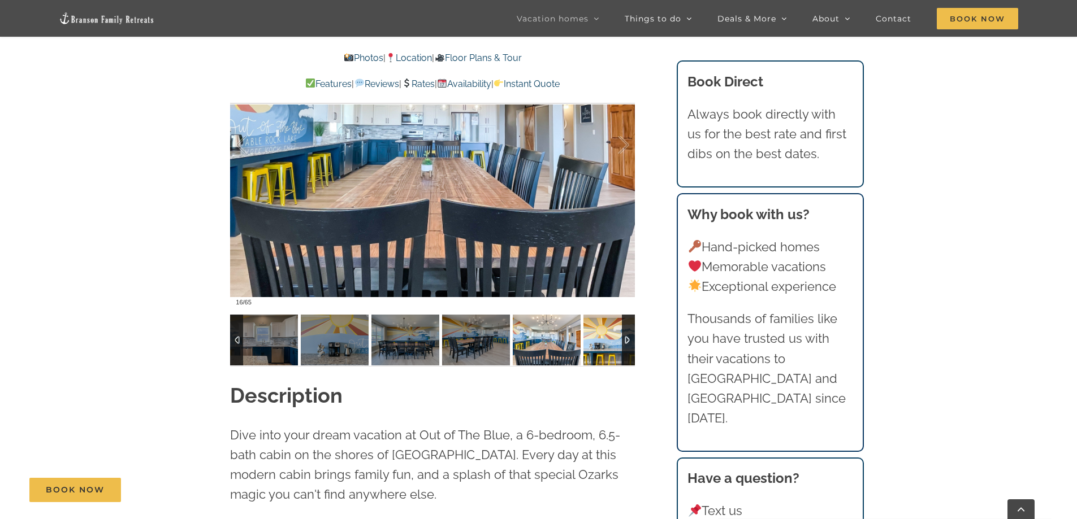
click at [613, 345] on img at bounding box center [617, 340] width 68 height 51
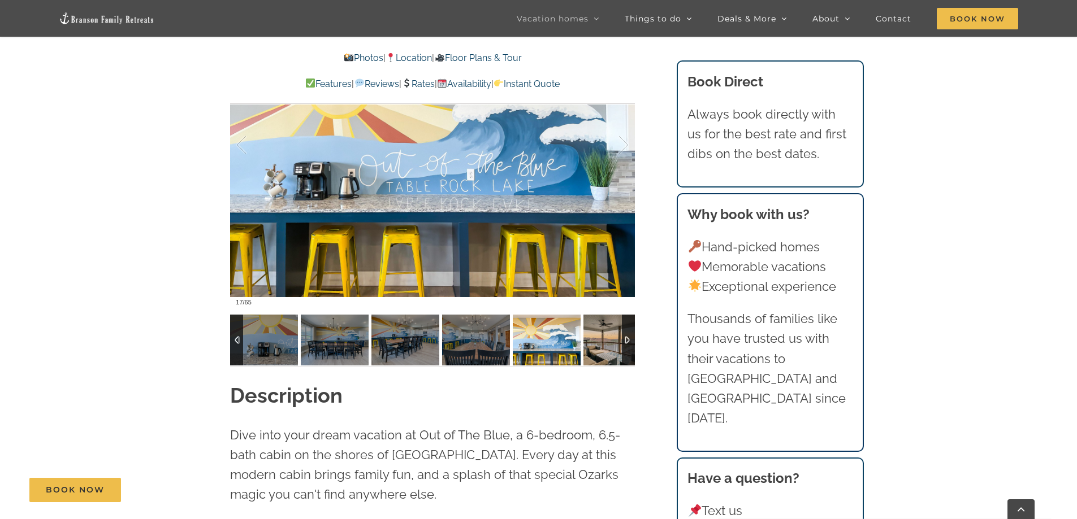
click at [613, 345] on img at bounding box center [617, 340] width 68 height 51
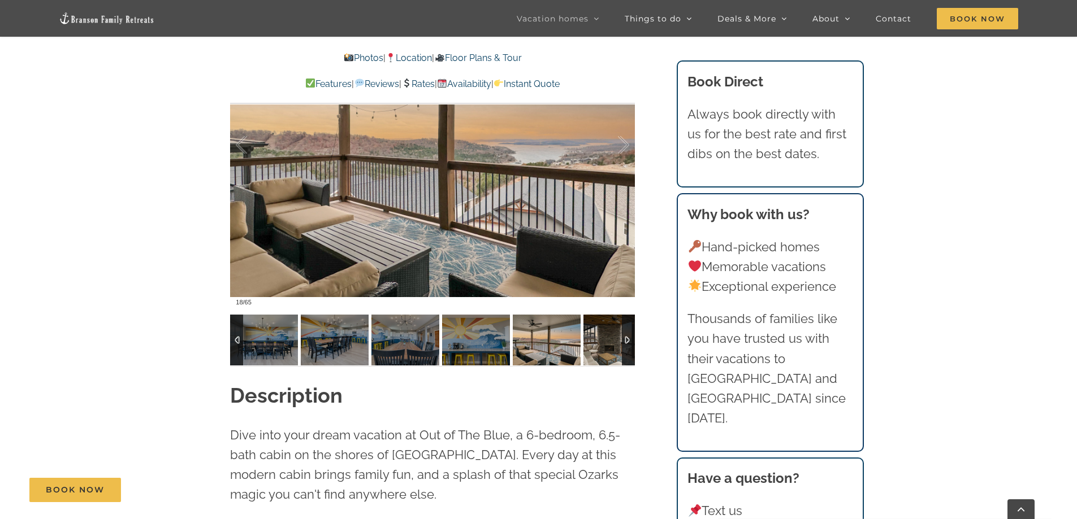
click at [613, 345] on img at bounding box center [617, 340] width 68 height 51
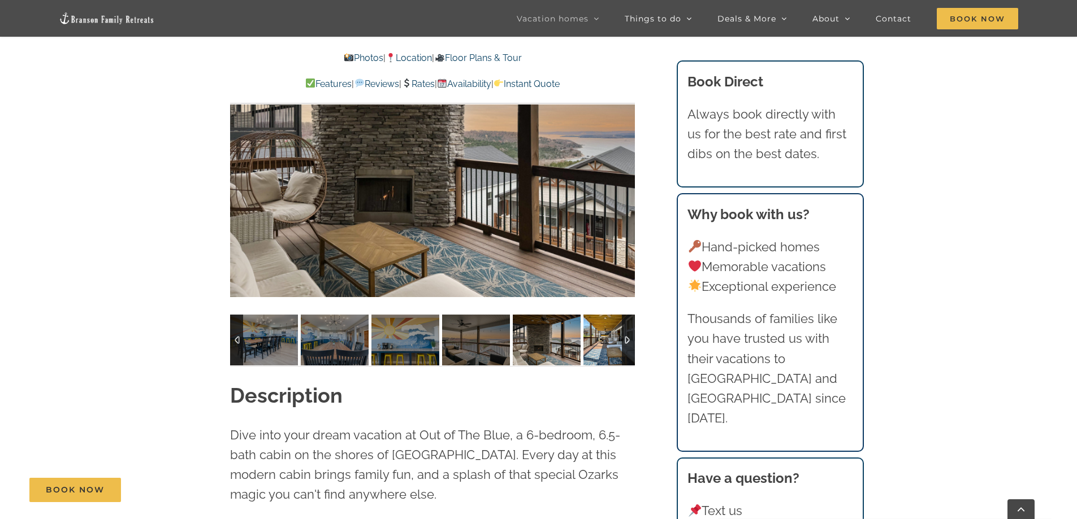
click at [613, 345] on img at bounding box center [617, 340] width 68 height 51
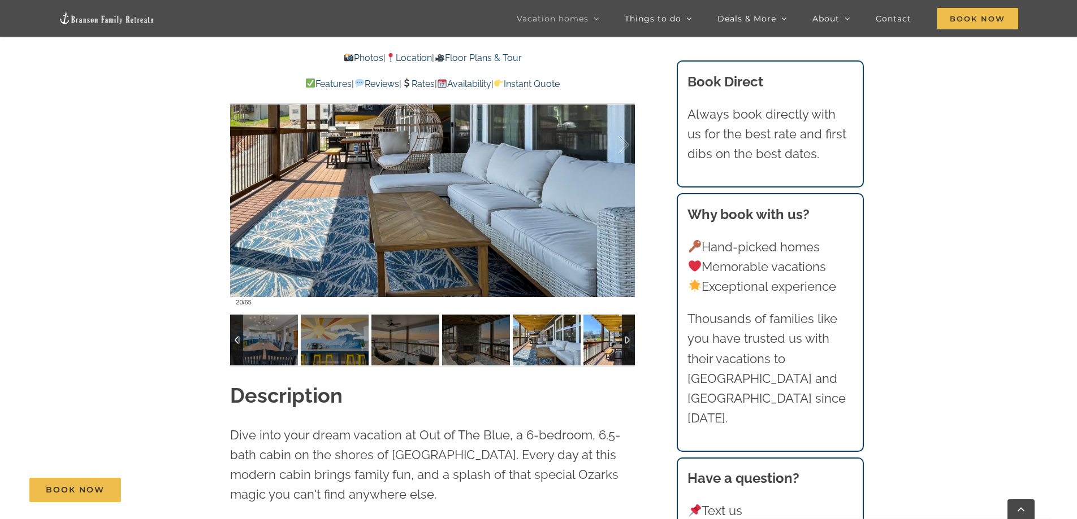
click at [613, 345] on img at bounding box center [617, 340] width 68 height 51
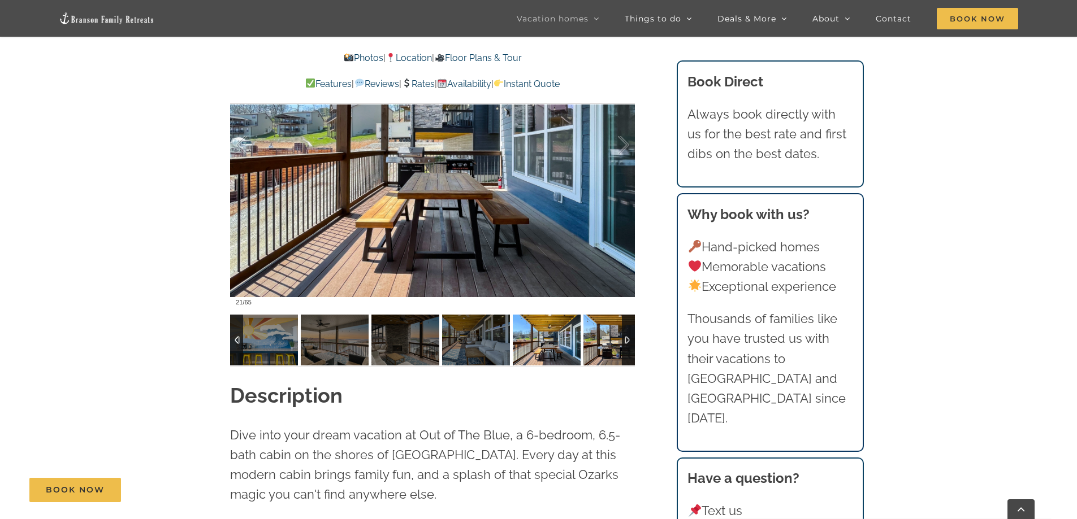
click at [613, 345] on img at bounding box center [617, 340] width 68 height 51
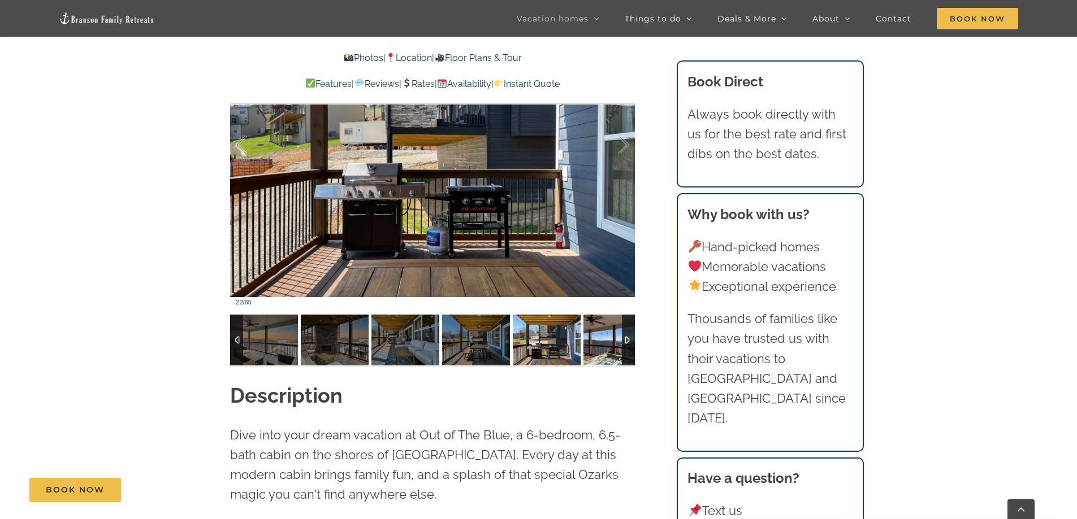
click at [613, 345] on img at bounding box center [617, 340] width 68 height 51
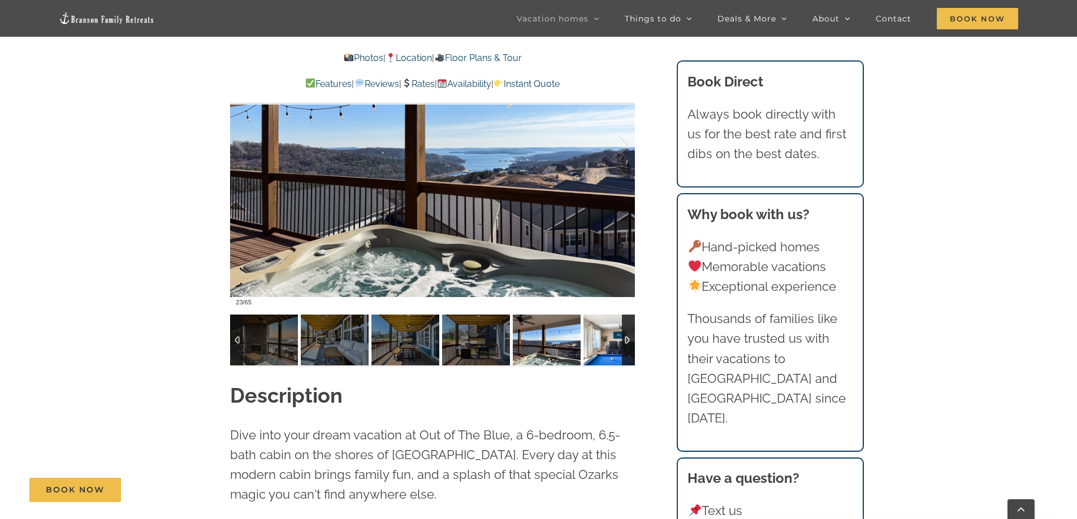
click at [613, 345] on img at bounding box center [617, 340] width 68 height 51
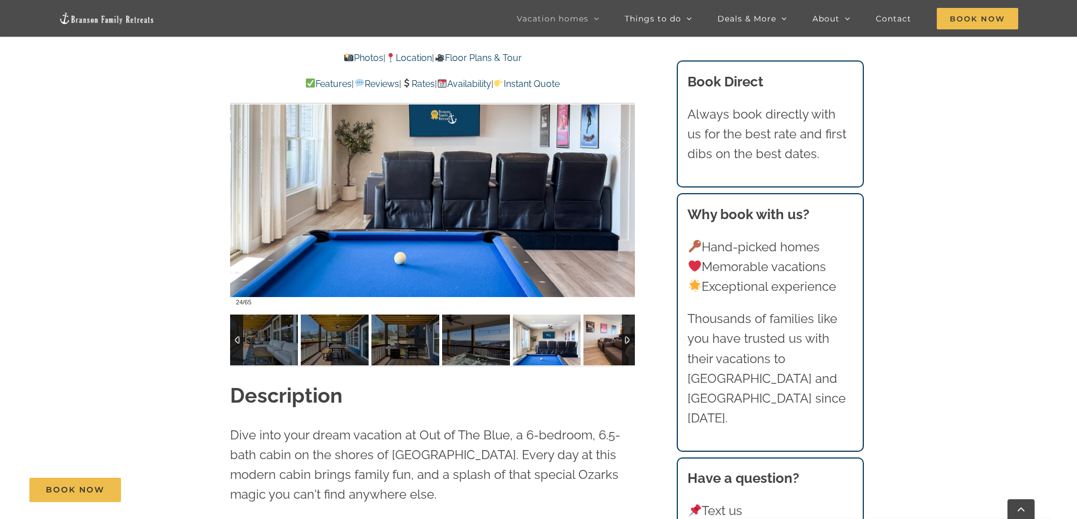
click at [613, 345] on img at bounding box center [617, 340] width 68 height 51
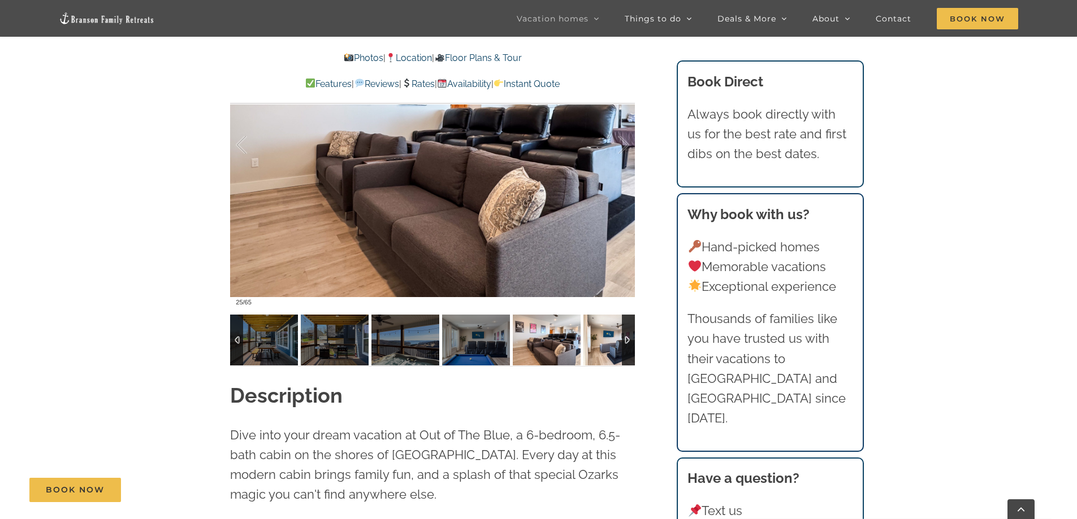
click at [613, 345] on img at bounding box center [617, 340] width 68 height 51
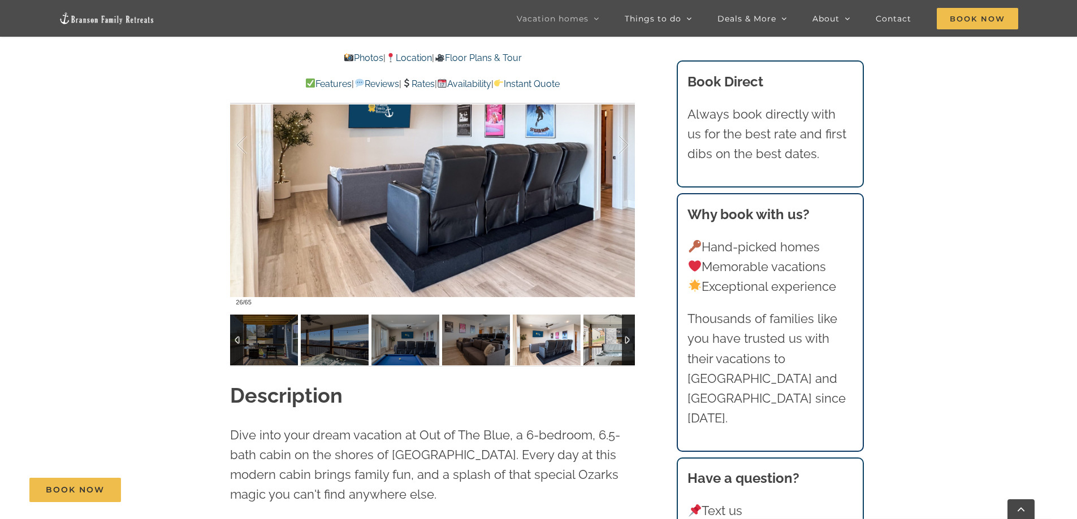
click at [613, 345] on img at bounding box center [617, 340] width 68 height 51
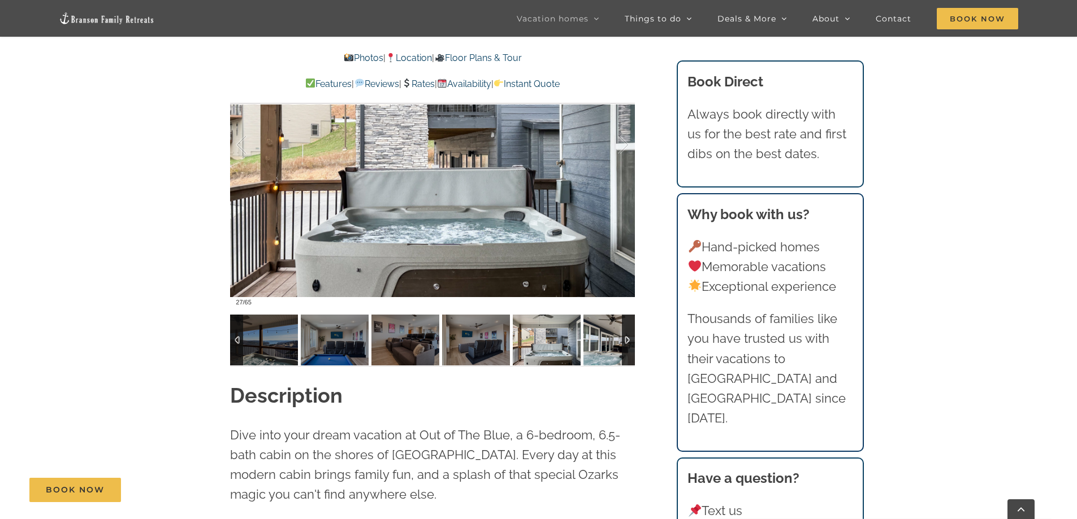
click at [613, 345] on img at bounding box center [617, 340] width 68 height 51
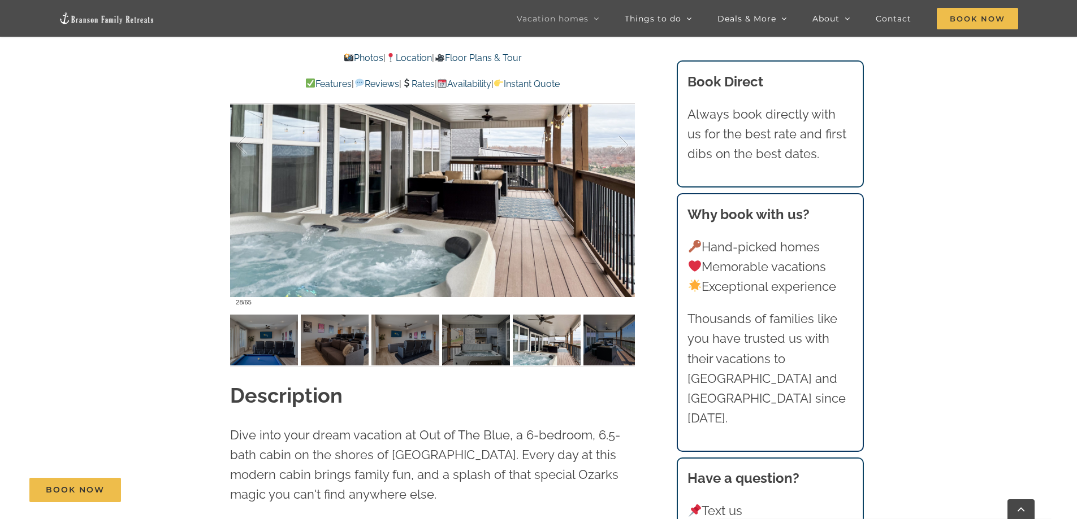
click at [411, 84] on link "Rates" at bounding box center [417, 84] width 33 height 11
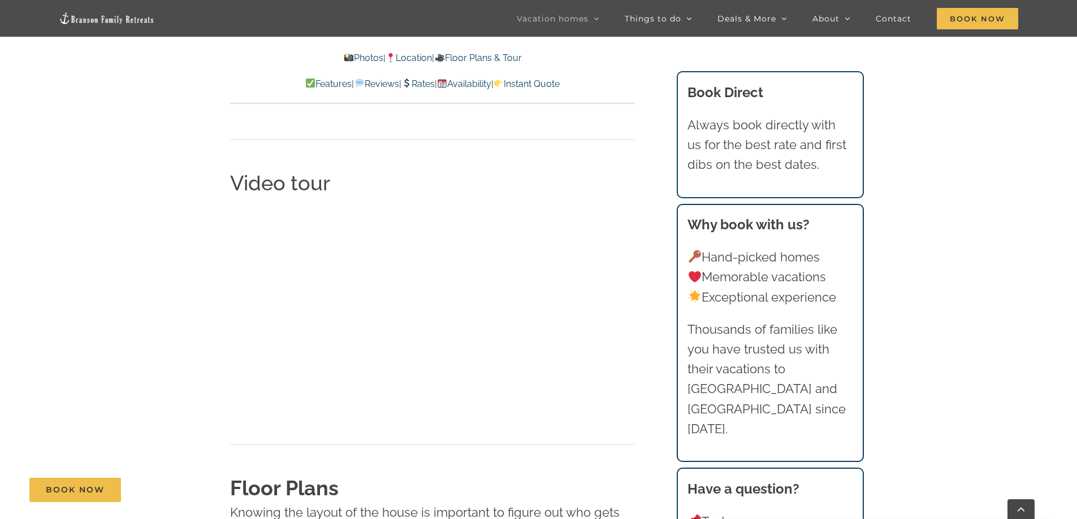
scroll to position [3603, 0]
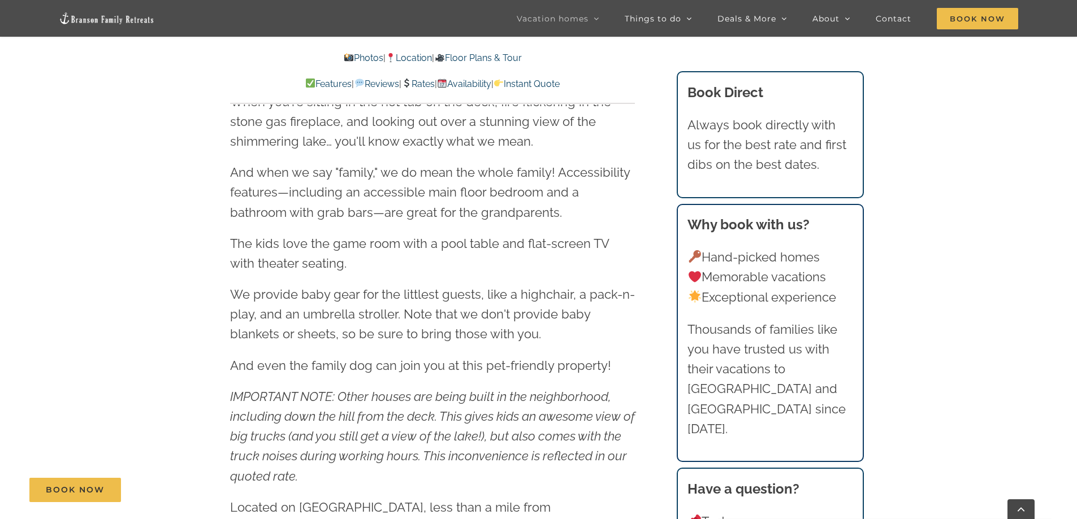
scroll to position [1222, 0]
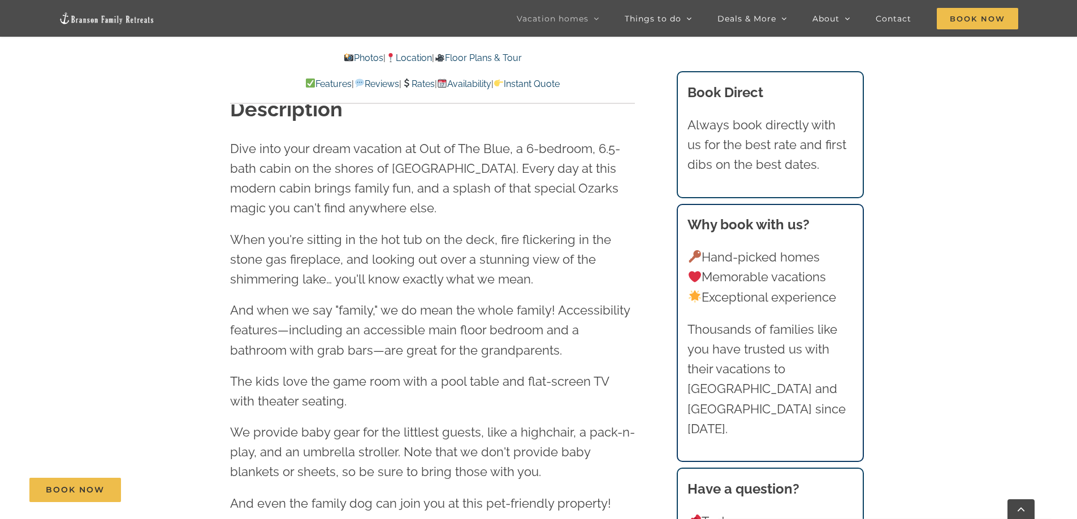
click at [418, 55] on link "Location" at bounding box center [408, 58] width 46 height 11
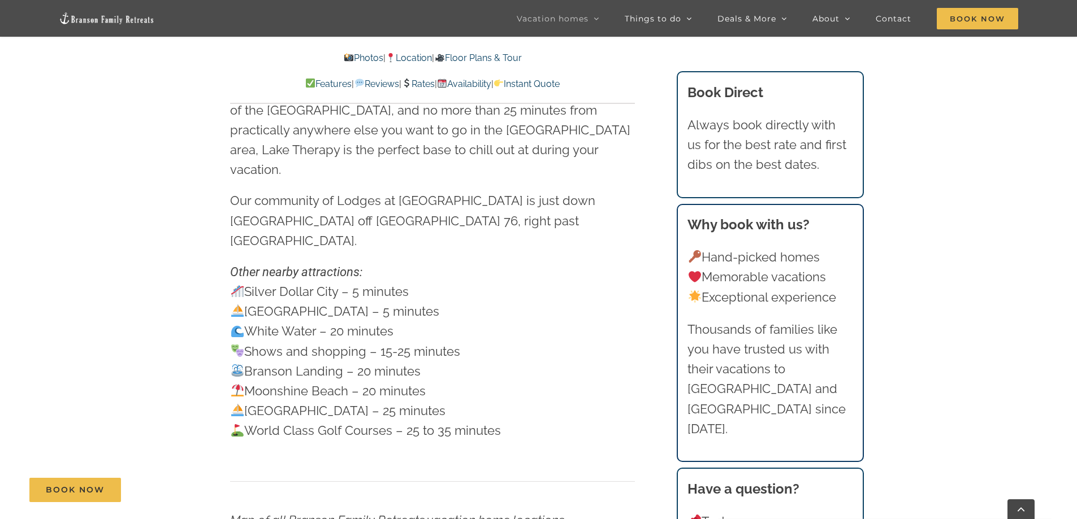
scroll to position [3143, 0]
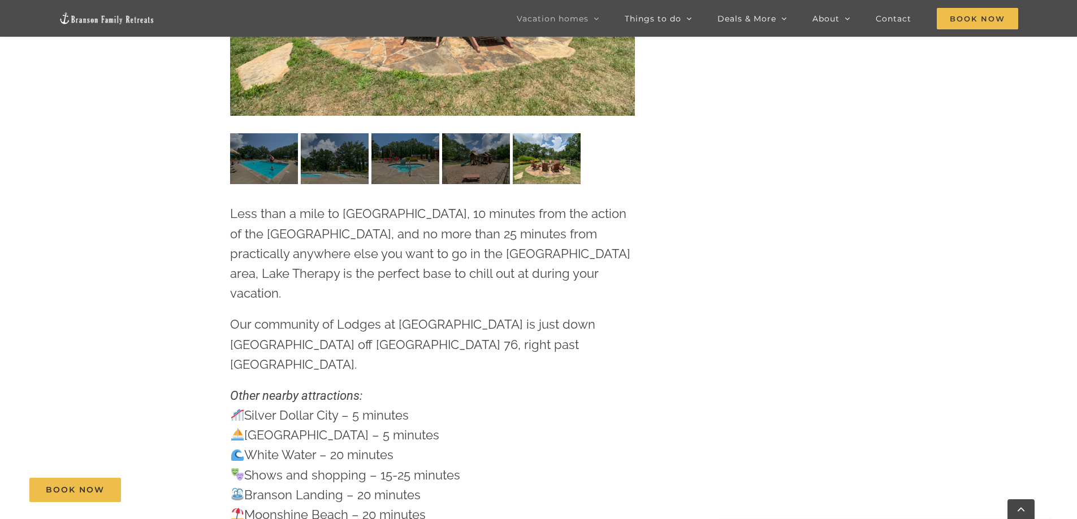
scroll to position [396, 0]
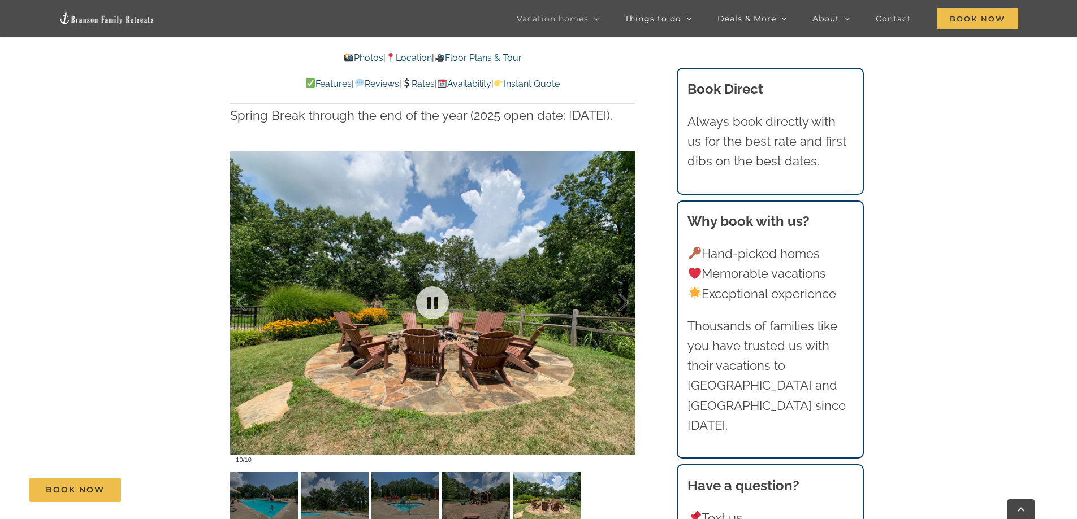
scroll to position [2861, 0]
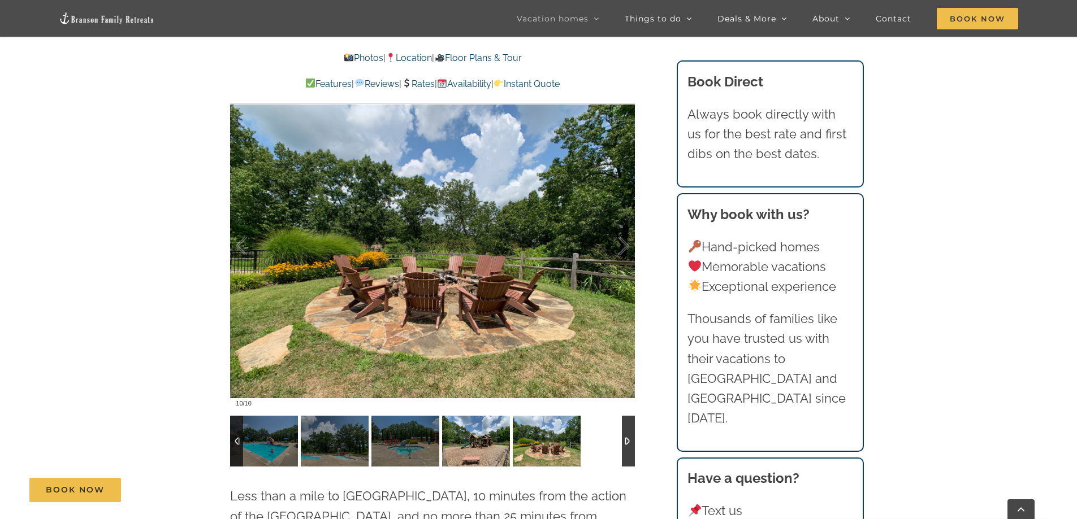
click at [477, 422] on img at bounding box center [476, 441] width 68 height 51
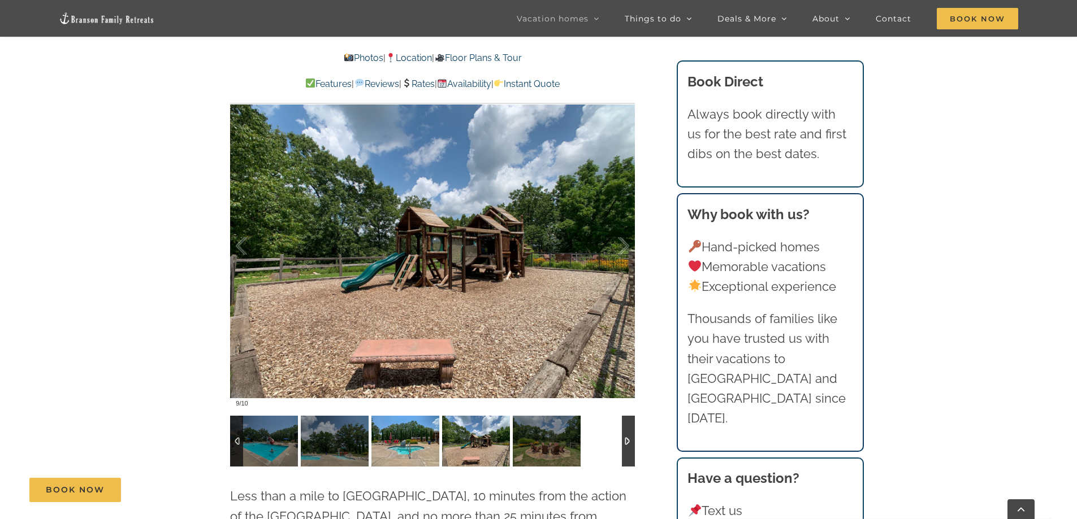
click at [405, 418] on img at bounding box center [405, 441] width 68 height 51
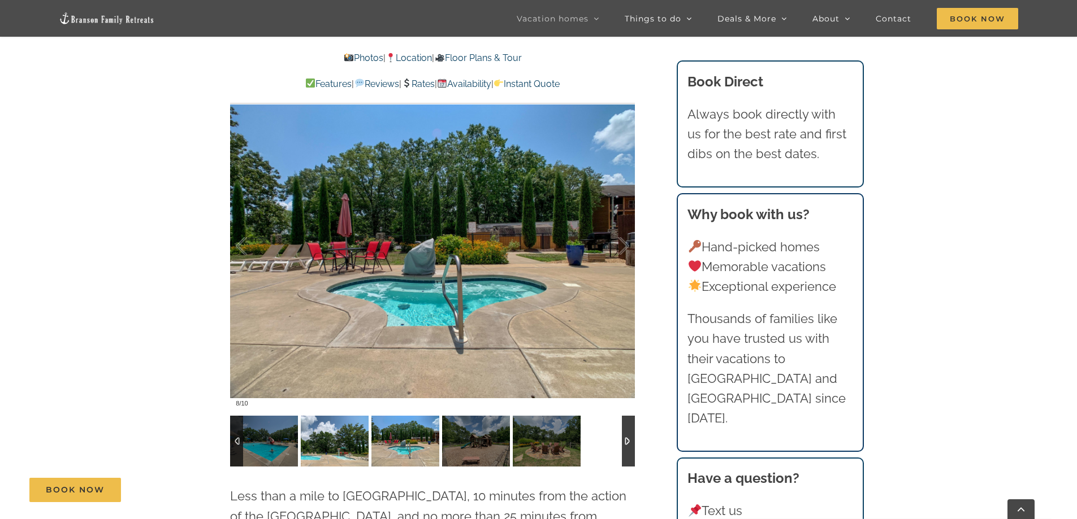
click at [326, 418] on img at bounding box center [335, 441] width 68 height 51
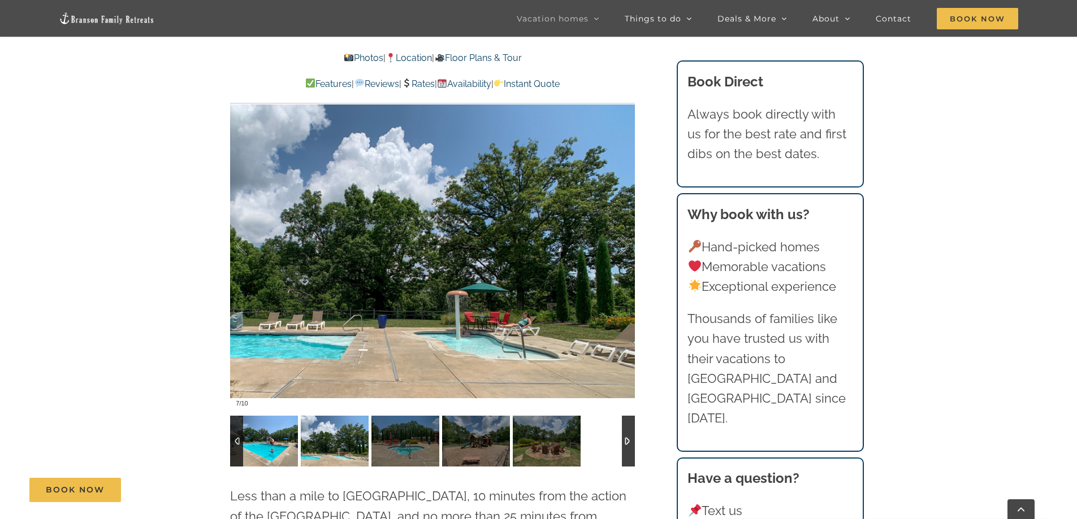
click at [263, 419] on img at bounding box center [264, 441] width 68 height 51
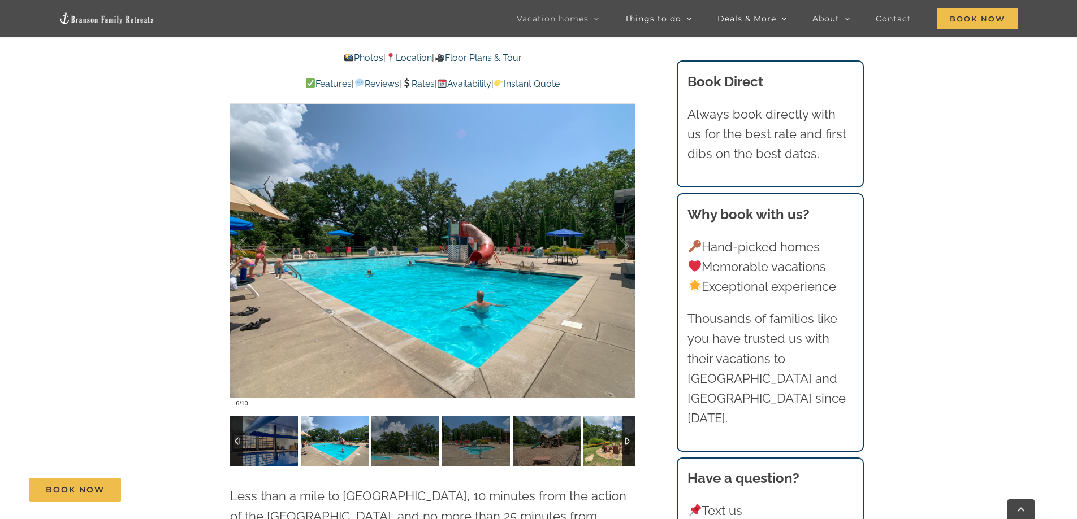
click at [601, 416] on img at bounding box center [617, 441] width 68 height 51
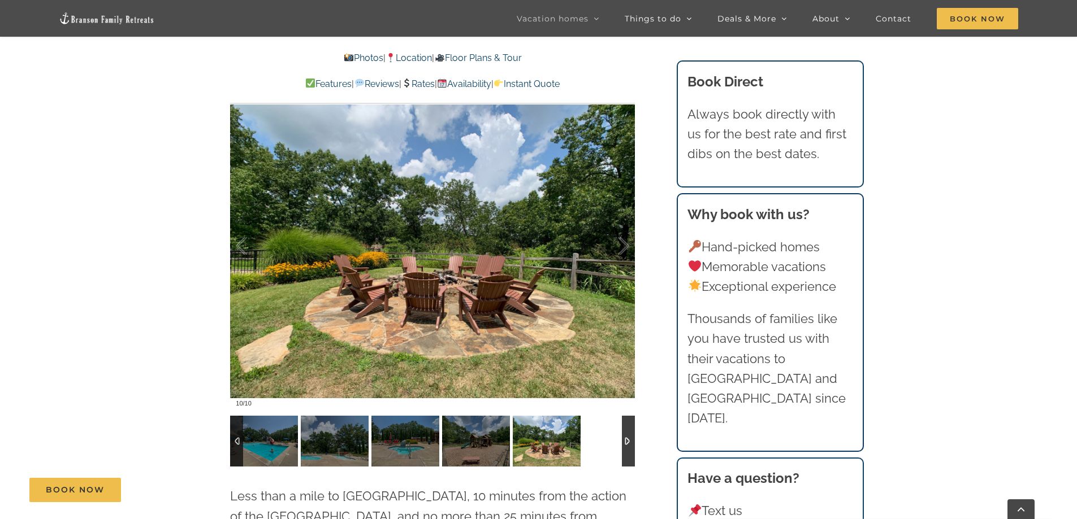
click at [601, 416] on div at bounding box center [432, 441] width 405 height 51
click at [629, 416] on div at bounding box center [628, 441] width 13 height 51
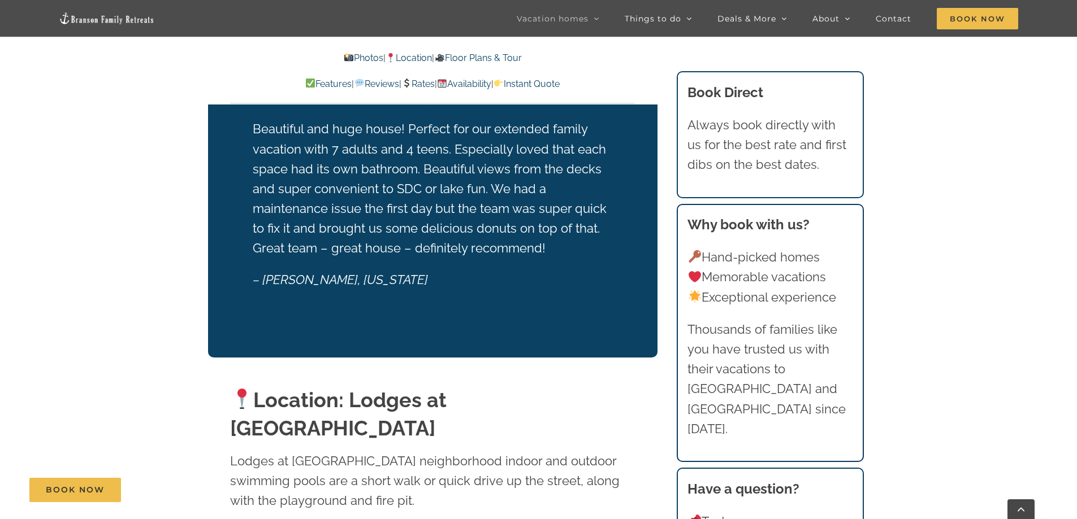
scroll to position [2296, 0]
click at [349, 56] on link "Photos" at bounding box center [364, 58] width 40 height 11
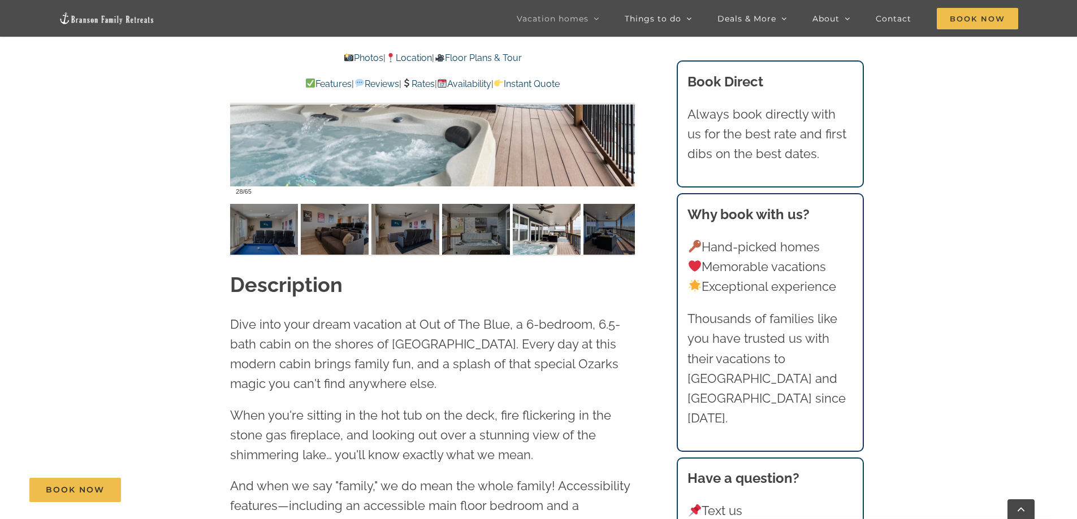
scroll to position [1048, 0]
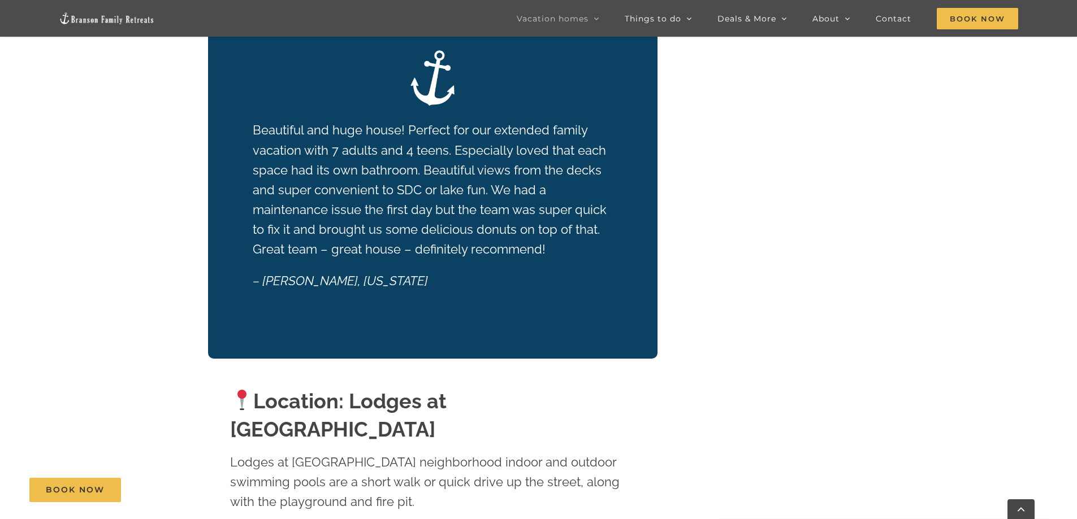
scroll to position [396, 0]
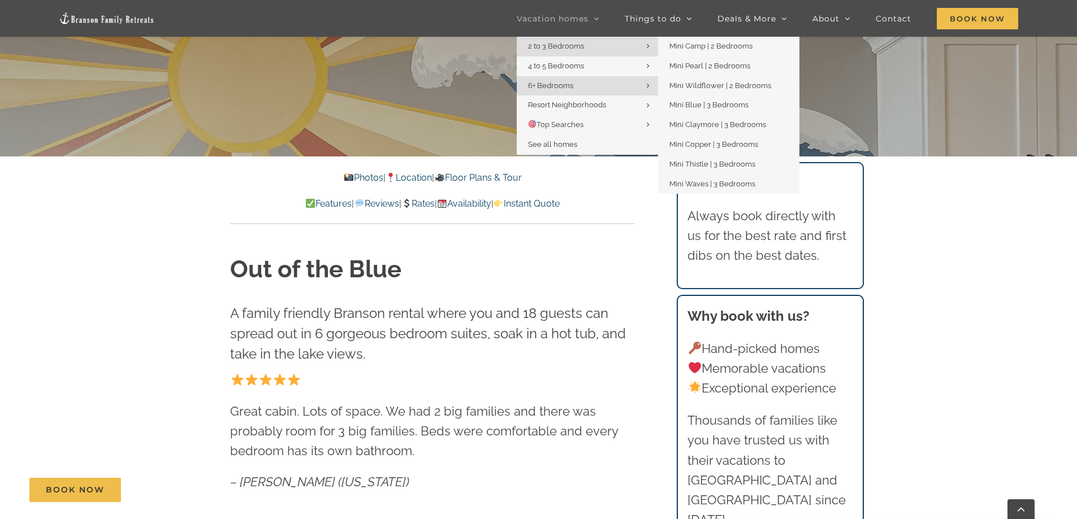
click at [593, 47] on link "2 to 3 Bedrooms" at bounding box center [587, 47] width 141 height 20
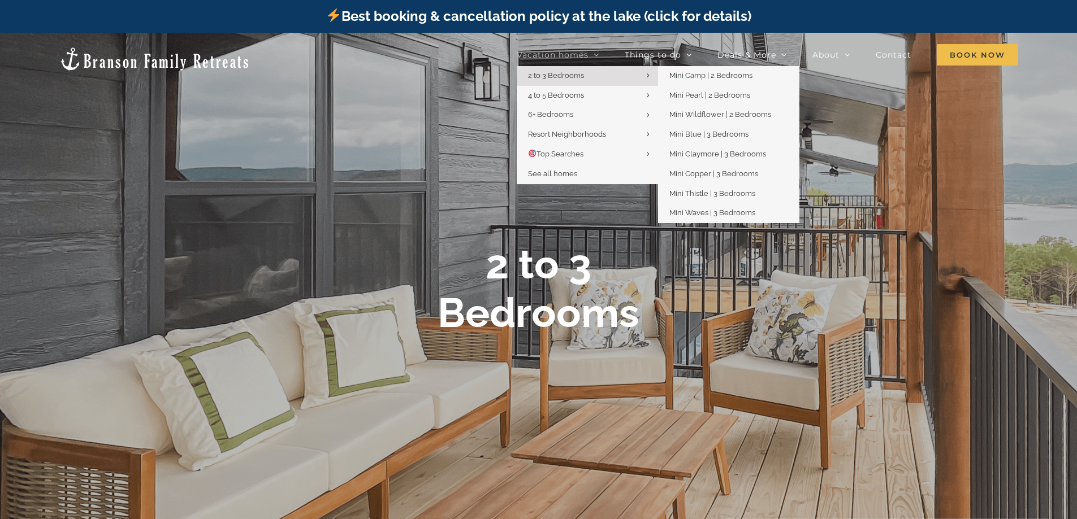
click at [613, 73] on link "2 to 3 Bedrooms" at bounding box center [587, 76] width 141 height 20
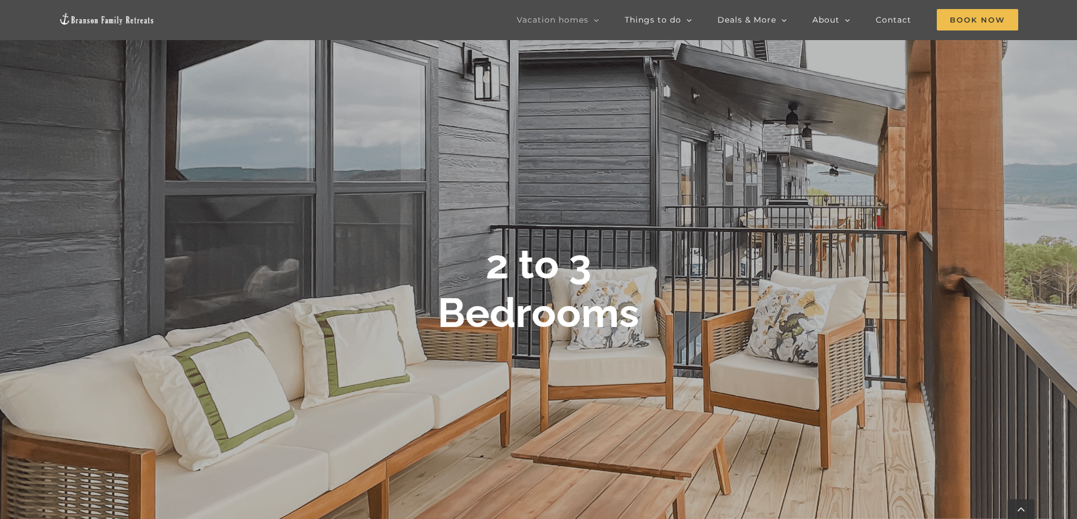
scroll to position [339, 0]
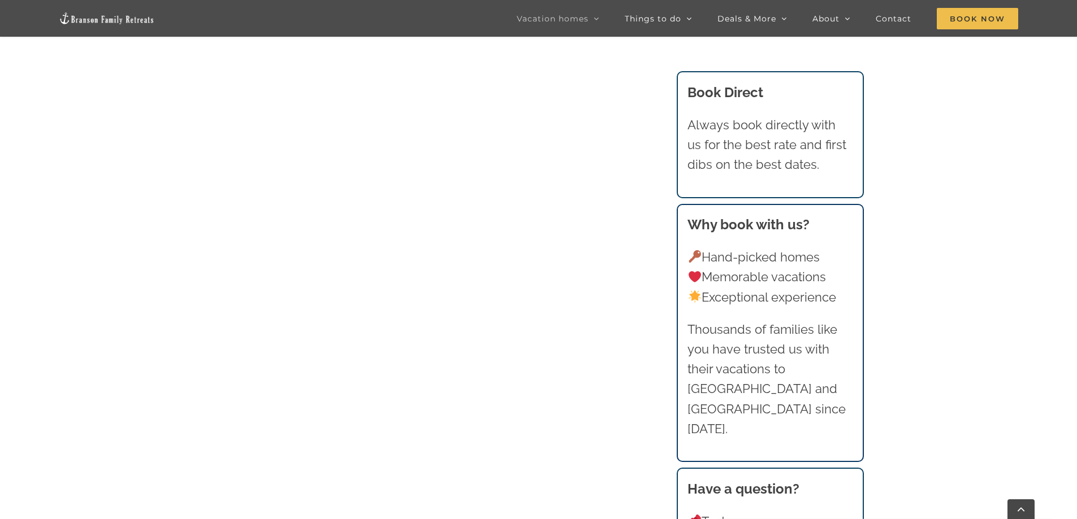
scroll to position [830, 0]
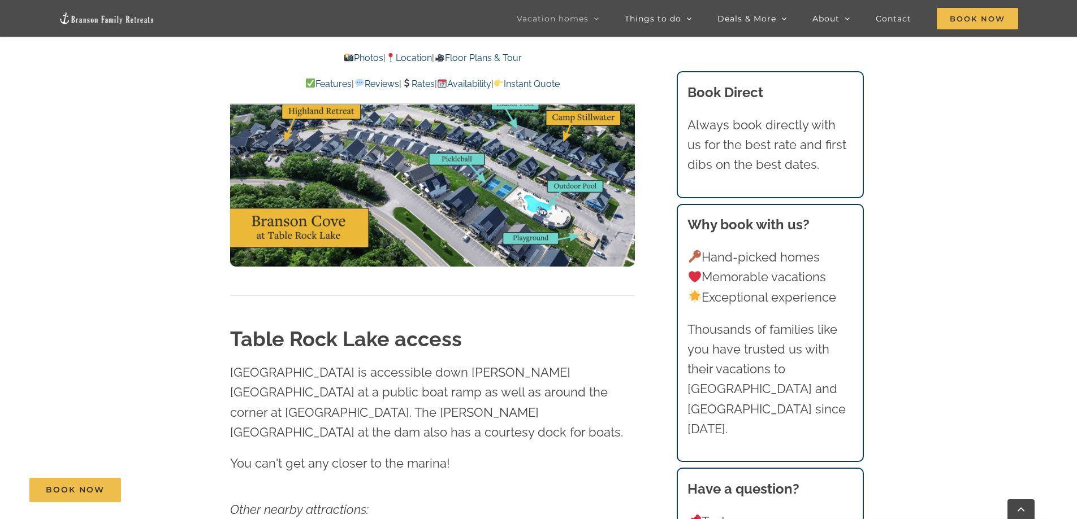
scroll to position [3560, 0]
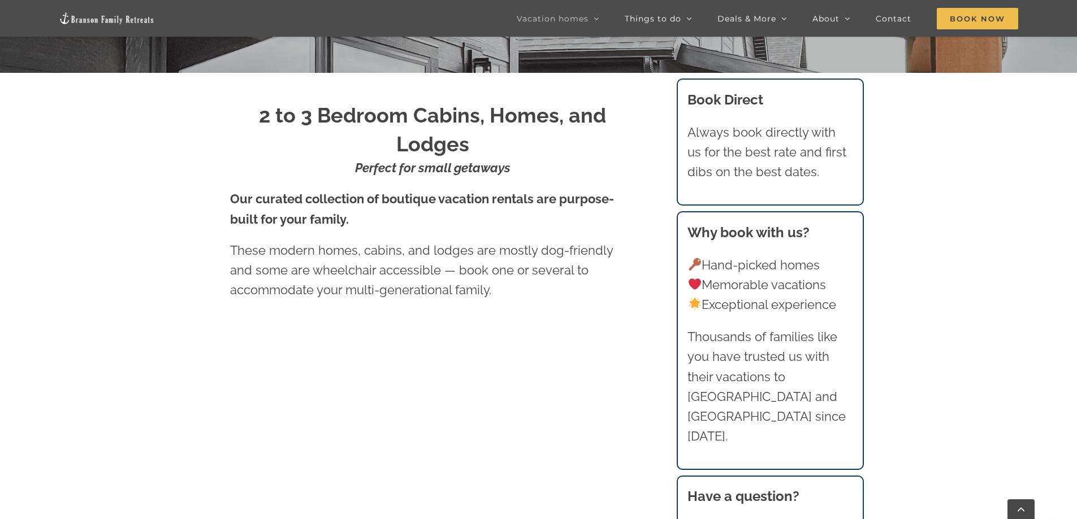
scroll to position [322, 0]
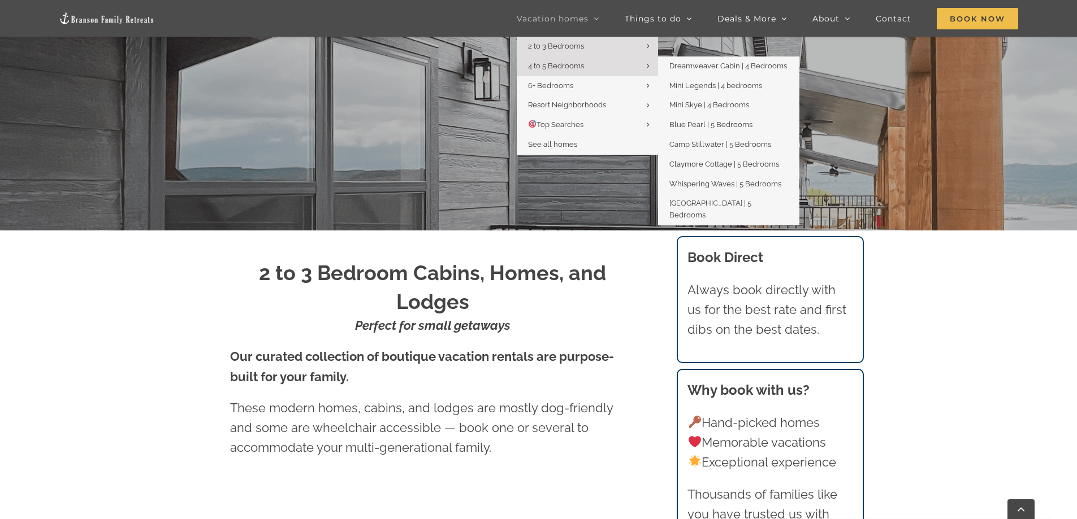
click at [577, 63] on span "4 to 5 Bedrooms" at bounding box center [556, 66] width 56 height 8
